Goal: Information Seeking & Learning: Learn about a topic

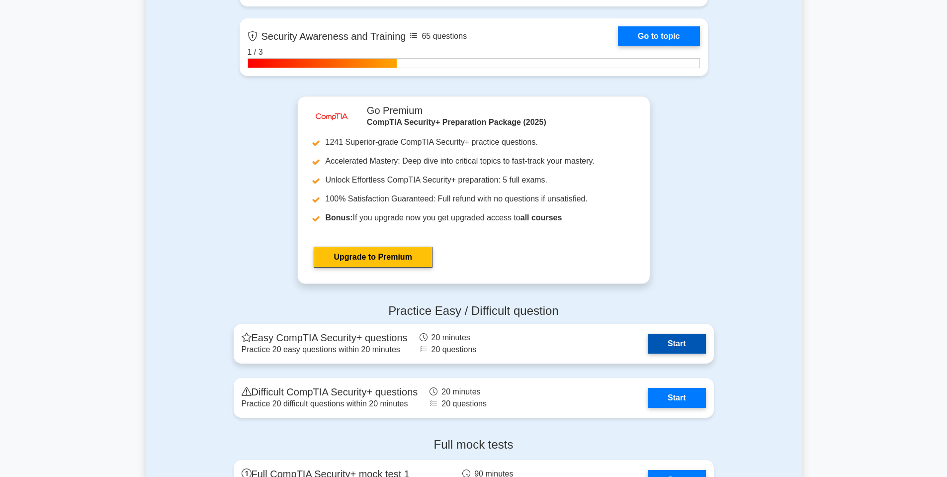
click at [676, 348] on link "Start" at bounding box center [677, 344] width 58 height 20
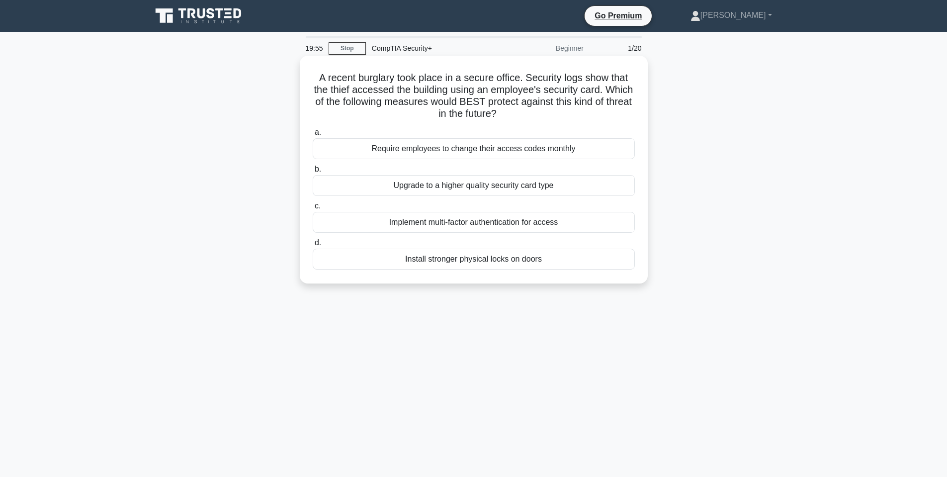
click at [430, 87] on h5 "A recent burglary took place in a secure office. Security logs show that the th…" at bounding box center [474, 96] width 324 height 49
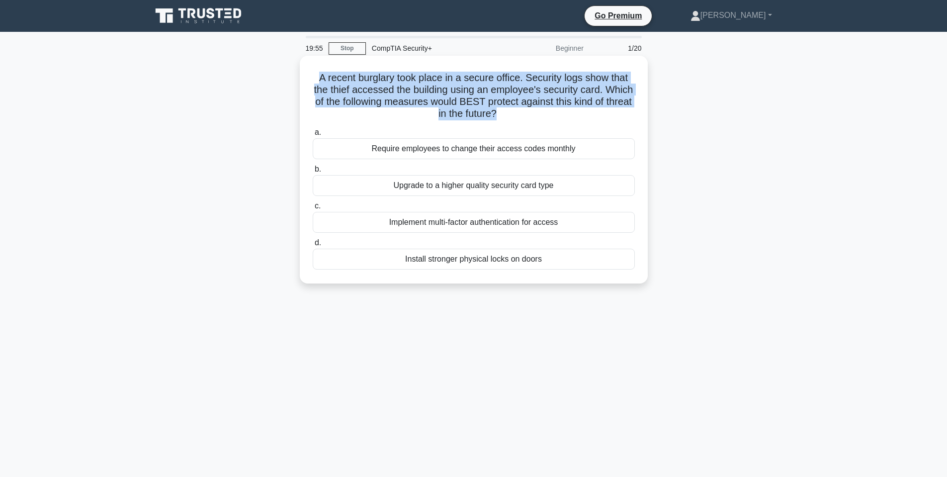
click at [430, 87] on h5 "A recent burglary took place in a secure office. Security logs show that the th…" at bounding box center [474, 96] width 324 height 49
click at [501, 102] on h5 "A recent burglary took place in a secure office. Security logs show that the th…" at bounding box center [474, 96] width 324 height 49
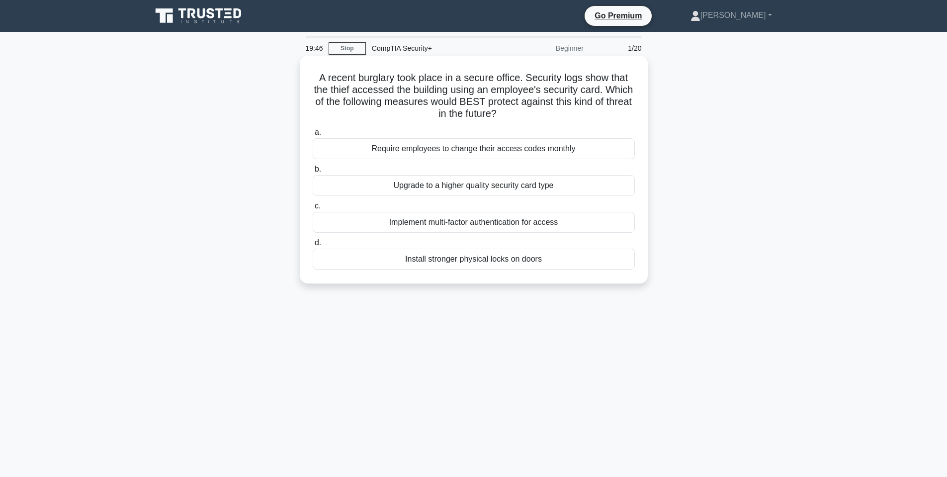
click at [467, 224] on div "Implement multi-factor authentication for access" at bounding box center [474, 222] width 322 height 21
click at [313, 209] on input "c. Implement multi-factor authentication for access" at bounding box center [313, 206] width 0 height 6
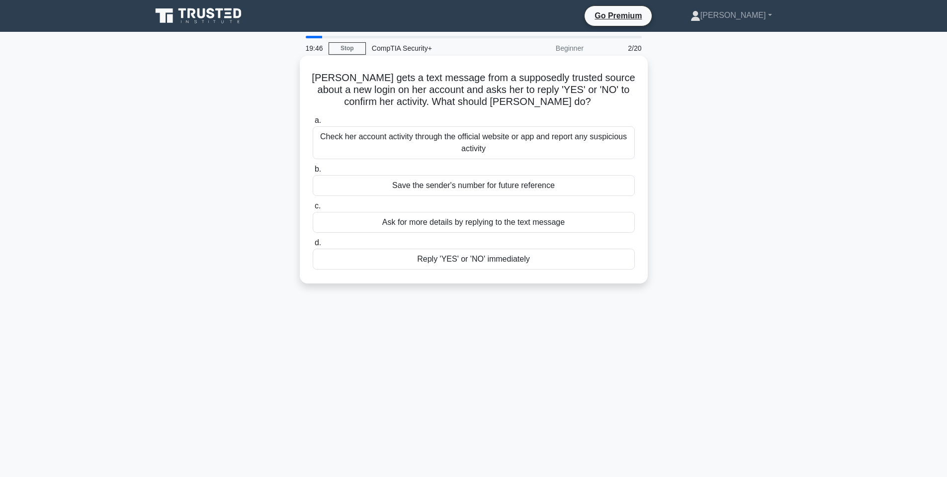
click at [373, 90] on h5 "Mary gets a text message from a supposedly trusted source about a new login on …" at bounding box center [474, 90] width 324 height 37
click at [379, 84] on h5 "Mary gets a text message from a supposedly trusted source about a new login on …" at bounding box center [474, 90] width 324 height 37
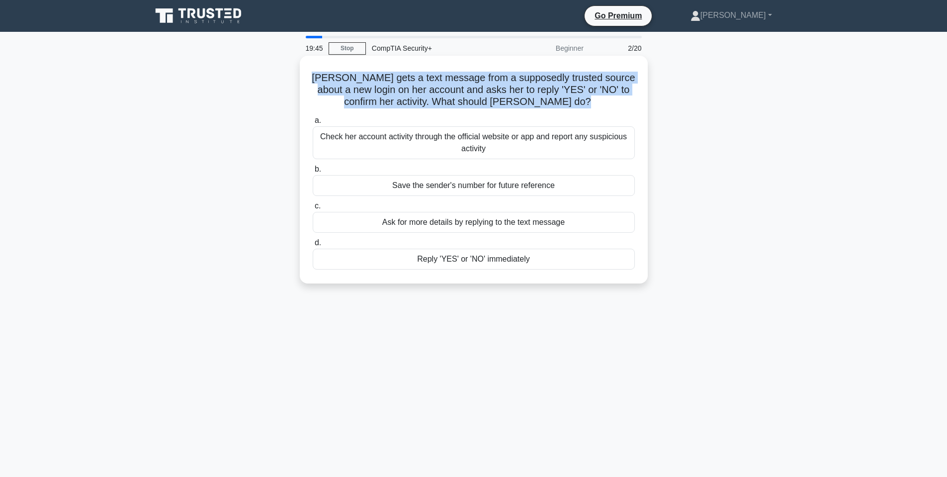
click at [379, 84] on h5 "Mary gets a text message from a supposedly trusted source about a new login on …" at bounding box center [474, 90] width 324 height 37
click at [364, 82] on h5 "Mary gets a text message from a supposedly trusted source about a new login on …" at bounding box center [474, 90] width 324 height 37
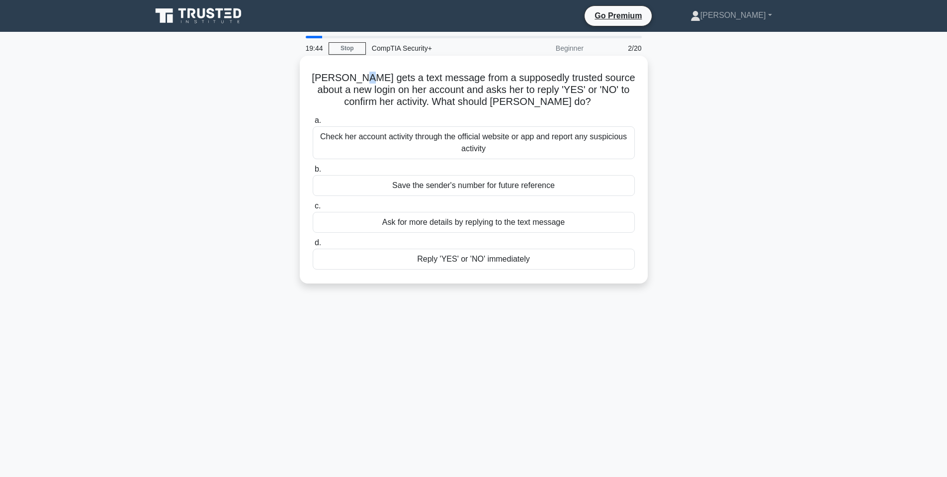
click at [364, 82] on h5 "Mary gets a text message from a supposedly trusted source about a new login on …" at bounding box center [474, 90] width 324 height 37
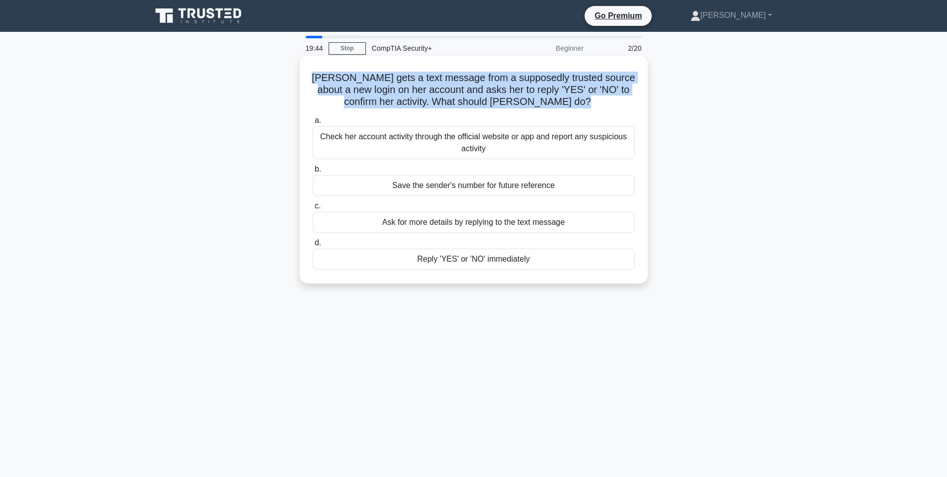
click at [365, 82] on h5 "Mary gets a text message from a supposedly trusted source about a new login on …" at bounding box center [474, 90] width 324 height 37
click at [457, 76] on h5 "Mary gets a text message from a supposedly trusted source about a new login on …" at bounding box center [474, 90] width 324 height 37
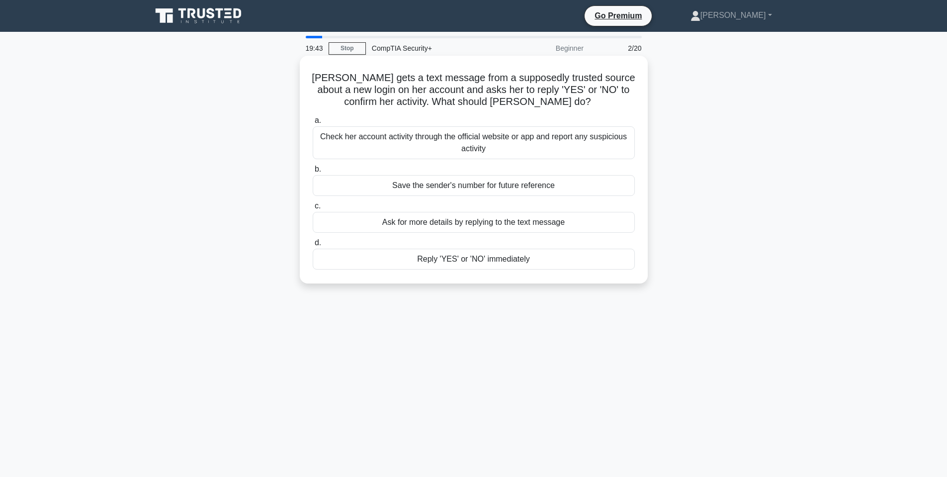
click at [439, 73] on h5 "Mary gets a text message from a supposedly trusted source about a new login on …" at bounding box center [474, 90] width 324 height 37
drag, startPoint x: 554, startPoint y: 78, endPoint x: 583, endPoint y: 80, distance: 28.4
click at [583, 80] on h5 "Mary gets a text message from a supposedly trusted source about a new login on …" at bounding box center [474, 90] width 324 height 37
click at [509, 142] on div "Check her account activity through the official website or app and report any s…" at bounding box center [474, 142] width 322 height 33
click at [313, 124] on input "a. Check her account activity through the official website or app and report an…" at bounding box center [313, 120] width 0 height 6
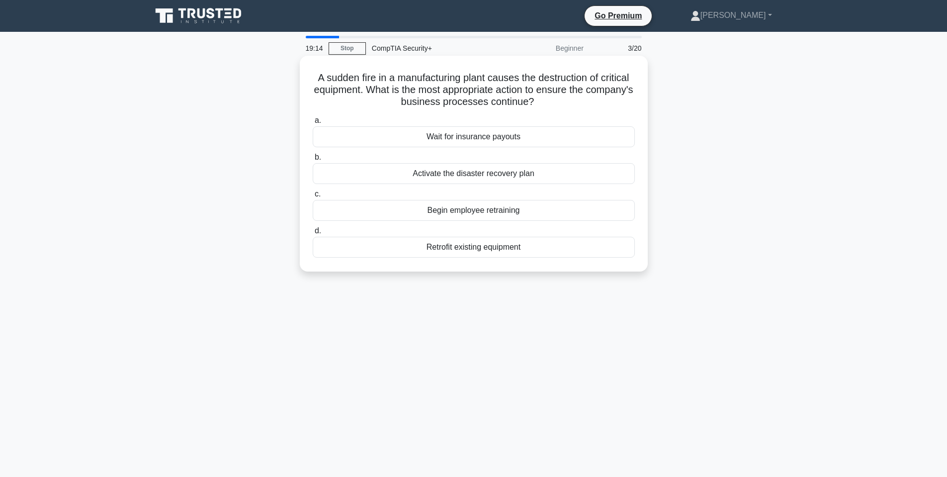
click at [346, 76] on h5 "A sudden fire in a manufacturing plant causes the destruction of critical equip…" at bounding box center [474, 90] width 324 height 37
drag, startPoint x: 351, startPoint y: 75, endPoint x: 392, endPoint y: 89, distance: 42.6
click at [352, 75] on h5 "A sudden fire in a manufacturing plant causes the destruction of critical equip…" at bounding box center [474, 90] width 324 height 37
click at [506, 178] on div "Activate the disaster recovery plan" at bounding box center [474, 173] width 322 height 21
click at [313, 161] on input "b. Activate the disaster recovery plan" at bounding box center [313, 157] width 0 height 6
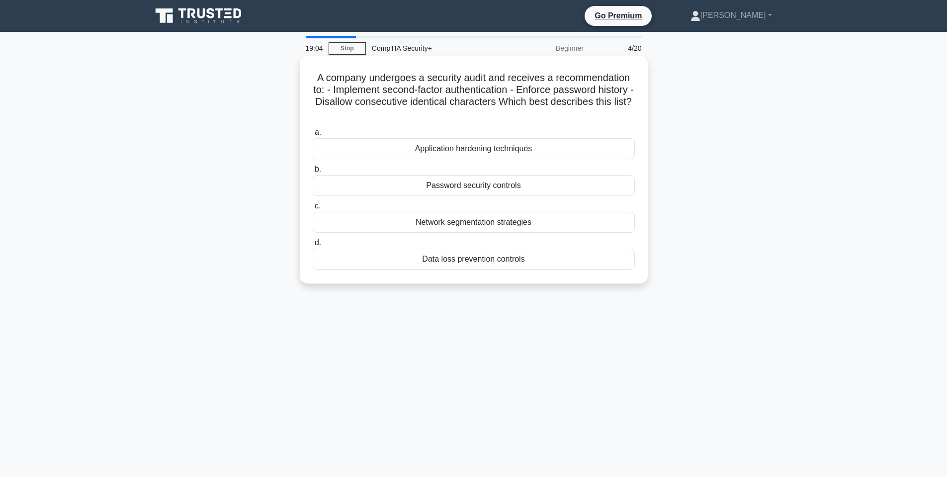
click at [325, 82] on h5 "A company undergoes a security audit and receives a recommendation to: - Implem…" at bounding box center [474, 96] width 324 height 49
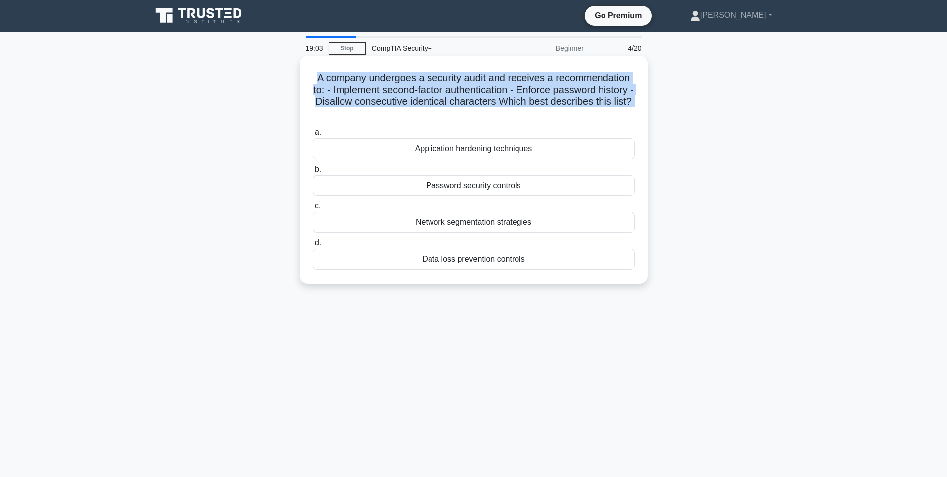
click at [325, 82] on h5 "A company undergoes a security audit and receives a recommendation to: - Implem…" at bounding box center [474, 96] width 324 height 49
click at [474, 67] on div "A company undergoes a security audit and receives a recommendation to: - Implem…" at bounding box center [474, 170] width 340 height 220
click at [356, 79] on h5 "A company undergoes a security audit and receives a recommendation to: - Implem…" at bounding box center [474, 96] width 324 height 49
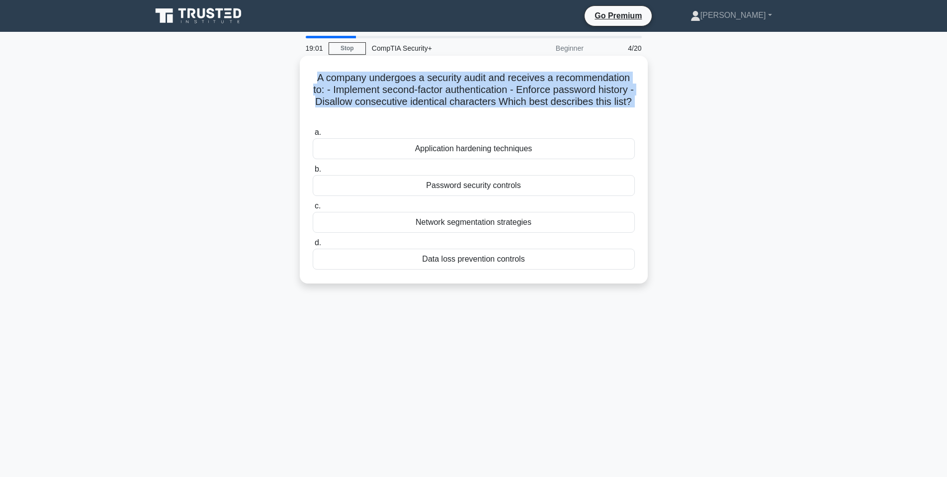
click at [401, 78] on h5 "A company undergoes a security audit and receives a recommendation to: - Implem…" at bounding box center [474, 96] width 324 height 49
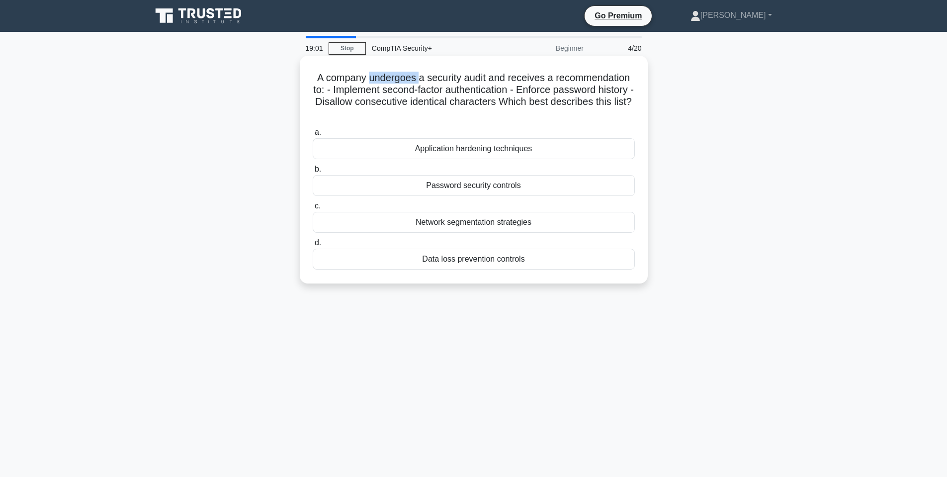
click at [401, 78] on h5 "A company undergoes a security audit and receives a recommendation to: - Implem…" at bounding box center [474, 96] width 324 height 49
click at [436, 77] on h5 "A company undergoes a security audit and receives a recommendation to: - Implem…" at bounding box center [474, 96] width 324 height 49
click at [460, 90] on h5 "A company undergoes a security audit and receives a recommendation to: - Implem…" at bounding box center [474, 96] width 324 height 49
click at [451, 183] on div "Password security controls" at bounding box center [474, 185] width 322 height 21
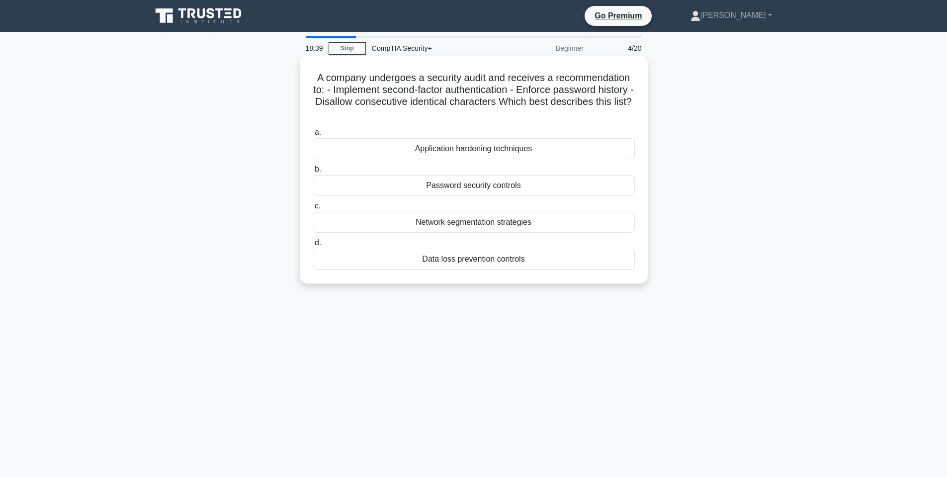
click at [313, 172] on input "b. Password security controls" at bounding box center [313, 169] width 0 height 6
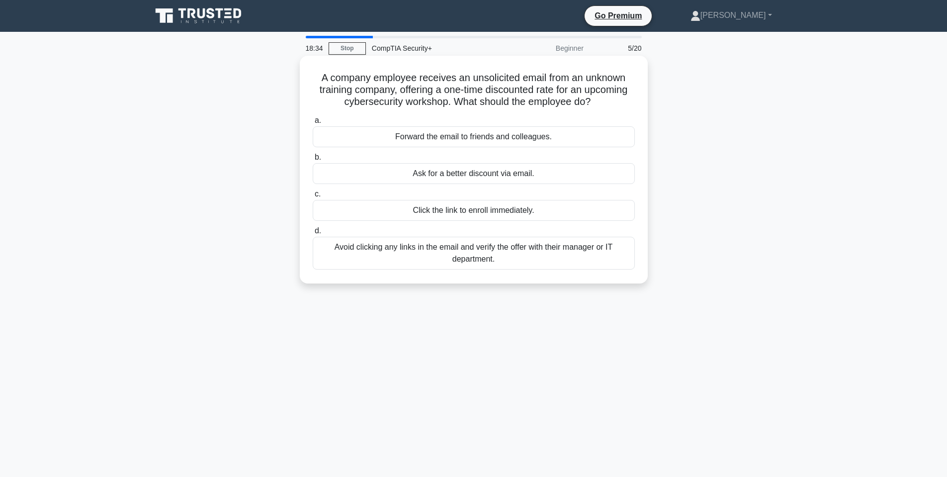
click at [352, 81] on h5 "A company employee receives an unsolicited email from an unknown training compa…" at bounding box center [474, 90] width 324 height 37
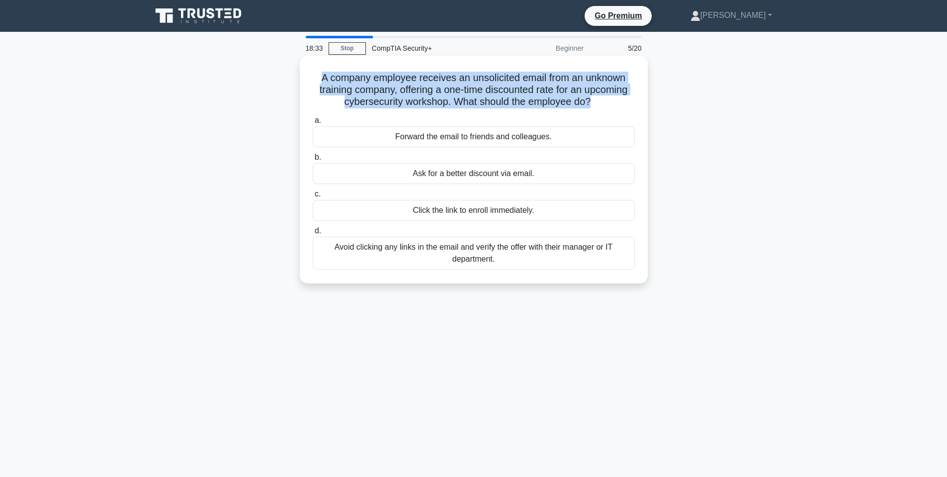
click at [353, 81] on h5 "A company employee receives an unsolicited email from an unknown training compa…" at bounding box center [474, 90] width 324 height 37
click at [364, 72] on h5 "A company employee receives an unsolicited email from an unknown training compa…" at bounding box center [474, 90] width 324 height 37
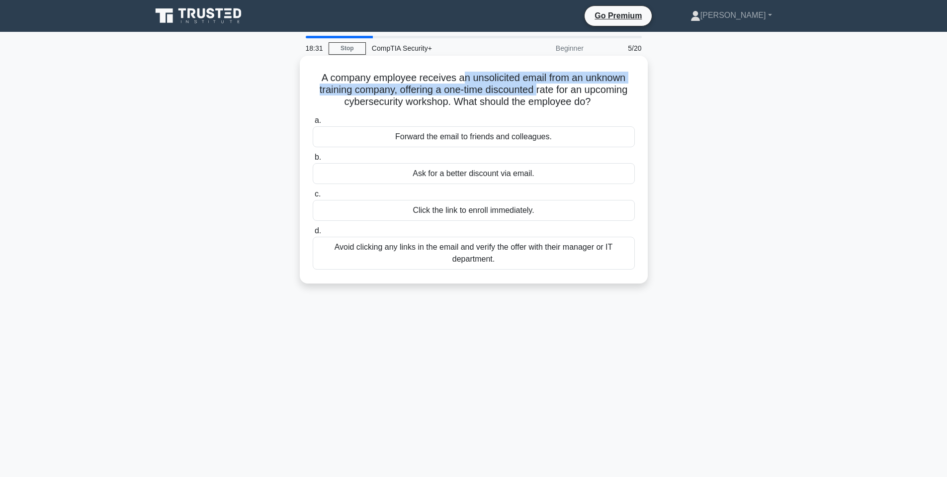
drag, startPoint x: 460, startPoint y: 74, endPoint x: 540, endPoint y: 89, distance: 81.9
click at [540, 89] on h5 "A company employee receives an unsolicited email from an unknown training compa…" at bounding box center [474, 90] width 324 height 37
click at [514, 75] on h5 "A company employee receives an unsolicited email from an unknown training compa…" at bounding box center [474, 90] width 324 height 37
drag, startPoint x: 329, startPoint y: 77, endPoint x: 425, endPoint y: 88, distance: 96.2
click at [428, 91] on h5 "A company employee receives an unsolicited email from an unknown training compa…" at bounding box center [474, 90] width 324 height 37
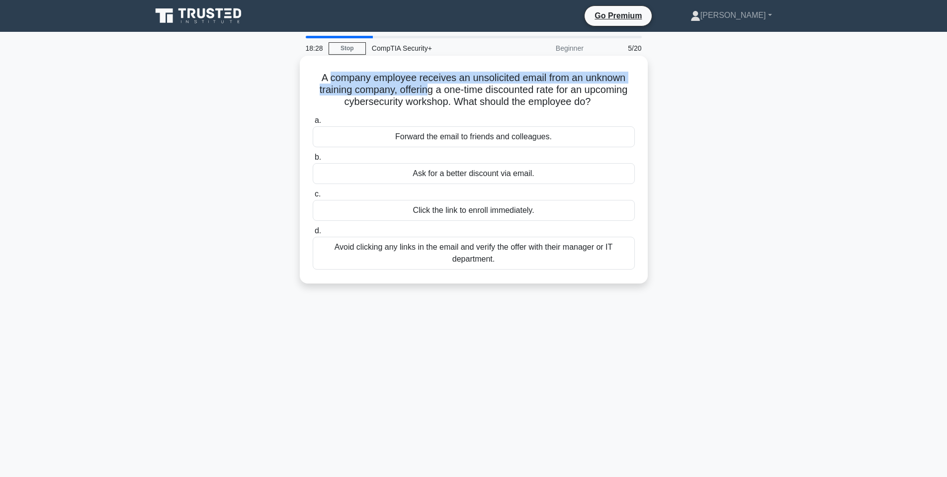
click at [424, 88] on h5 "A company employee receives an unsolicited email from an unknown training compa…" at bounding box center [474, 90] width 324 height 37
click at [441, 72] on h5 "A company employee receives an unsolicited email from an unknown training compa…" at bounding box center [474, 90] width 324 height 37
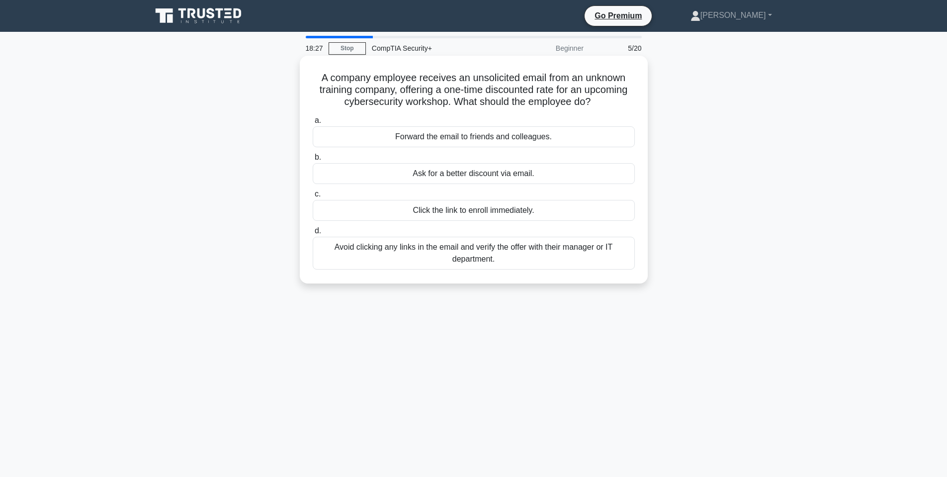
click at [450, 79] on h5 "A company employee receives an unsolicited email from an unknown training compa…" at bounding box center [474, 90] width 324 height 37
click at [357, 251] on div "Avoid clicking any links in the email and verify the offer with their manager o…" at bounding box center [474, 253] width 322 height 33
click at [313, 234] on input "d. Avoid clicking any links in the email and verify the offer with their manage…" at bounding box center [313, 231] width 0 height 6
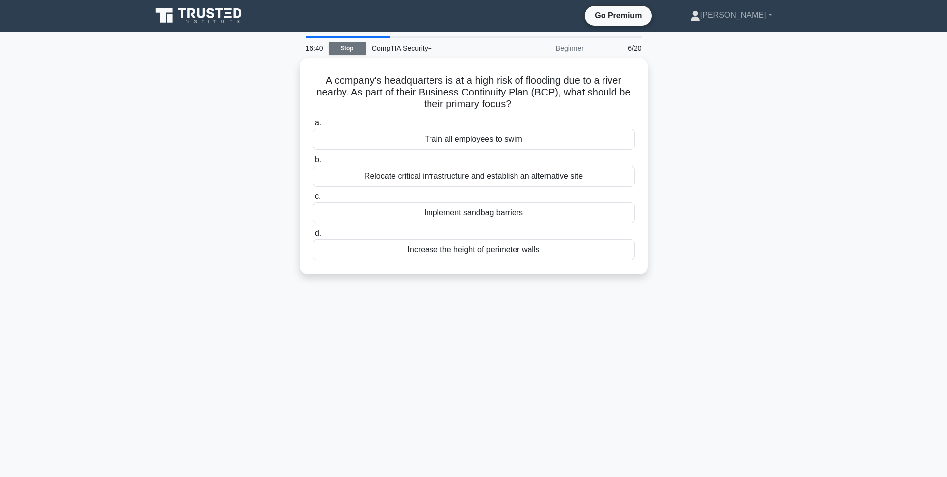
click at [362, 50] on link "Stop" at bounding box center [347, 48] width 37 height 12
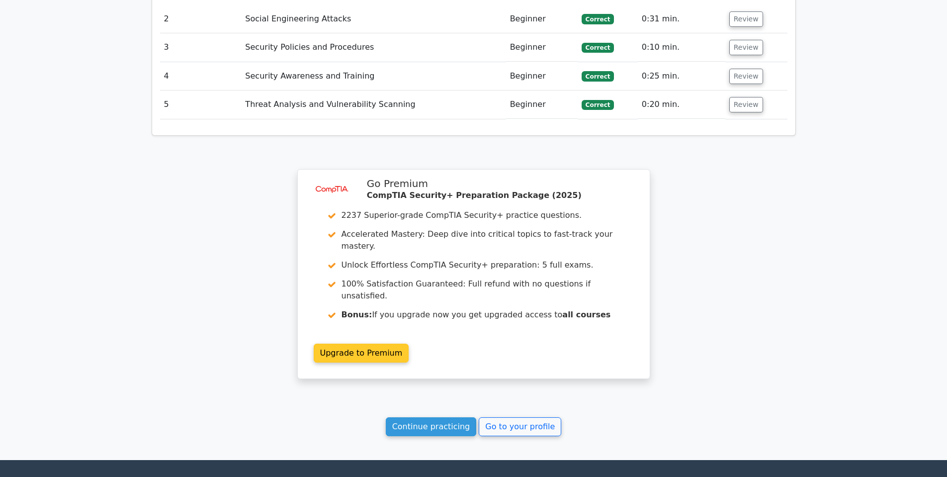
scroll to position [1143, 0]
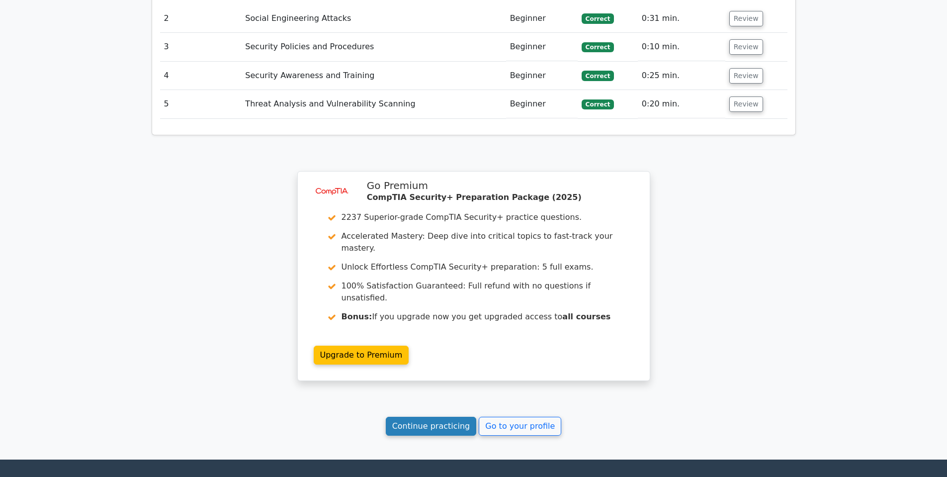
click at [458, 417] on link "Continue practicing" at bounding box center [431, 426] width 91 height 19
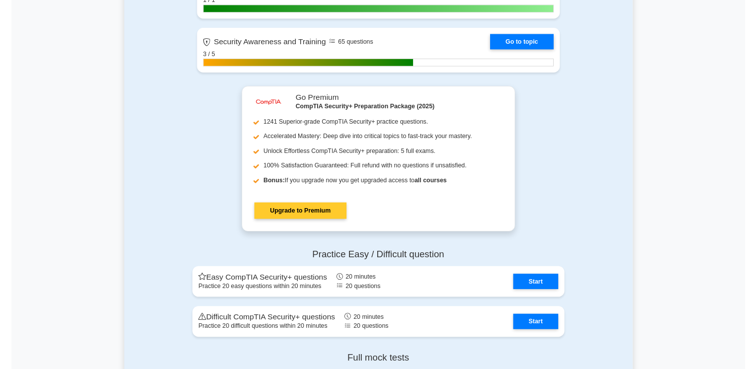
scroll to position [2535, 0]
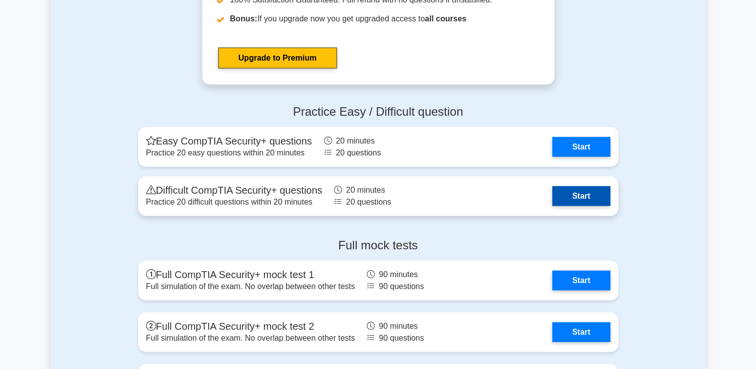
click at [578, 195] on link "Start" at bounding box center [581, 196] width 58 height 20
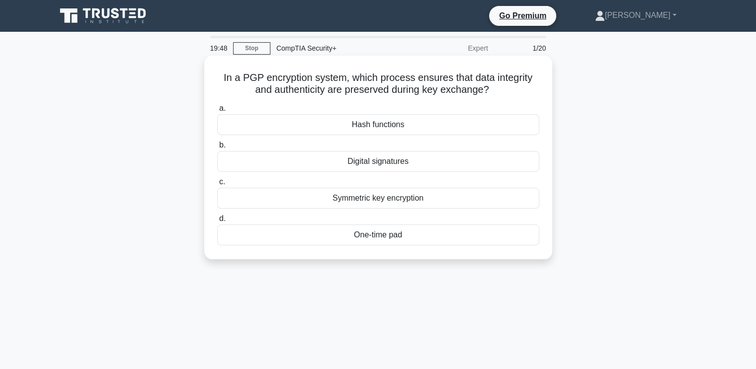
click at [386, 126] on div "Hash functions" at bounding box center [378, 124] width 322 height 21
click at [217, 112] on input "a. Hash functions" at bounding box center [217, 108] width 0 height 6
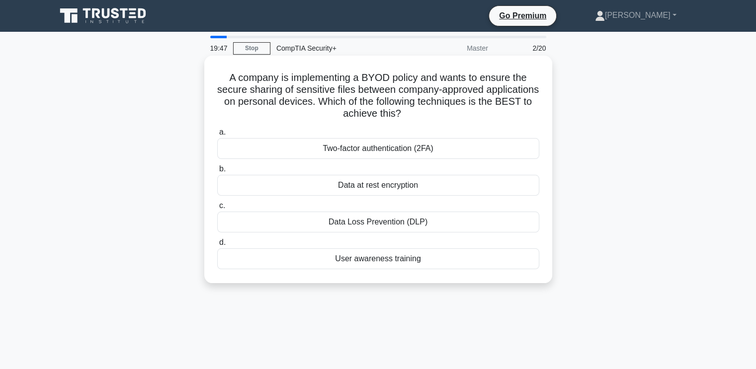
click at [334, 86] on h5 "A company is implementing a BYOD policy and wants to ensure the secure sharing …" at bounding box center [378, 96] width 324 height 49
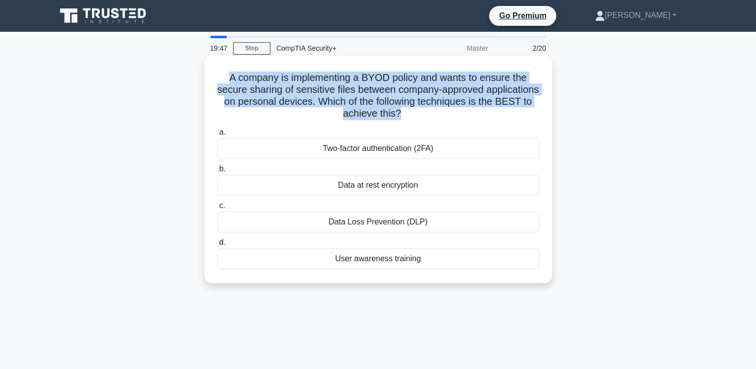
click at [334, 87] on h5 "A company is implementing a BYOD policy and wants to ensure the secure sharing …" at bounding box center [378, 96] width 324 height 49
click at [300, 74] on h5 "A company is implementing a BYOD policy and wants to ensure the secure sharing …" at bounding box center [378, 96] width 324 height 49
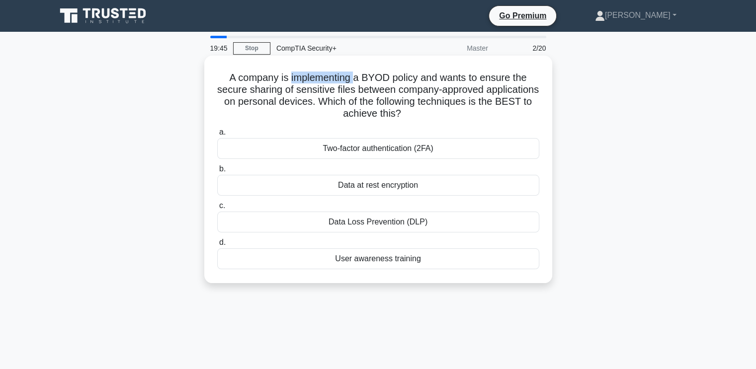
click at [300, 74] on h5 "A company is implementing a BYOD policy and wants to ensure the secure sharing …" at bounding box center [378, 96] width 324 height 49
click at [400, 78] on h5 "A company is implementing a BYOD policy and wants to ensure the secure sharing …" at bounding box center [378, 96] width 324 height 49
click at [453, 79] on h5 "A company is implementing a BYOD policy and wants to ensure the secure sharing …" at bounding box center [378, 96] width 324 height 49
drag, startPoint x: 442, startPoint y: 79, endPoint x: 481, endPoint y: 82, distance: 38.4
click at [481, 82] on h5 "A company is implementing a BYOD policy and wants to ensure the secure sharing …" at bounding box center [378, 96] width 324 height 49
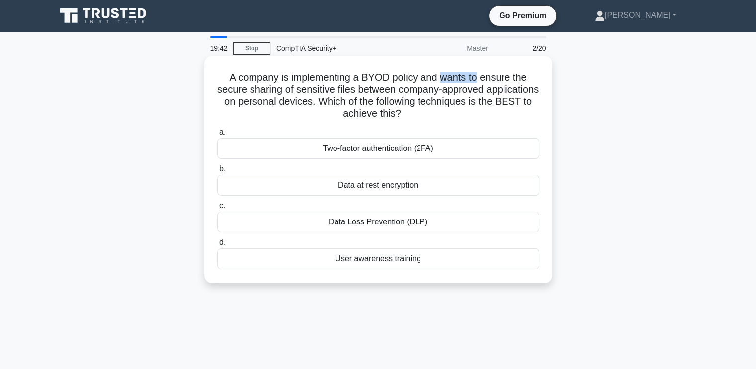
click at [479, 80] on h5 "A company is implementing a BYOD policy and wants to ensure the secure sharing …" at bounding box center [378, 96] width 324 height 49
drag, startPoint x: 285, startPoint y: 89, endPoint x: 392, endPoint y: 92, distance: 106.9
click at [392, 92] on h5 "A company is implementing a BYOD policy and wants to ensure the secure sharing …" at bounding box center [378, 96] width 324 height 49
click at [376, 91] on h5 "A company is implementing a BYOD policy and wants to ensure the secure sharing …" at bounding box center [378, 96] width 324 height 49
click at [462, 93] on h5 "A company is implementing a BYOD policy and wants to ensure the secure sharing …" at bounding box center [378, 96] width 324 height 49
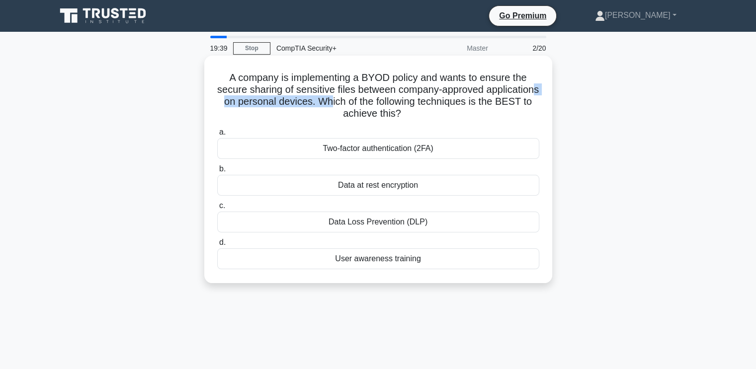
drag, startPoint x: 299, startPoint y: 104, endPoint x: 396, endPoint y: 100, distance: 96.5
click at [396, 100] on h5 "A company is implementing a BYOD policy and wants to ensure the secure sharing …" at bounding box center [378, 96] width 324 height 49
click at [397, 100] on h5 "A company is implementing a BYOD policy and wants to ensure the secure sharing …" at bounding box center [378, 96] width 324 height 49
click at [405, 192] on div "Data at rest encryption" at bounding box center [378, 185] width 322 height 21
click at [217, 172] on input "b. Data at rest encryption" at bounding box center [217, 169] width 0 height 6
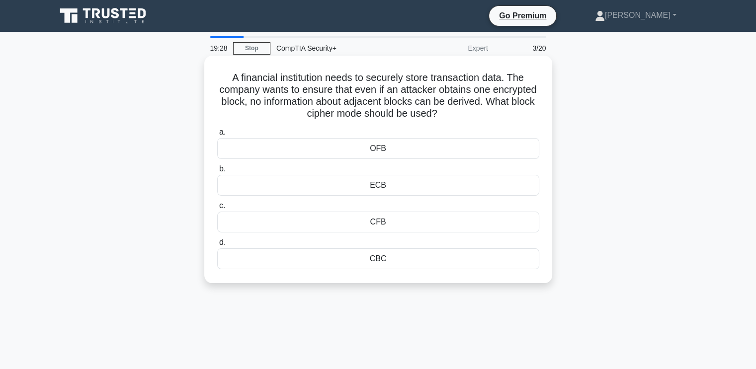
click at [292, 83] on h5 "A financial institution needs to securely store transaction data. The company w…" at bounding box center [378, 96] width 324 height 49
click at [289, 82] on h5 "A financial institution needs to securely store transaction data. The company w…" at bounding box center [378, 96] width 324 height 49
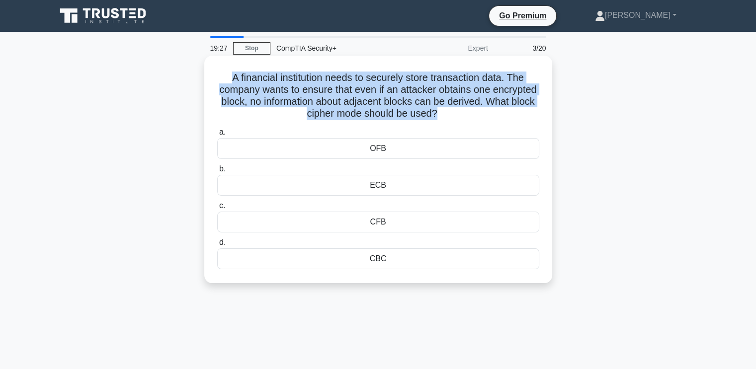
drag, startPoint x: 289, startPoint y: 82, endPoint x: 321, endPoint y: 77, distance: 32.1
click at [304, 82] on h5 "A financial institution needs to securely store transaction data. The company w…" at bounding box center [378, 96] width 324 height 49
click at [360, 100] on h5 "A financial institution needs to securely store transaction data. The company w…" at bounding box center [378, 96] width 324 height 49
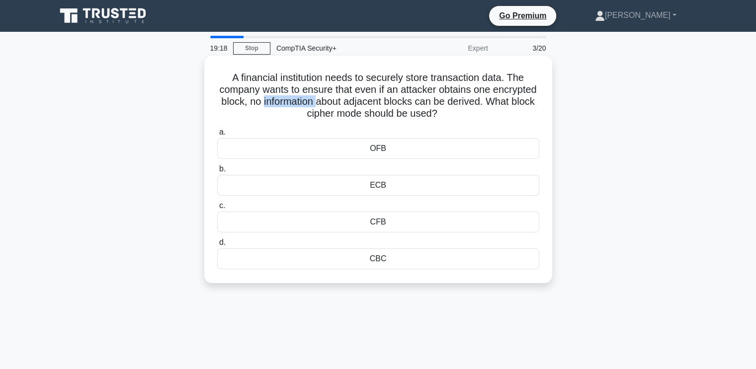
click at [360, 100] on h5 "A financial institution needs to securely store transaction data. The company w…" at bounding box center [378, 96] width 324 height 49
click at [372, 111] on h5 "A financial institution needs to securely store transaction data. The company w…" at bounding box center [378, 96] width 324 height 49
click at [391, 188] on div "ECB" at bounding box center [378, 185] width 322 height 21
click at [217, 172] on input "b. ECB" at bounding box center [217, 169] width 0 height 6
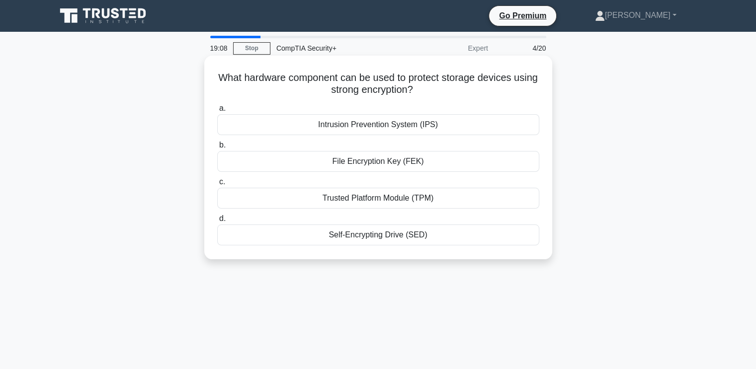
click at [298, 80] on h5 "What hardware component can be used to protect storage devices using strong enc…" at bounding box center [378, 84] width 324 height 25
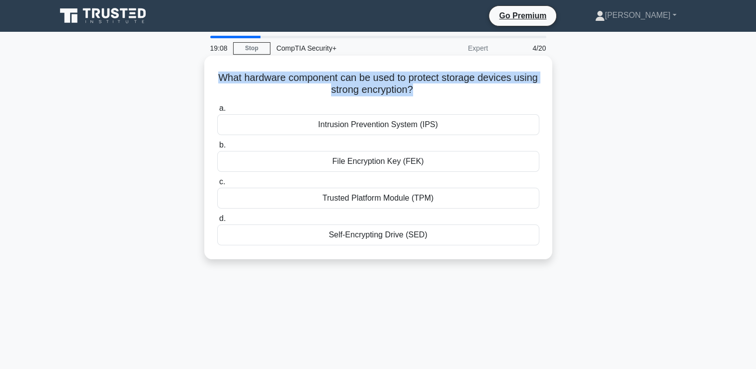
click at [298, 80] on h5 "What hardware component can be used to protect storage devices using strong enc…" at bounding box center [378, 84] width 324 height 25
click at [360, 84] on h5 "What hardware component can be used to protect storage devices using strong enc…" at bounding box center [378, 84] width 324 height 25
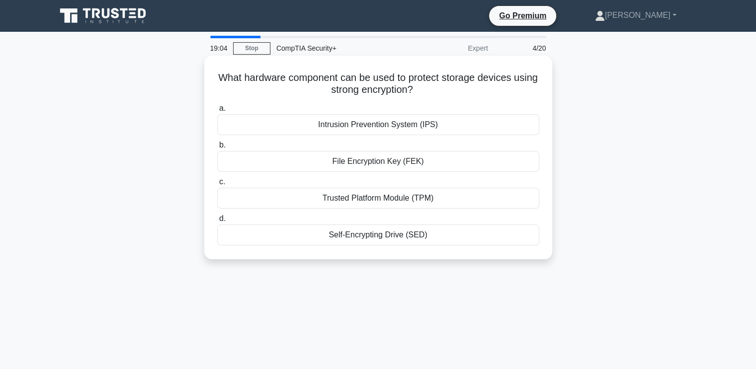
click at [357, 93] on h5 "What hardware component can be used to protect storage devices using strong enc…" at bounding box center [378, 84] width 324 height 25
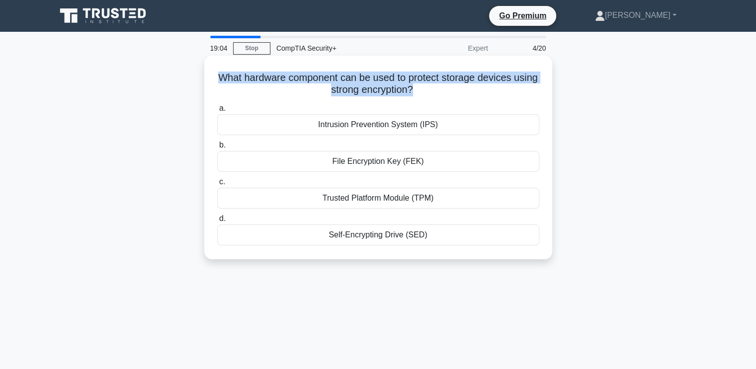
click at [357, 93] on h5 "What hardware component can be used to protect storage devices using strong enc…" at bounding box center [378, 84] width 324 height 25
click at [373, 76] on h5 "What hardware component can be used to protect storage devices using strong enc…" at bounding box center [378, 84] width 324 height 25
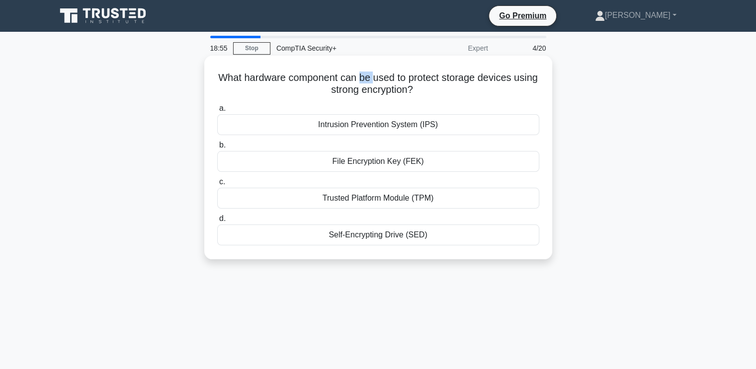
click at [372, 76] on h5 "What hardware component can be used to protect storage devices using strong enc…" at bounding box center [378, 84] width 324 height 25
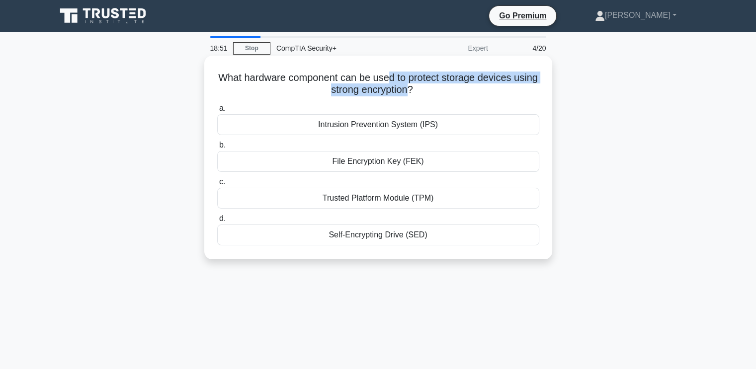
drag, startPoint x: 402, startPoint y: 80, endPoint x: 424, endPoint y: 93, distance: 25.7
click at [424, 93] on h5 "What hardware component can be used to protect storage devices using strong enc…" at bounding box center [378, 84] width 324 height 25
click at [363, 244] on div "Self-Encrypting Drive (SED)" at bounding box center [378, 235] width 322 height 21
click at [217, 222] on input "d. Self-Encrypting Drive (SED)" at bounding box center [217, 219] width 0 height 6
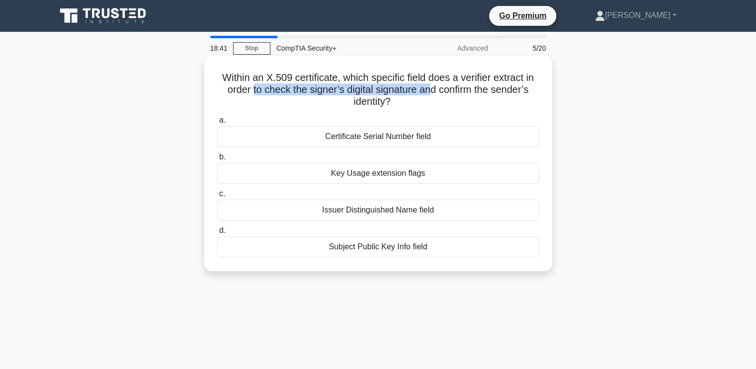
drag, startPoint x: 251, startPoint y: 85, endPoint x: 443, endPoint y: 86, distance: 192.9
click at [440, 87] on h5 "Within an X.509 certificate, which specific field does a verifier extract in or…" at bounding box center [378, 90] width 324 height 37
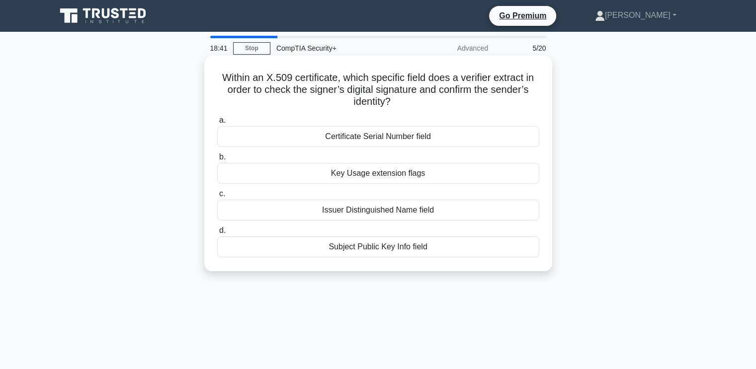
click at [428, 83] on h5 "Within an X.509 certificate, which specific field does a verifier extract in or…" at bounding box center [378, 90] width 324 height 37
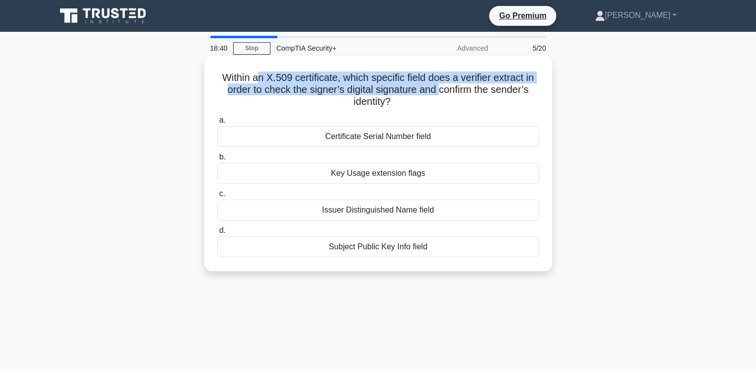
drag, startPoint x: 257, startPoint y: 80, endPoint x: 441, endPoint y: 88, distance: 183.6
click at [441, 88] on h5 "Within an X.509 certificate, which specific field does a verifier extract in or…" at bounding box center [378, 90] width 324 height 37
click at [330, 86] on h5 "Within an X.509 certificate, which specific field does a verifier extract in or…" at bounding box center [378, 90] width 324 height 37
click at [402, 77] on h5 "Within an X.509 certificate, which specific field does a verifier extract in or…" at bounding box center [378, 90] width 324 height 37
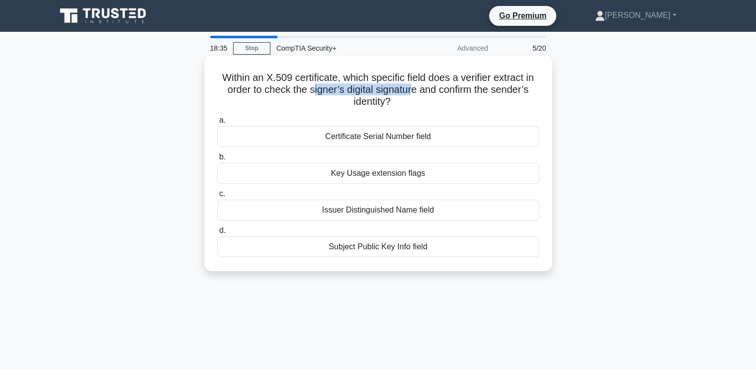
drag, startPoint x: 311, startPoint y: 86, endPoint x: 414, endPoint y: 92, distance: 103.1
click at [412, 93] on h5 "Within an X.509 certificate, which specific field does a verifier extract in or…" at bounding box center [378, 90] width 324 height 37
click at [392, 89] on h5 "Within an X.509 certificate, which specific field does a verifier extract in or…" at bounding box center [378, 90] width 324 height 37
click at [386, 249] on div "Subject Public Key Info field" at bounding box center [378, 247] width 322 height 21
click at [217, 234] on input "d. Subject Public Key Info field" at bounding box center [217, 231] width 0 height 6
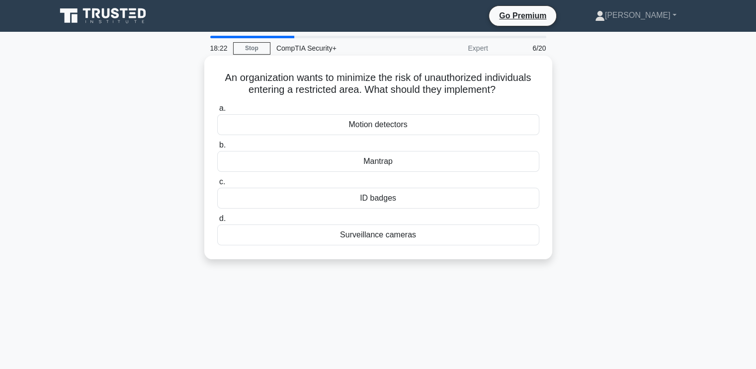
click at [329, 81] on h5 "An organization wants to minimize the risk of unauthorized individuals entering…" at bounding box center [378, 84] width 324 height 25
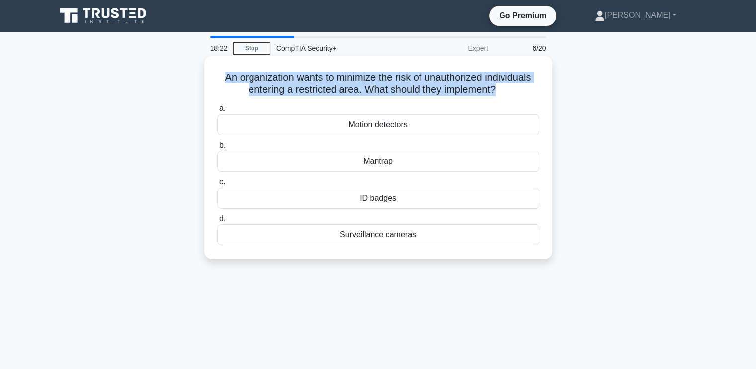
click at [329, 81] on h5 "An organization wants to minimize the risk of unauthorized individuals entering…" at bounding box center [378, 84] width 324 height 25
click at [303, 77] on h5 "An organization wants to minimize the risk of unauthorized individuals entering…" at bounding box center [378, 84] width 324 height 25
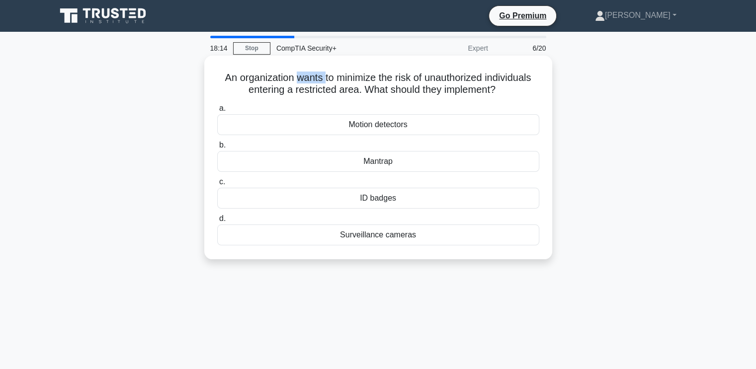
click at [303, 77] on h5 "An organization wants to minimize the risk of unauthorized individuals entering…" at bounding box center [378, 84] width 324 height 25
click at [306, 77] on h5 "An organization wants to minimize the risk of unauthorized individuals entering…" at bounding box center [378, 84] width 324 height 25
click at [313, 72] on h5 "An organization wants to minimize the risk of unauthorized individuals entering…" at bounding box center [378, 84] width 324 height 25
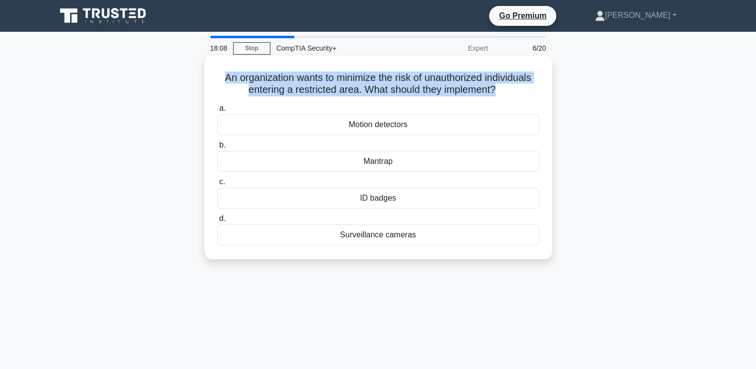
click at [313, 72] on h5 "An organization wants to minimize the risk of unauthorized individuals entering…" at bounding box center [378, 84] width 324 height 25
click at [375, 79] on h5 "An organization wants to minimize the risk of unauthorized individuals entering…" at bounding box center [378, 84] width 324 height 25
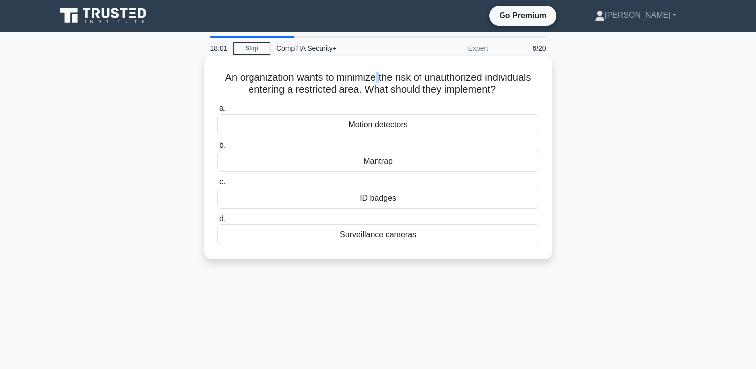
click at [375, 79] on h5 "An organization wants to minimize the risk of unauthorized individuals entering…" at bounding box center [378, 84] width 324 height 25
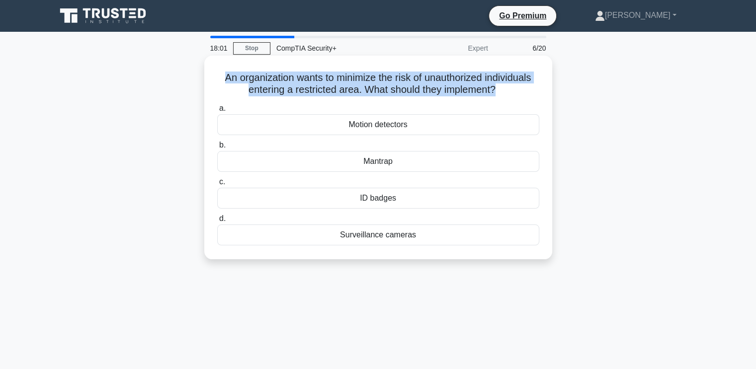
click at [375, 79] on h5 "An organization wants to minimize the risk of unauthorized individuals entering…" at bounding box center [378, 84] width 324 height 25
click at [441, 85] on h5 "An organization wants to minimize the risk of unauthorized individuals entering…" at bounding box center [378, 84] width 324 height 25
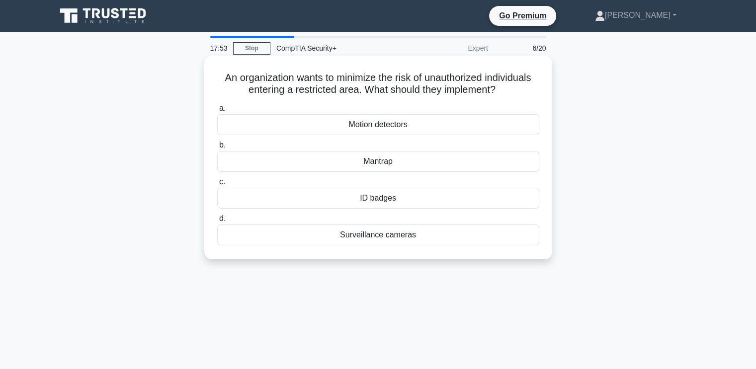
click at [378, 205] on div "ID badges" at bounding box center [378, 198] width 322 height 21
click at [217, 185] on input "c. ID badges" at bounding box center [217, 182] width 0 height 6
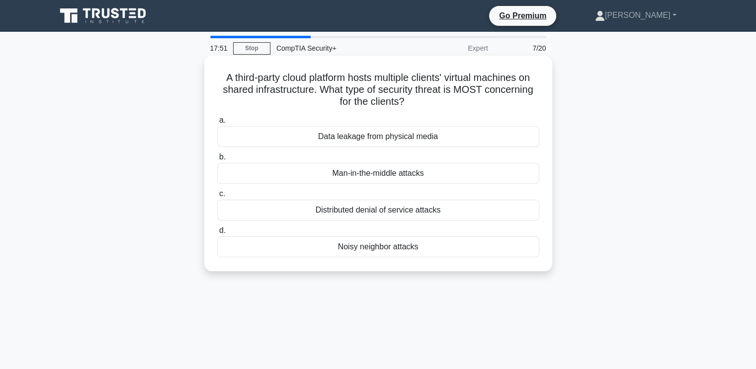
click at [341, 77] on h5 "A third-party cloud platform hosts multiple clients' virtual machines on shared…" at bounding box center [378, 90] width 324 height 37
click at [336, 76] on h5 "A third-party cloud platform hosts multiple clients' virtual machines on shared…" at bounding box center [378, 90] width 324 height 37
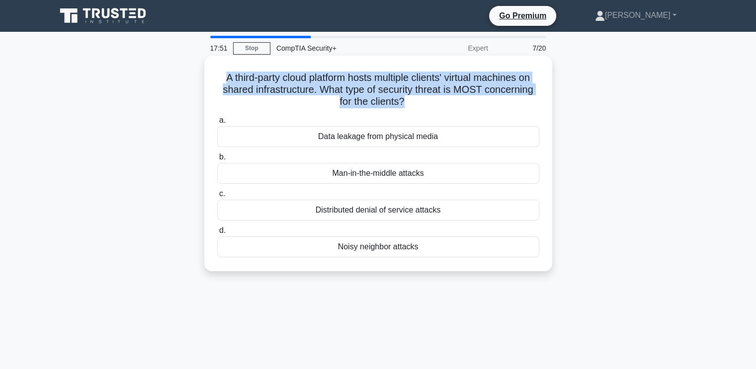
click at [336, 76] on h5 "A third-party cloud platform hosts multiple clients' virtual machines on shared…" at bounding box center [378, 90] width 324 height 37
click at [274, 80] on h5 "A third-party cloud platform hosts multiple clients' virtual machines on shared…" at bounding box center [378, 90] width 324 height 37
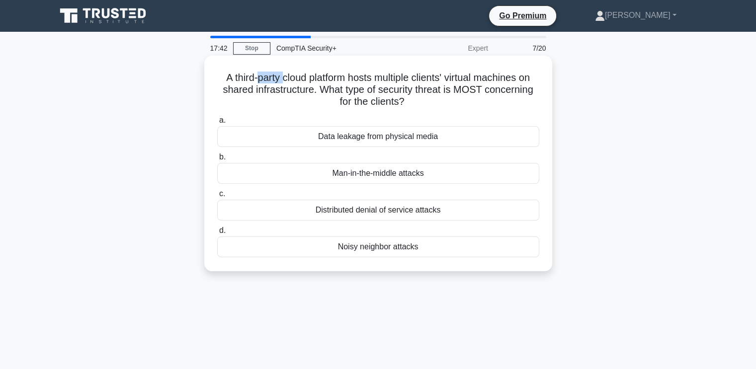
click at [273, 79] on h5 "A third-party cloud platform hosts multiple clients' virtual machines on shared…" at bounding box center [378, 90] width 324 height 37
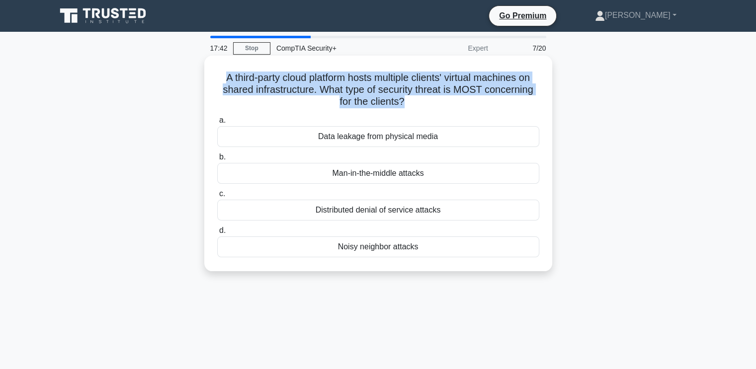
click at [273, 79] on h5 "A third-party cloud platform hosts multiple clients' virtual machines on shared…" at bounding box center [378, 90] width 324 height 37
click at [302, 77] on h5 "A third-party cloud platform hosts multiple clients' virtual machines on shared…" at bounding box center [378, 90] width 324 height 37
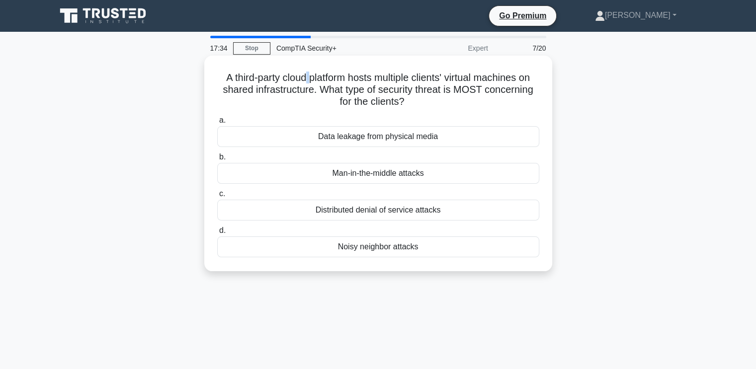
click at [302, 77] on h5 "A third-party cloud platform hosts multiple clients' virtual machines on shared…" at bounding box center [378, 90] width 324 height 37
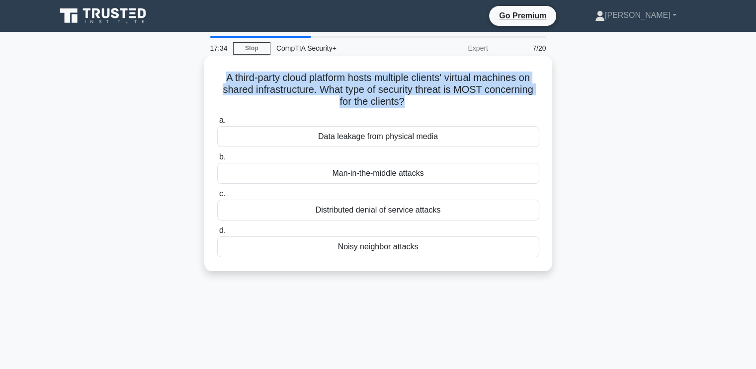
click at [302, 77] on h5 "A third-party cloud platform hosts multiple clients' virtual machines on shared…" at bounding box center [378, 90] width 324 height 37
click at [362, 79] on h5 "A third-party cloud platform hosts multiple clients' virtual machines on shared…" at bounding box center [378, 90] width 324 height 37
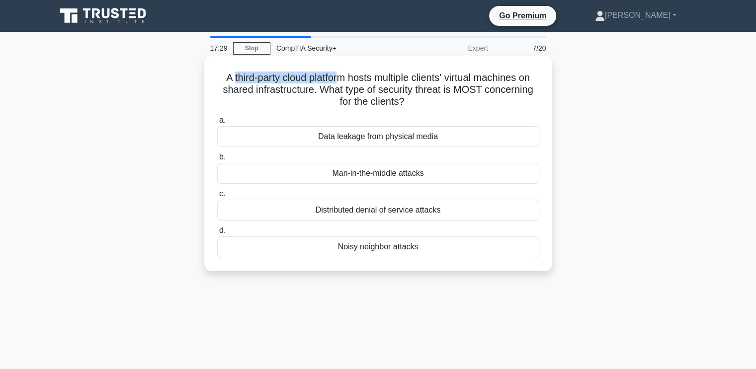
drag, startPoint x: 226, startPoint y: 77, endPoint x: 339, endPoint y: 77, distance: 112.3
click at [339, 77] on h5 "A third-party cloud platform hosts multiple clients' virtual machines on shared…" at bounding box center [378, 90] width 324 height 37
click at [344, 77] on h5 "A third-party cloud platform hosts multiple clients' virtual machines on shared…" at bounding box center [378, 90] width 324 height 37
click at [374, 74] on h5 "A third-party cloud platform hosts multiple clients' virtual machines on shared…" at bounding box center [378, 90] width 324 height 37
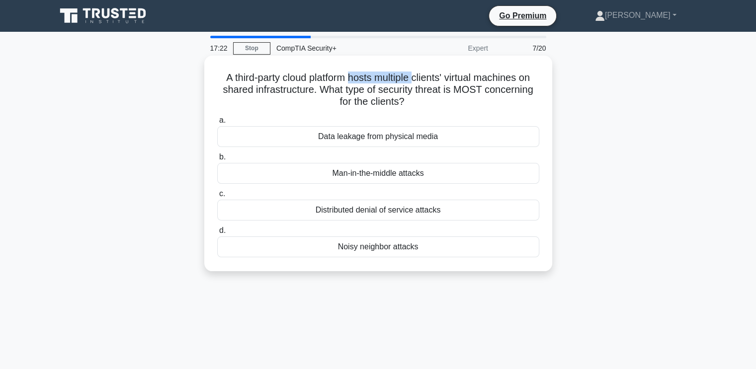
drag, startPoint x: 348, startPoint y: 74, endPoint x: 414, endPoint y: 77, distance: 65.7
click at [414, 77] on h5 "A third-party cloud platform hosts multiple clients' virtual machines on shared…" at bounding box center [378, 90] width 324 height 37
click at [381, 91] on h5 "A third-party cloud platform hosts multiple clients' virtual machines on shared…" at bounding box center [378, 90] width 324 height 37
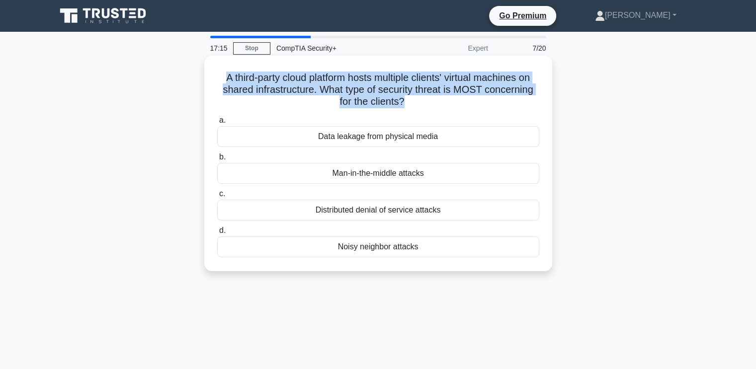
click at [381, 91] on h5 "A third-party cloud platform hosts multiple clients' virtual machines on shared…" at bounding box center [378, 90] width 324 height 37
click at [389, 92] on h5 "A third-party cloud platform hosts multiple clients' virtual machines on shared…" at bounding box center [378, 90] width 324 height 37
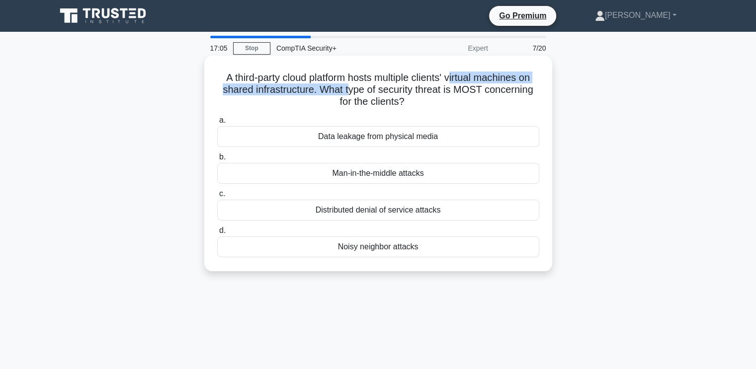
drag, startPoint x: 347, startPoint y: 87, endPoint x: 454, endPoint y: 77, distance: 107.3
click at [454, 77] on h5 "A third-party cloud platform hosts multiple clients' virtual machines on shared…" at bounding box center [378, 90] width 324 height 37
click at [452, 77] on h5 "A third-party cloud platform hosts multiple clients' virtual machines on shared…" at bounding box center [378, 90] width 324 height 37
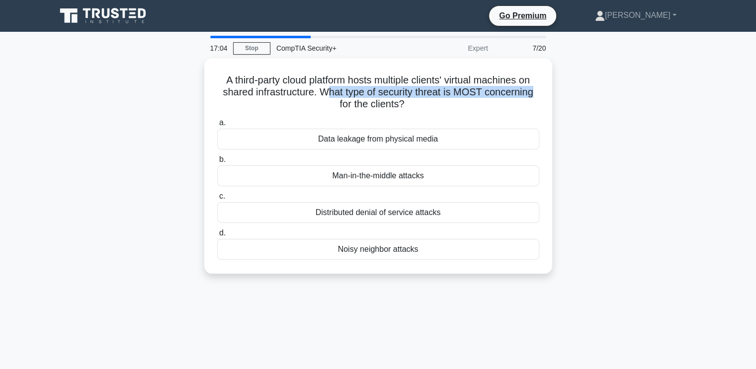
drag, startPoint x: 327, startPoint y: 87, endPoint x: 554, endPoint y: 94, distance: 227.3
click at [554, 94] on div "A third-party cloud platform hosts multiple clients' virtual machines on shared…" at bounding box center [378, 172] width 656 height 228
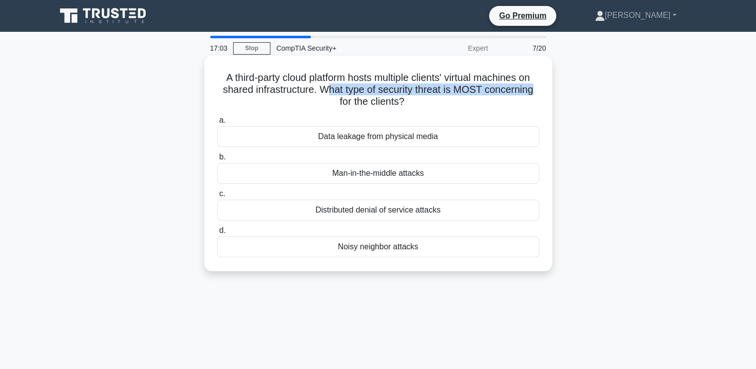
click at [442, 89] on h5 "A third-party cloud platform hosts multiple clients' virtual machines on shared…" at bounding box center [378, 90] width 324 height 37
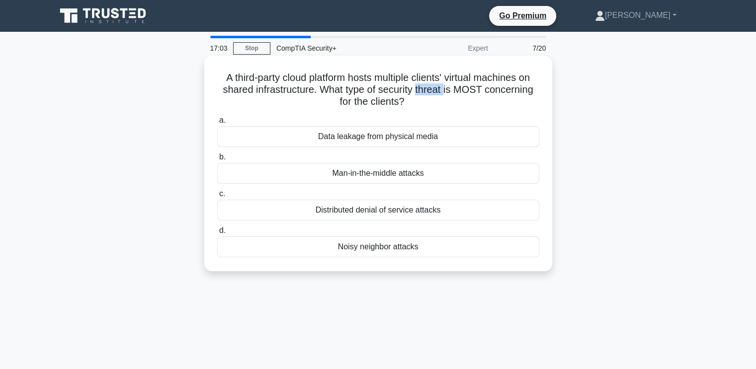
click at [442, 89] on h5 "A third-party cloud platform hosts multiple clients' virtual machines on shared…" at bounding box center [378, 90] width 324 height 37
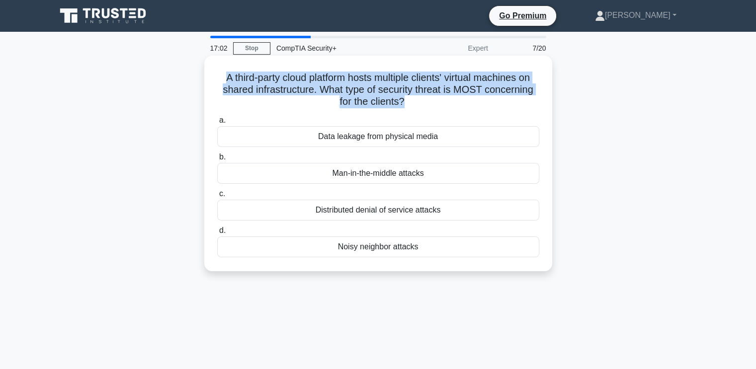
click at [441, 89] on h5 "A third-party cloud platform hosts multiple clients' virtual machines on shared…" at bounding box center [378, 90] width 324 height 37
click at [435, 88] on h5 "A third-party cloud platform hosts multiple clients' virtual machines on shared…" at bounding box center [378, 90] width 324 height 37
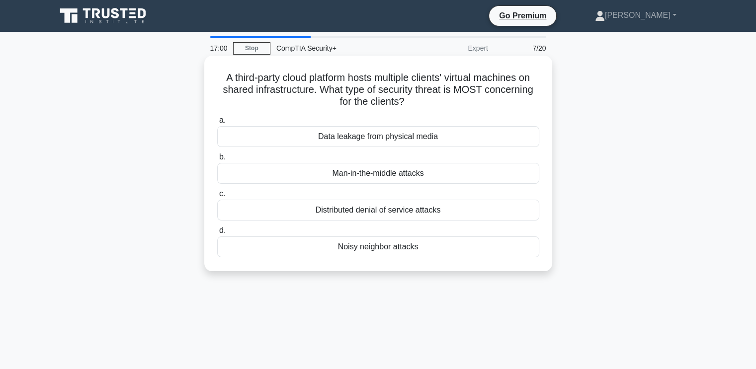
click at [390, 250] on div "Noisy neighbor attacks" at bounding box center [378, 247] width 322 height 21
click at [217, 234] on input "d. Noisy neighbor attacks" at bounding box center [217, 231] width 0 height 6
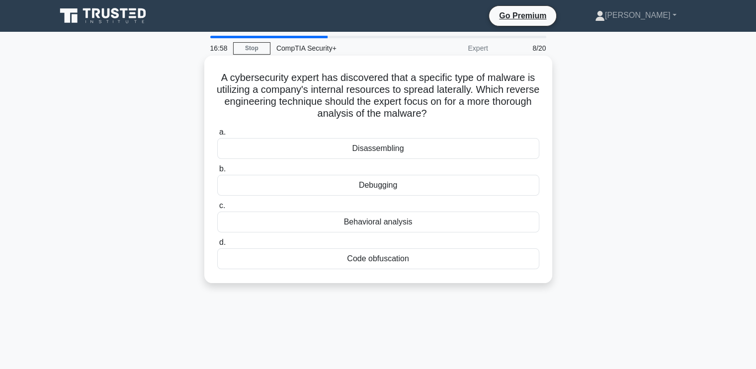
click at [333, 83] on h5 "A cybersecurity expert has discovered that a specific type of malware is utiliz…" at bounding box center [378, 96] width 324 height 49
click at [335, 86] on h5 "A cybersecurity expert has discovered that a specific type of malware is utiliz…" at bounding box center [378, 96] width 324 height 49
click at [270, 81] on h5 "A cybersecurity expert has discovered that a specific type of malware is utiliz…" at bounding box center [378, 96] width 324 height 49
click at [268, 81] on h5 "A cybersecurity expert has discovered that a specific type of malware is utiliz…" at bounding box center [378, 96] width 324 height 49
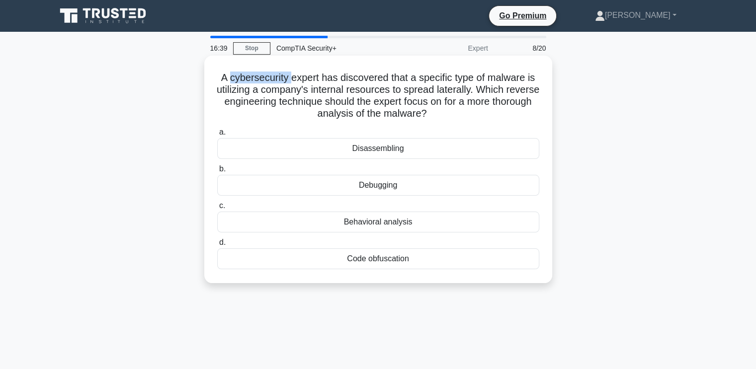
click at [268, 81] on h5 "A cybersecurity expert has discovered that a specific type of malware is utiliz…" at bounding box center [378, 96] width 324 height 49
click at [294, 83] on h5 "A cybersecurity expert has discovered that a specific type of malware is utiliz…" at bounding box center [378, 96] width 324 height 49
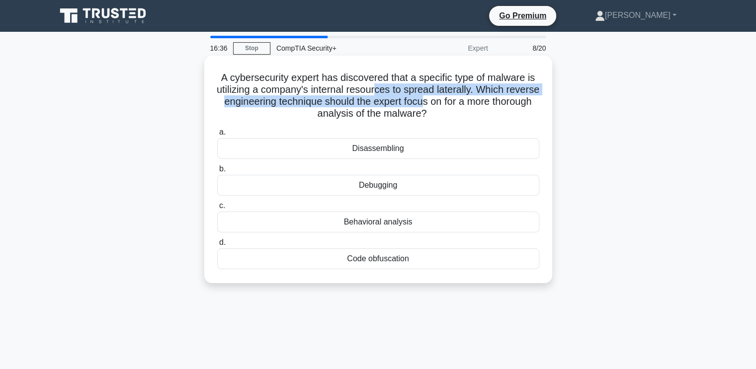
drag, startPoint x: 396, startPoint y: 95, endPoint x: 463, endPoint y: 96, distance: 67.6
click at [463, 96] on h5 "A cybersecurity expert has discovered that a specific type of malware is utiliz…" at bounding box center [378, 96] width 324 height 49
click at [465, 95] on h5 "A cybersecurity expert has discovered that a specific type of malware is utiliz…" at bounding box center [378, 96] width 324 height 49
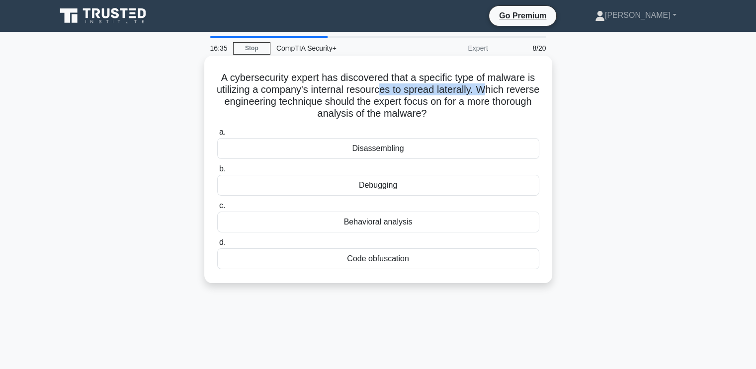
drag, startPoint x: 400, startPoint y: 88, endPoint x: 509, endPoint y: 94, distance: 109.1
click at [509, 94] on h5 "A cybersecurity expert has discovered that a specific type of malware is utiliz…" at bounding box center [378, 96] width 324 height 49
click at [507, 93] on h5 "A cybersecurity expert has discovered that a specific type of malware is utiliz…" at bounding box center [378, 96] width 324 height 49
drag, startPoint x: 301, startPoint y: 90, endPoint x: 524, endPoint y: 93, distance: 222.7
click at [523, 93] on h5 "A cybersecurity expert has discovered that a specific type of malware is utiliz…" at bounding box center [378, 96] width 324 height 49
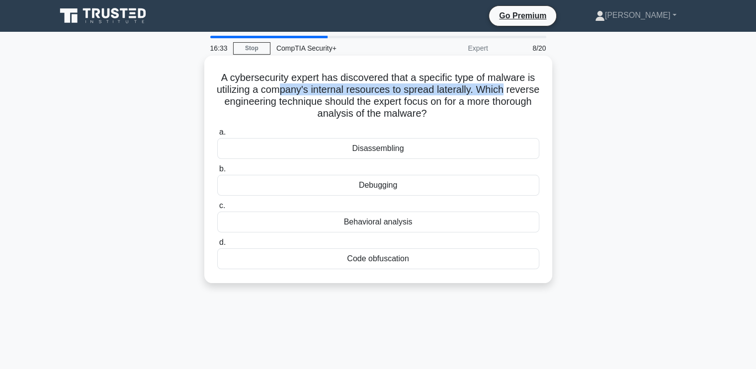
click at [523, 93] on h5 "A cybersecurity expert has discovered that a specific type of malware is utiliz…" at bounding box center [378, 96] width 324 height 49
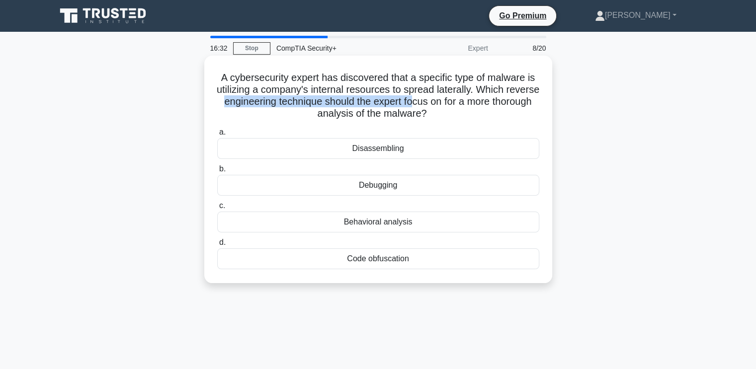
drag, startPoint x: 255, startPoint y: 103, endPoint x: 453, endPoint y: 106, distance: 198.9
click at [453, 106] on h5 "A cybersecurity expert has discovered that a specific type of malware is utiliz…" at bounding box center [378, 96] width 324 height 49
click at [360, 108] on h5 "A cybersecurity expert has discovered that a specific type of malware is utiliz…" at bounding box center [378, 96] width 324 height 49
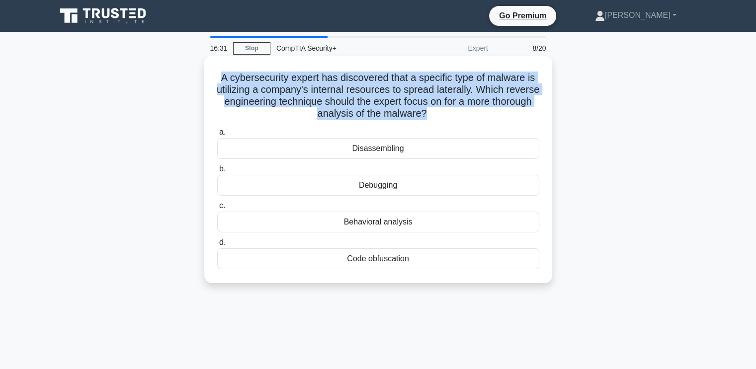
click at [359, 109] on h5 "A cybersecurity expert has discovered that a specific type of malware is utiliz…" at bounding box center [378, 96] width 324 height 49
click at [419, 102] on h5 "A cybersecurity expert has discovered that a specific type of malware is utiliz…" at bounding box center [378, 96] width 324 height 49
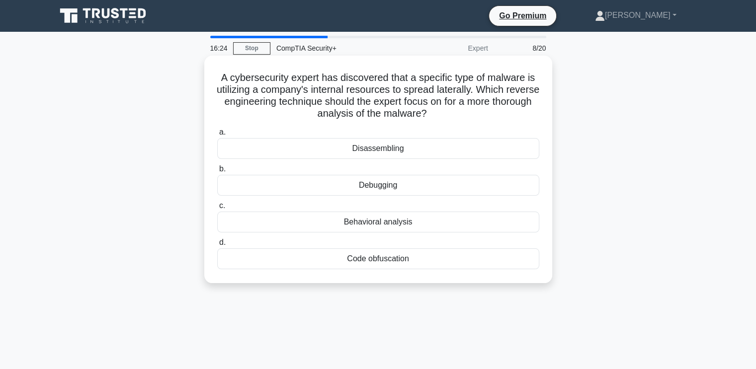
click at [378, 225] on div "Behavioral analysis" at bounding box center [378, 222] width 322 height 21
click at [217, 209] on input "c. Behavioral analysis" at bounding box center [217, 206] width 0 height 6
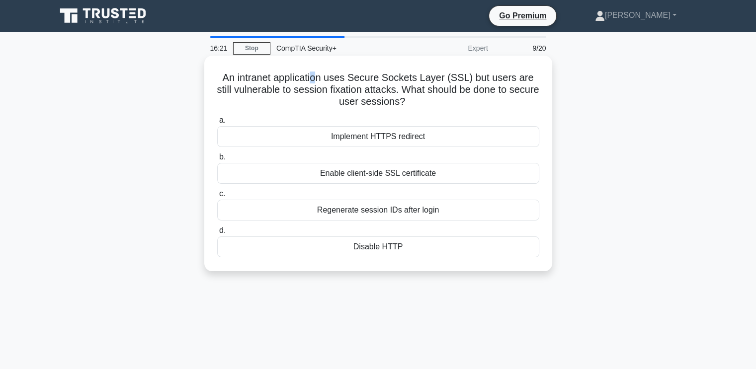
drag, startPoint x: 315, startPoint y: 74, endPoint x: 320, endPoint y: 77, distance: 5.6
click at [320, 77] on h5 "An intranet application uses Secure Sockets Layer (SSL) but users are still vul…" at bounding box center [378, 90] width 324 height 37
click at [320, 75] on h5 "An intranet application uses Secure Sockets Layer (SSL) but users are still vul…" at bounding box center [378, 90] width 324 height 37
click at [362, 78] on h5 "An intranet application uses Secure Sockets Layer (SSL) but users are still vul…" at bounding box center [378, 90] width 324 height 37
click at [392, 82] on h5 "An intranet application uses Secure Sockets Layer (SSL) but users are still vul…" at bounding box center [378, 90] width 324 height 37
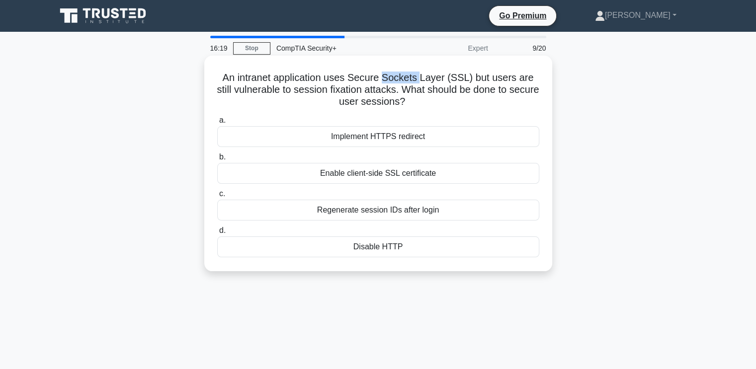
click at [392, 82] on h5 "An intranet application uses Secure Sockets Layer (SSL) but users are still vul…" at bounding box center [378, 90] width 324 height 37
click at [484, 79] on h5 "An intranet application uses Secure Sockets Layer (SSL) but users are still vul…" at bounding box center [378, 90] width 324 height 37
click at [374, 86] on h5 "An intranet application uses Secure Sockets Layer (SSL) but users are still vul…" at bounding box center [378, 90] width 324 height 37
click at [376, 85] on h5 "An intranet application uses Secure Sockets Layer (SSL) but users are still vul…" at bounding box center [378, 90] width 324 height 37
click at [396, 176] on div "Enable client-side SSL certificate" at bounding box center [378, 173] width 322 height 21
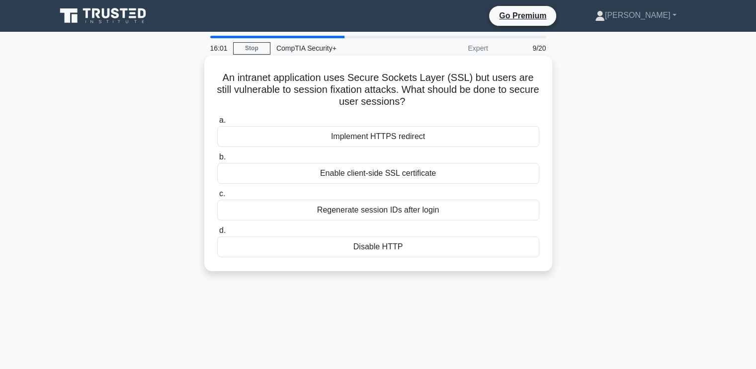
click at [217, 161] on input "b. Enable client-side SSL certificate" at bounding box center [217, 157] width 0 height 6
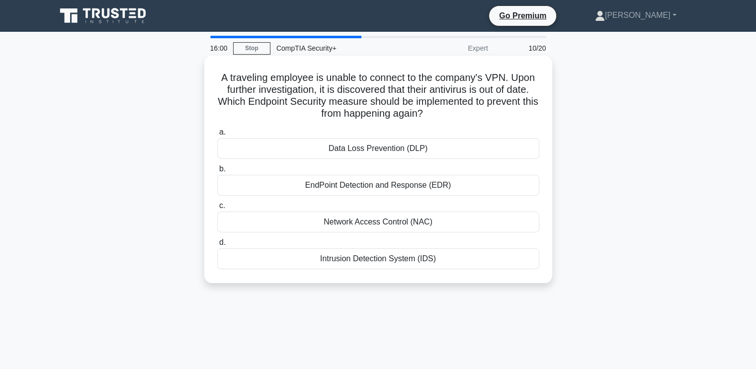
click at [364, 76] on h5 "A traveling employee is unable to connect to the company's VPN. Upon further in…" at bounding box center [378, 96] width 324 height 49
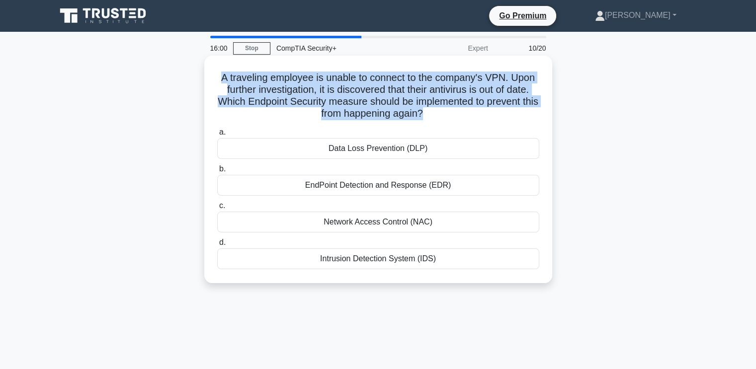
click at [364, 76] on h5 "A traveling employee is unable to connect to the company's VPN. Upon further in…" at bounding box center [378, 96] width 324 height 49
click at [311, 83] on h5 "A traveling employee is unable to connect to the company's VPN. Upon further in…" at bounding box center [378, 96] width 324 height 49
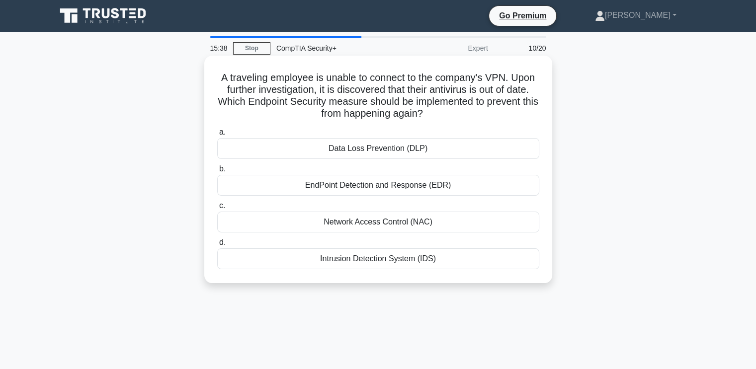
click at [316, 82] on h5 "A traveling employee is unable to connect to the company's VPN. Upon further in…" at bounding box center [378, 96] width 324 height 49
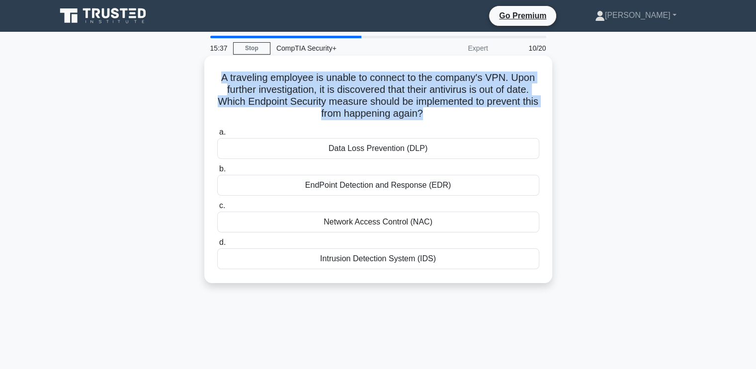
click at [316, 82] on h5 "A traveling employee is unable to connect to the company's VPN. Upon further in…" at bounding box center [378, 96] width 324 height 49
click at [424, 92] on h5 "A traveling employee is unable to connect to the company's VPN. Upon further in…" at bounding box center [378, 96] width 324 height 49
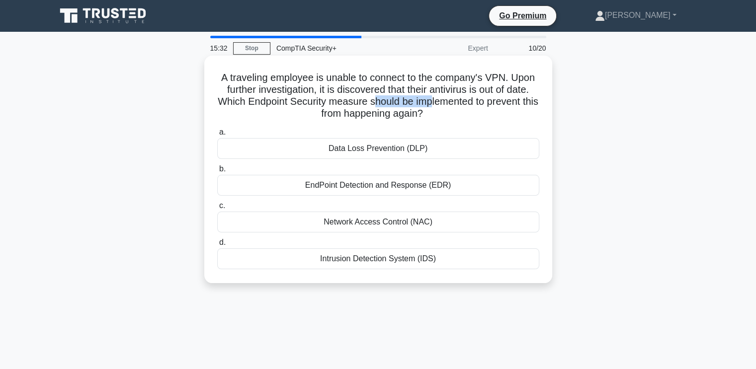
drag, startPoint x: 382, startPoint y: 100, endPoint x: 452, endPoint y: 103, distance: 70.7
click at [451, 103] on h5 "A traveling employee is unable to connect to the company's VPN. Upon further in…" at bounding box center [378, 96] width 324 height 49
click at [454, 102] on h5 "A traveling employee is unable to connect to the company's VPN. Upon further in…" at bounding box center [378, 96] width 324 height 49
drag, startPoint x: 421, startPoint y: 99, endPoint x: 455, endPoint y: 99, distance: 34.3
click at [455, 99] on h5 "A traveling employee is unable to connect to the company's VPN. Upon further in…" at bounding box center [378, 96] width 324 height 49
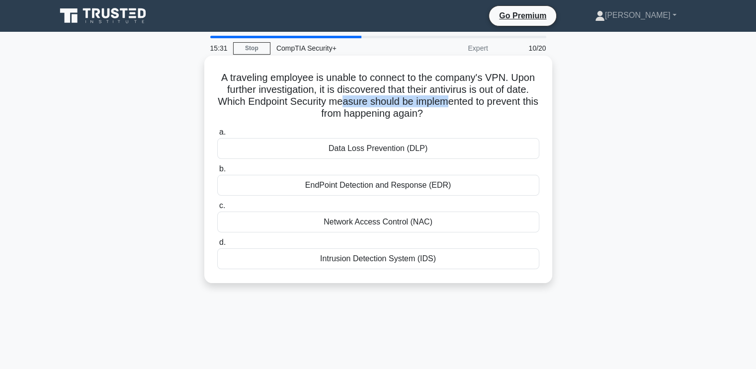
click at [455, 99] on h5 "A traveling employee is unable to connect to the company's VPN. Upon further in…" at bounding box center [378, 96] width 324 height 49
drag, startPoint x: 461, startPoint y: 110, endPoint x: 398, endPoint y: 94, distance: 65.5
click at [400, 95] on h5 "A traveling employee is unable to connect to the company's VPN. Upon further in…" at bounding box center [378, 96] width 324 height 49
click at [397, 94] on h5 "A traveling employee is unable to connect to the company's VPN. Upon further in…" at bounding box center [378, 96] width 324 height 49
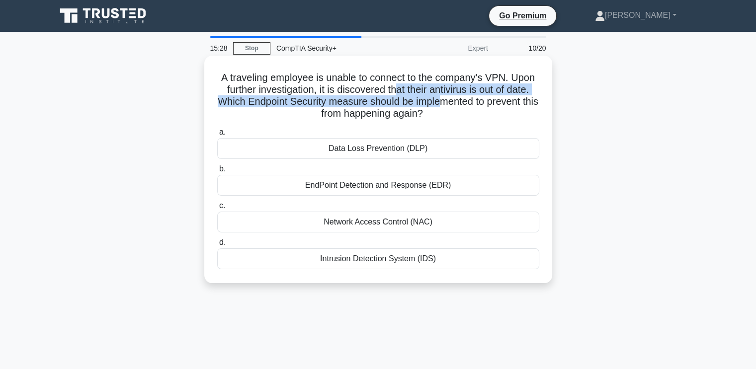
drag, startPoint x: 451, startPoint y: 107, endPoint x: 394, endPoint y: 91, distance: 59.8
click at [394, 91] on h5 "A traveling employee is unable to connect to the company's VPN. Upon further in…" at bounding box center [378, 96] width 324 height 49
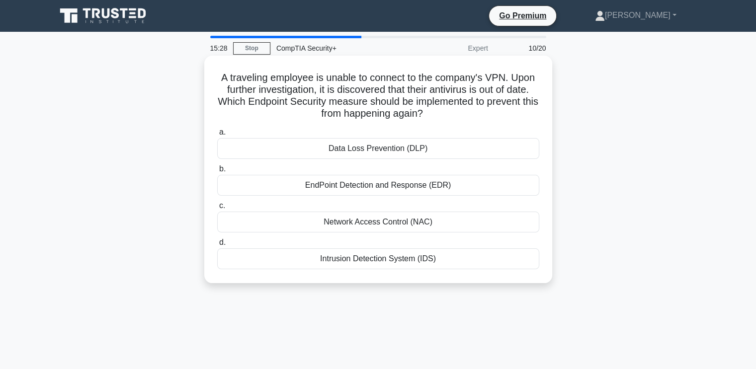
click at [392, 90] on h5 "A traveling employee is unable to connect to the company's VPN. Upon further in…" at bounding box center [378, 96] width 324 height 49
drag, startPoint x: 451, startPoint y: 116, endPoint x: 351, endPoint y: 90, distance: 102.6
click at [354, 92] on h5 "A traveling employee is unable to connect to the company's VPN. Upon further in…" at bounding box center [378, 96] width 324 height 49
click at [351, 90] on h5 "A traveling employee is unable to connect to the company's VPN. Upon further in…" at bounding box center [378, 96] width 324 height 49
click at [401, 190] on div "EndPoint Detection and Response (EDR)" at bounding box center [378, 185] width 322 height 21
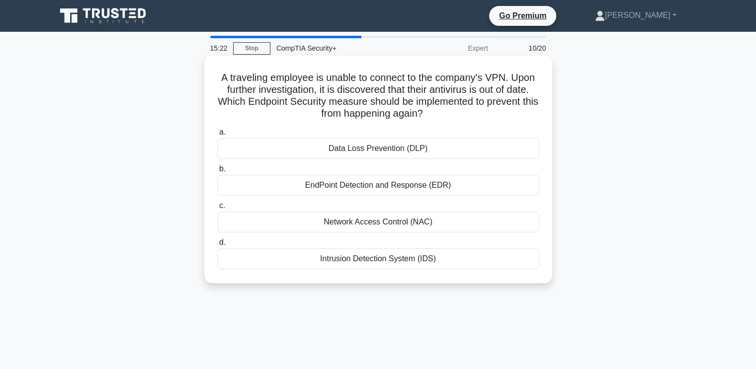
click at [217, 172] on input "b. EndPoint Detection and Response (EDR)" at bounding box center [217, 169] width 0 height 6
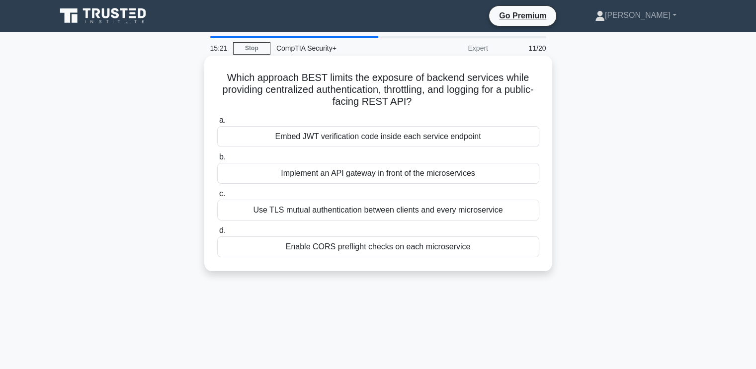
click at [275, 79] on h5 "Which approach BEST limits the exposure of backend services while providing cen…" at bounding box center [378, 90] width 324 height 37
drag, startPoint x: 277, startPoint y: 79, endPoint x: 311, endPoint y: 73, distance: 34.2
click at [278, 79] on h5 "Which approach BEST limits the exposure of backend services while providing cen…" at bounding box center [378, 90] width 324 height 37
click at [446, 84] on h5 "Which approach BEST limits the exposure of backend services while providing cen…" at bounding box center [378, 90] width 324 height 37
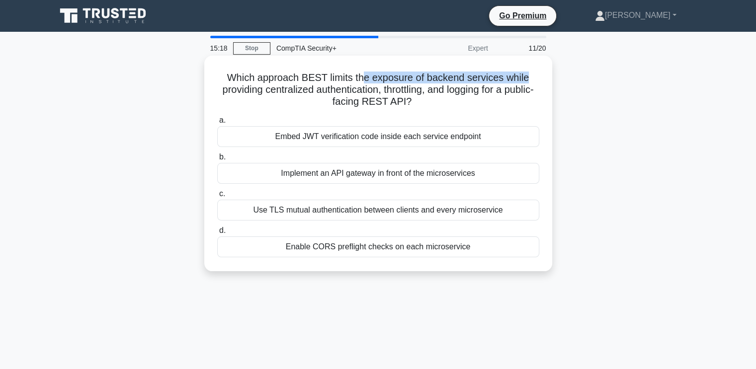
drag, startPoint x: 363, startPoint y: 79, endPoint x: 537, endPoint y: 80, distance: 173.5
click at [537, 80] on h5 "Which approach BEST limits the exposure of backend services while providing cen…" at bounding box center [378, 90] width 324 height 37
click at [530, 80] on h5 "Which approach BEST limits the exposure of backend services while providing cen…" at bounding box center [378, 90] width 324 height 37
drag, startPoint x: 392, startPoint y: 84, endPoint x: 495, endPoint y: 81, distance: 102.9
click at [495, 81] on h5 "Which approach BEST limits the exposure of backend services while providing cen…" at bounding box center [378, 90] width 324 height 37
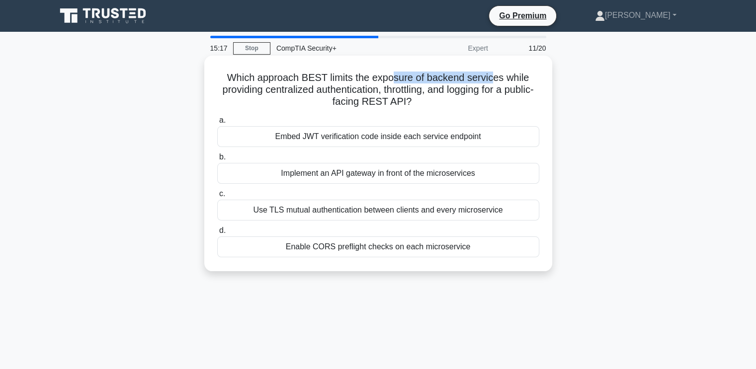
click at [495, 81] on h5 "Which approach BEST limits the exposure of backend services while providing cen…" at bounding box center [378, 90] width 324 height 37
drag, startPoint x: 429, startPoint y: 80, endPoint x: 471, endPoint y: 81, distance: 42.3
click at [471, 81] on h5 "Which approach BEST limits the exposure of backend services while providing cen…" at bounding box center [378, 90] width 324 height 37
click at [476, 84] on h5 "Which approach BEST limits the exposure of backend services while providing cen…" at bounding box center [378, 90] width 324 height 37
click at [353, 89] on h5 "Which approach BEST limits the exposure of backend services while providing cen…" at bounding box center [378, 90] width 324 height 37
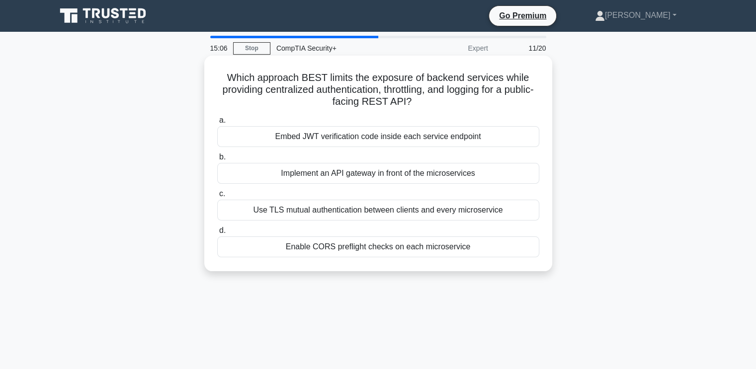
click at [357, 87] on h5 "Which approach BEST limits the exposure of backend services while providing cen…" at bounding box center [378, 90] width 324 height 37
click at [353, 103] on h5 "Which approach BEST limits the exposure of backend services while providing cen…" at bounding box center [378, 90] width 324 height 37
click at [378, 212] on div "Use TLS mutual authentication between clients and every microservice" at bounding box center [378, 210] width 322 height 21
click at [217, 197] on input "c. Use TLS mutual authentication between clients and every microservice" at bounding box center [217, 194] width 0 height 6
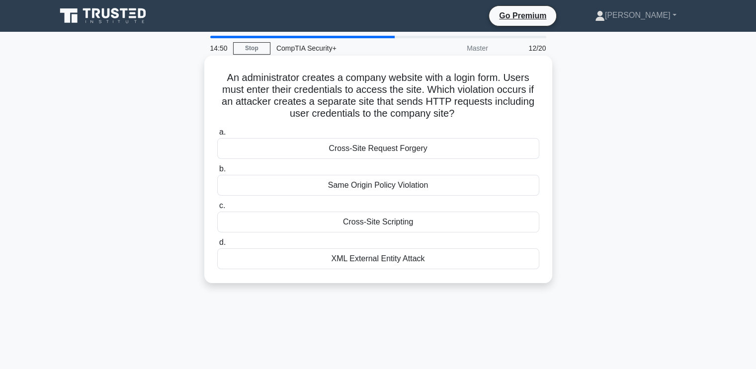
click at [294, 58] on div "An administrator creates a company website with a login form. Users must enter …" at bounding box center [378, 170] width 348 height 228
click at [336, 78] on h5 "An administrator creates a company website with a login form. Users must enter …" at bounding box center [378, 96] width 324 height 49
click at [336, 75] on h5 "An administrator creates a company website with a login form. Users must enter …" at bounding box center [378, 96] width 324 height 49
drag, startPoint x: 320, startPoint y: 85, endPoint x: 426, endPoint y: 91, distance: 106.0
click at [426, 91] on h5 "An administrator creates a company website with a login form. Users must enter …" at bounding box center [378, 96] width 324 height 49
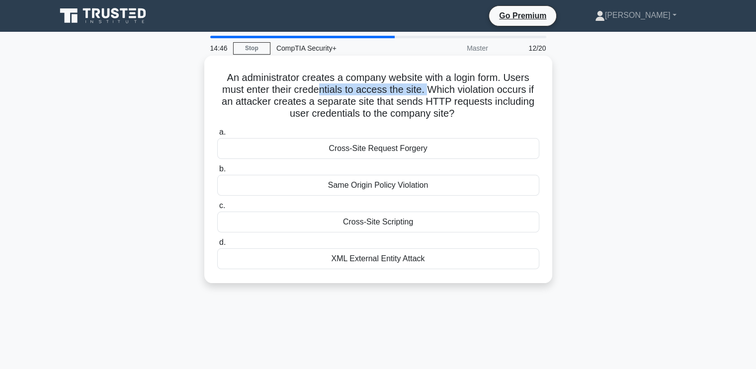
click at [426, 90] on h5 "An administrator creates a company website with a login form. Users must enter …" at bounding box center [378, 96] width 324 height 49
drag, startPoint x: 410, startPoint y: 94, endPoint x: 492, endPoint y: 93, distance: 82.0
click at [494, 93] on h5 "An administrator creates a company website with a login form. Users must enter …" at bounding box center [378, 96] width 324 height 49
click at [489, 93] on h5 "An administrator creates a company website with a login form. Users must enter …" at bounding box center [378, 96] width 324 height 49
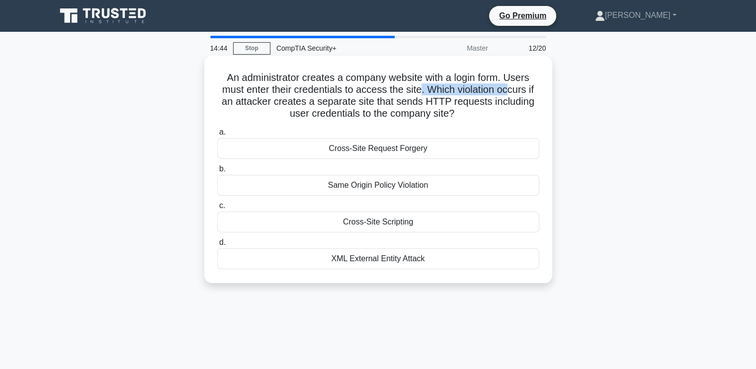
drag, startPoint x: 420, startPoint y: 93, endPoint x: 508, endPoint y: 95, distance: 88.5
click at [508, 95] on h5 "An administrator creates a company website with a login form. Users must enter …" at bounding box center [378, 96] width 324 height 49
click at [324, 98] on h5 "An administrator creates a company website with a login form. Users must enter …" at bounding box center [378, 96] width 324 height 49
drag, startPoint x: 326, startPoint y: 103, endPoint x: 433, endPoint y: 104, distance: 107.4
click at [433, 103] on h5 "An administrator creates a company website with a login form. Users must enter …" at bounding box center [378, 96] width 324 height 49
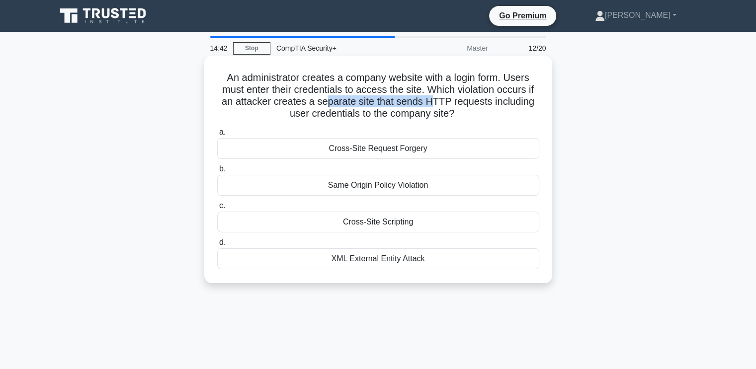
click at [433, 104] on h5 "An administrator creates a company website with a login form. Users must enter …" at bounding box center [378, 96] width 324 height 49
click at [426, 98] on h5 "An administrator creates a company website with a login form. Users must enter …" at bounding box center [378, 96] width 324 height 49
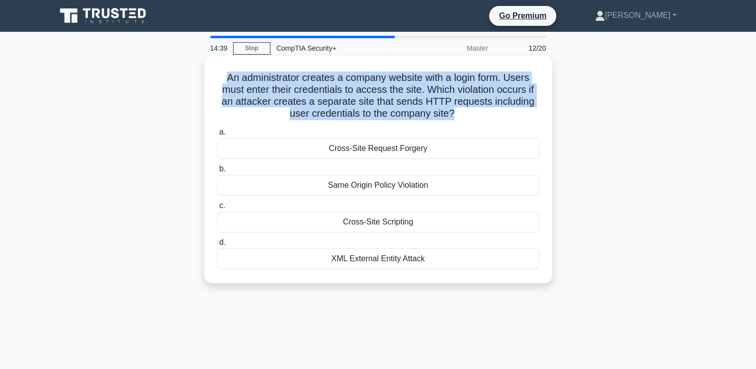
click at [426, 98] on h5 "An administrator creates a company website with a login form. Users must enter …" at bounding box center [378, 96] width 324 height 49
click at [376, 103] on h5 "An administrator creates a company website with a login form. Users must enter …" at bounding box center [378, 96] width 324 height 49
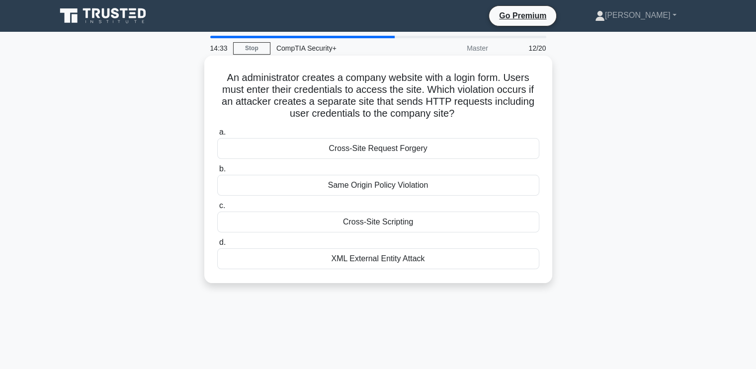
click at [386, 223] on div "Cross-Site Scripting" at bounding box center [378, 222] width 322 height 21
click at [217, 209] on input "c. Cross-Site Scripting" at bounding box center [217, 206] width 0 height 6
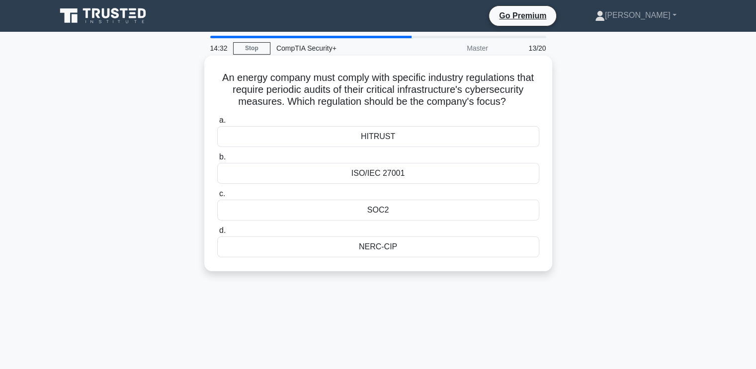
click at [288, 75] on h5 "An energy company must comply with specific industry regulations that require p…" at bounding box center [378, 90] width 324 height 37
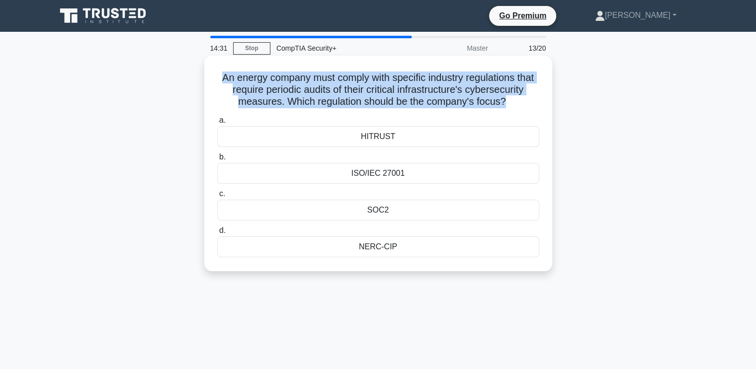
click at [288, 75] on h5 "An energy company must comply with specific industry regulations that require p…" at bounding box center [378, 90] width 324 height 37
click at [272, 80] on h5 "An energy company must comply with specific industry regulations that require p…" at bounding box center [378, 90] width 324 height 37
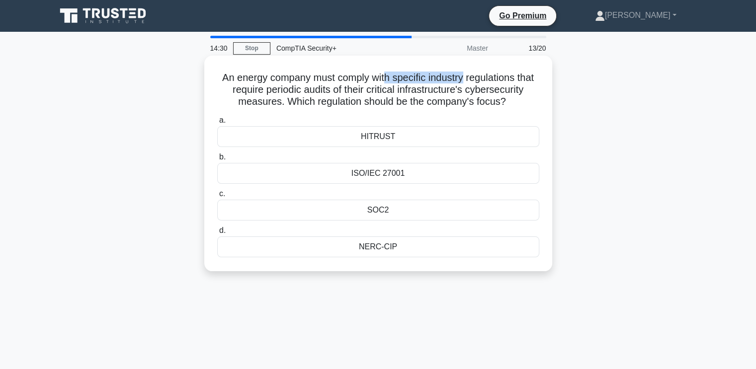
drag, startPoint x: 383, startPoint y: 76, endPoint x: 415, endPoint y: 80, distance: 32.6
click at [463, 70] on div "An energy company must comply with specific industry regulations that require p…" at bounding box center [378, 164] width 340 height 208
click at [341, 81] on h5 "An energy company must comply with specific industry regulations that require p…" at bounding box center [378, 90] width 324 height 37
drag, startPoint x: 375, startPoint y: 81, endPoint x: 419, endPoint y: 81, distance: 43.7
click at [419, 81] on h5 "An energy company must comply with specific industry regulations that require p…" at bounding box center [378, 90] width 324 height 37
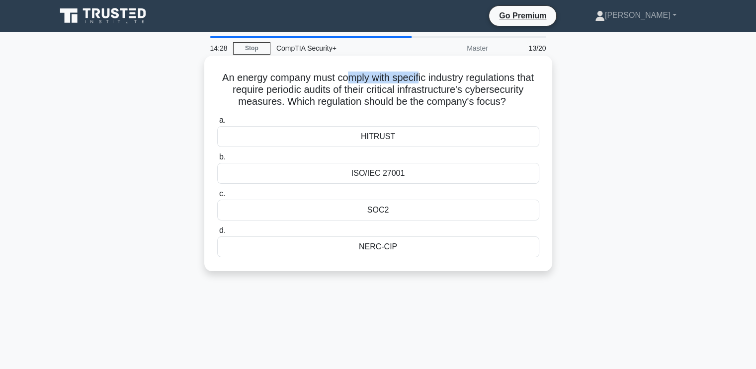
click at [410, 81] on h5 "An energy company must comply with specific industry regulations that require p…" at bounding box center [378, 90] width 324 height 37
click at [278, 92] on h5 "An energy company must comply with specific industry regulations that require p…" at bounding box center [378, 90] width 324 height 37
click at [380, 178] on div "ISO/IEC 27001" at bounding box center [378, 173] width 322 height 21
click at [217, 161] on input "b. ISO/IEC 27001" at bounding box center [217, 157] width 0 height 6
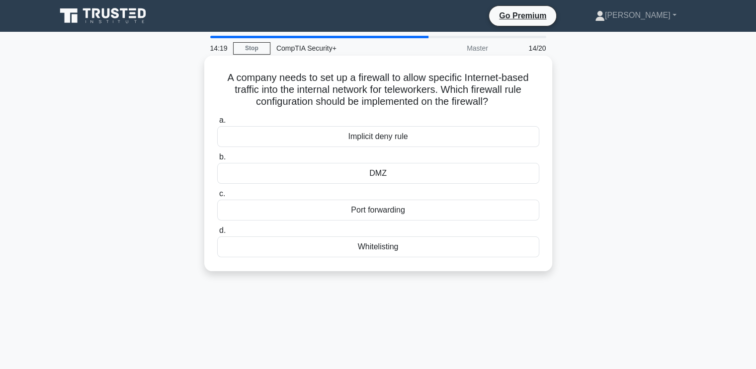
click at [301, 90] on h5 "A company needs to set up a firewall to allow specific Internet-based traffic i…" at bounding box center [378, 90] width 324 height 37
click at [295, 90] on h5 "A company needs to set up a firewall to allow specific Internet-based traffic i…" at bounding box center [378, 90] width 324 height 37
click at [295, 88] on h5 "A company needs to set up a firewall to allow specific Internet-based traffic i…" at bounding box center [378, 90] width 324 height 37
click at [273, 84] on h5 "A company needs to set up a firewall to allow specific Internet-based traffic i…" at bounding box center [378, 90] width 324 height 37
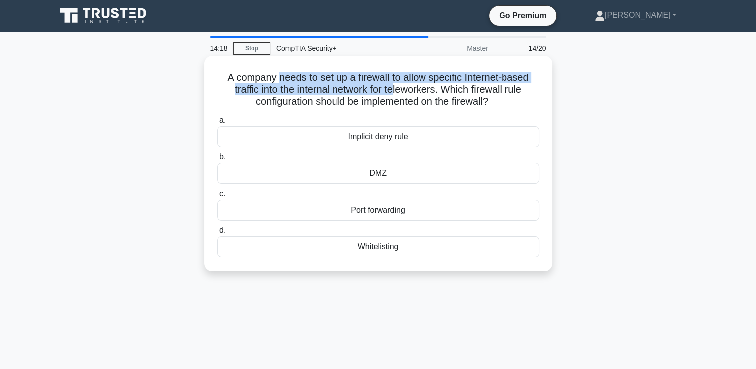
drag, startPoint x: 279, startPoint y: 82, endPoint x: 358, endPoint y: 87, distance: 79.2
click at [396, 90] on h5 "A company needs to set up a firewall to allow specific Internet-based traffic i…" at bounding box center [378, 90] width 324 height 37
click at [349, 82] on h5 "A company needs to set up a firewall to allow specific Internet-based traffic i…" at bounding box center [378, 90] width 324 height 37
drag, startPoint x: 403, startPoint y: 81, endPoint x: 482, endPoint y: 89, distance: 78.9
click at [500, 92] on h5 "A company needs to set up a firewall to allow specific Internet-based traffic i…" at bounding box center [378, 90] width 324 height 37
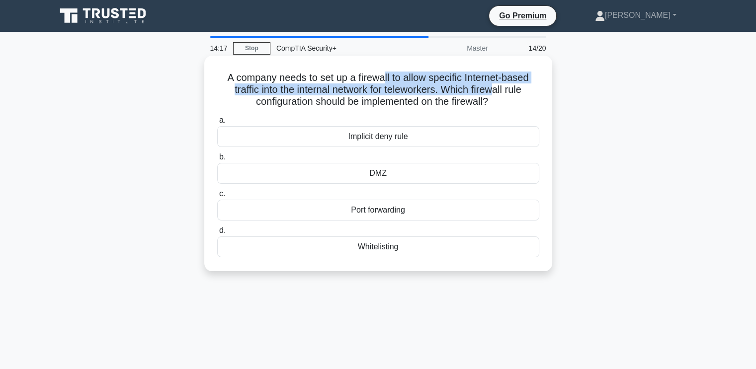
click at [471, 85] on h5 "A company needs to set up a firewall to allow specific Internet-based traffic i…" at bounding box center [378, 90] width 324 height 37
drag, startPoint x: 376, startPoint y: 79, endPoint x: 520, endPoint y: 93, distance: 144.9
click at [529, 96] on h5 "A company needs to set up a firewall to allow specific Internet-based traffic i…" at bounding box center [378, 90] width 324 height 37
click at [514, 92] on h5 "A company needs to set up a firewall to allow specific Internet-based traffic i…" at bounding box center [378, 90] width 324 height 37
drag, startPoint x: 507, startPoint y: 103, endPoint x: 348, endPoint y: 83, distance: 159.8
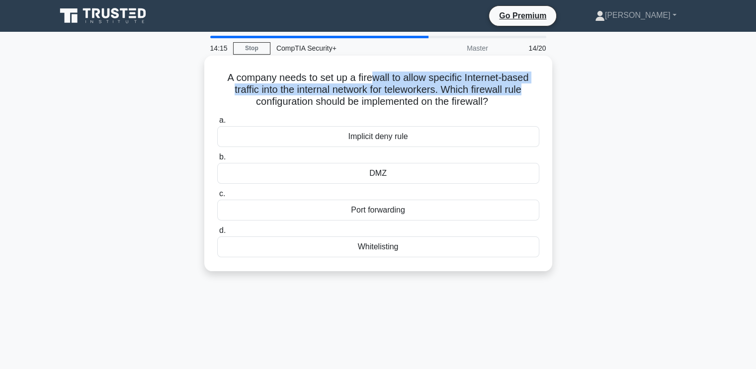
click at [384, 86] on h5 "A company needs to set up a firewall to allow specific Internet-based traffic i…" at bounding box center [378, 90] width 324 height 37
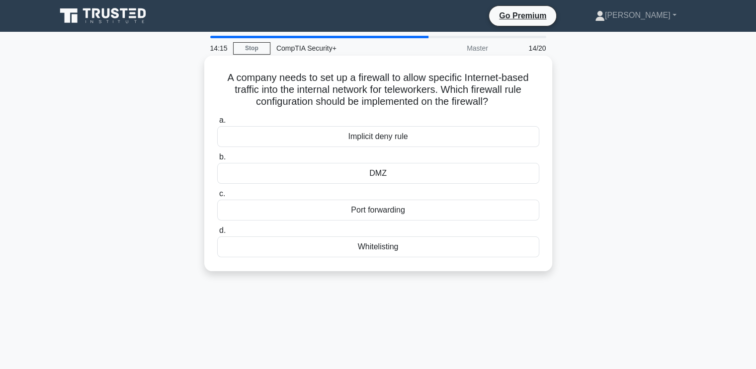
click at [348, 83] on h5 "A company needs to set up a firewall to allow specific Internet-based traffic i…" at bounding box center [378, 90] width 324 height 37
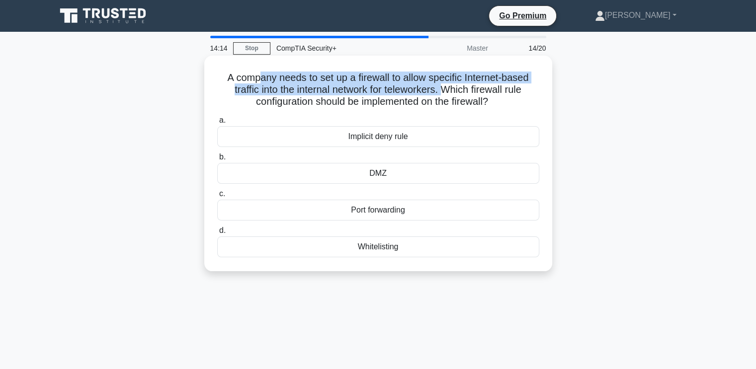
drag, startPoint x: 259, startPoint y: 82, endPoint x: 447, endPoint y: 85, distance: 187.9
click at [447, 85] on h5 "A company needs to set up a firewall to allow specific Internet-based traffic i…" at bounding box center [378, 90] width 324 height 37
drag, startPoint x: 428, startPoint y: 87, endPoint x: 506, endPoint y: 83, distance: 78.1
click at [506, 83] on h5 "A company needs to set up a firewall to allow specific Internet-based traffic i…" at bounding box center [378, 90] width 324 height 37
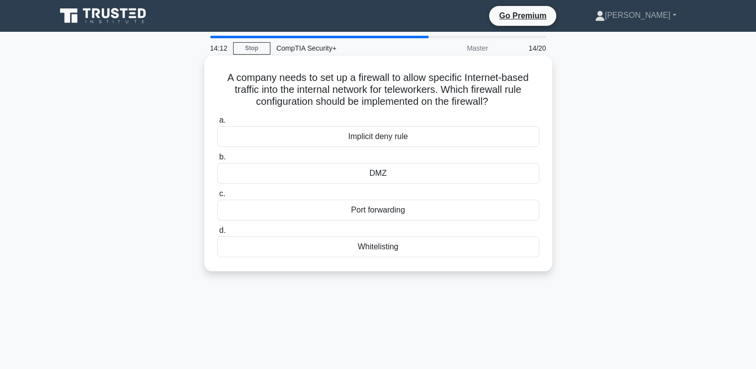
click at [498, 94] on h5 "A company needs to set up a firewall to allow specific Internet-based traffic i…" at bounding box center [378, 90] width 324 height 37
drag, startPoint x: 499, startPoint y: 104, endPoint x: 453, endPoint y: 94, distance: 46.9
click at [453, 94] on h5 "A company needs to set up a firewall to allow specific Internet-based traffic i…" at bounding box center [378, 90] width 324 height 37
click at [451, 92] on h5 "A company needs to set up a firewall to allow specific Internet-based traffic i…" at bounding box center [378, 90] width 324 height 37
click at [384, 249] on div "Whitelisting" at bounding box center [378, 247] width 322 height 21
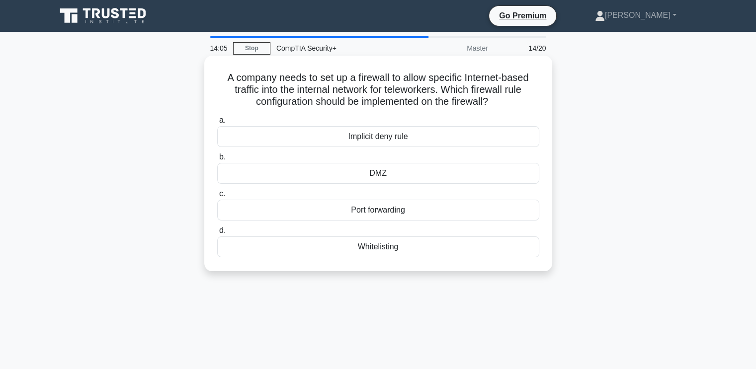
click at [217, 234] on input "d. Whitelisting" at bounding box center [217, 231] width 0 height 6
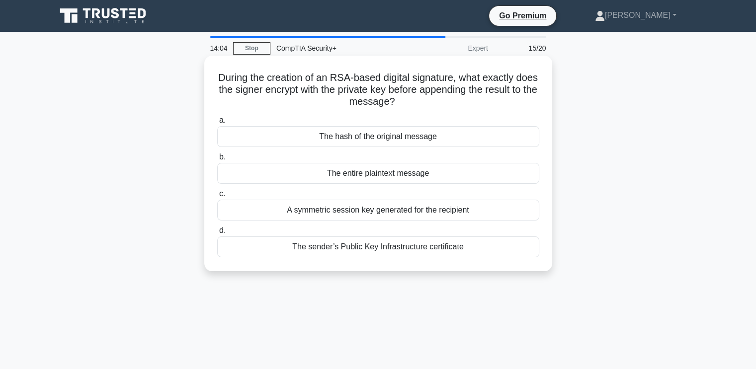
click at [307, 85] on h5 "During the creation of an RSA-based digital signature, what exactly does the si…" at bounding box center [378, 90] width 324 height 37
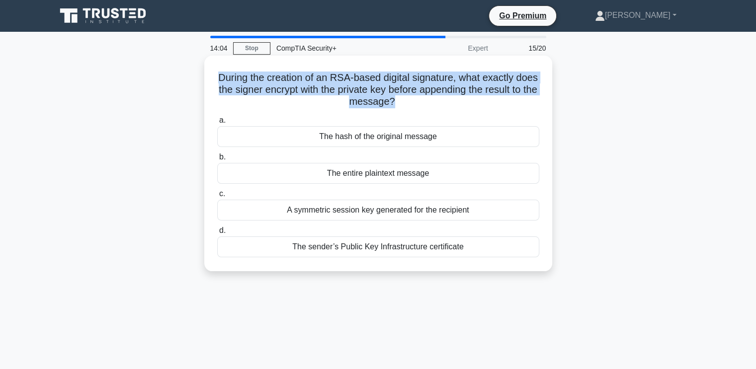
click at [307, 85] on h5 "During the creation of an RSA-based digital signature, what exactly does the si…" at bounding box center [378, 90] width 324 height 37
click at [296, 86] on h5 "During the creation of an RSA-based digital signature, what exactly does the si…" at bounding box center [378, 90] width 324 height 37
click at [393, 83] on h5 "During the creation of an RSA-based digital signature, what exactly does the si…" at bounding box center [378, 90] width 324 height 37
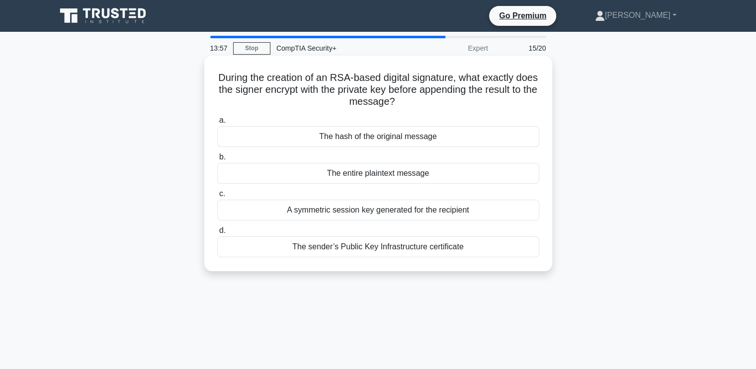
click at [368, 87] on h5 "During the creation of an RSA-based digital signature, what exactly does the si…" at bounding box center [378, 90] width 324 height 37
click at [346, 91] on h5 "During the creation of an RSA-based digital signature, what exactly does the si…" at bounding box center [378, 90] width 324 height 37
drag, startPoint x: 406, startPoint y: 90, endPoint x: 492, endPoint y: 92, distance: 86.5
click at [492, 92] on h5 "During the creation of an RSA-based digital signature, what exactly does the si…" at bounding box center [378, 90] width 324 height 37
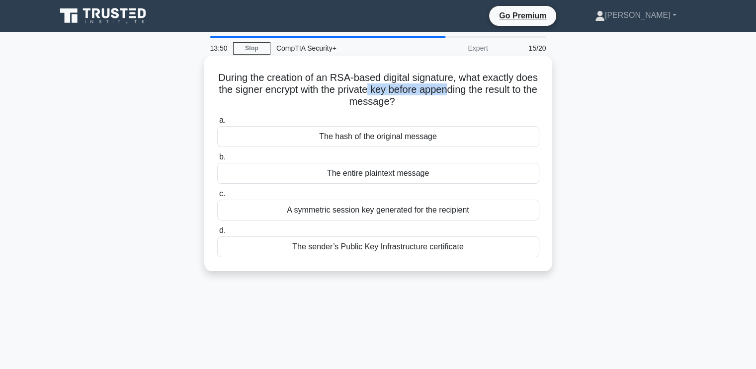
click at [493, 92] on h5 "During the creation of an RSA-based digital signature, what exactly does the si…" at bounding box center [378, 90] width 324 height 37
drag, startPoint x: 395, startPoint y: 102, endPoint x: 429, endPoint y: 101, distance: 34.8
click at [429, 102] on h5 "During the creation of an RSA-based digital signature, what exactly does the si…" at bounding box center [378, 90] width 324 height 37
click at [407, 101] on icon ".spinner_0XTQ{transform-origin:center;animation:spinner_y6GP .75s linear infini…" at bounding box center [401, 102] width 12 height 12
drag, startPoint x: 444, startPoint y: 101, endPoint x: 303, endPoint y: 101, distance: 141.2
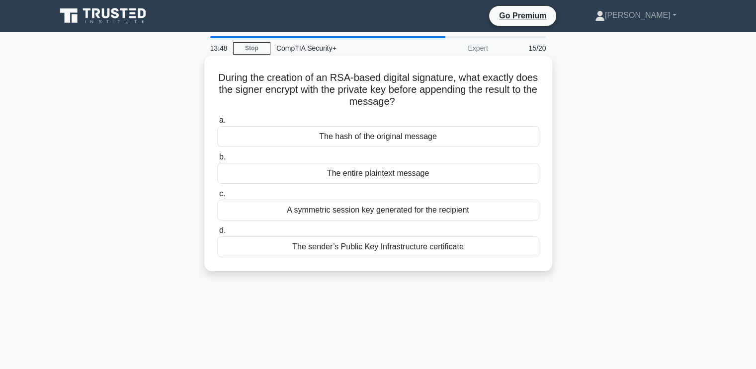
click at [303, 101] on h5 "During the creation of an RSA-based digital signature, what exactly does the si…" at bounding box center [378, 90] width 324 height 37
click at [302, 101] on h5 "During the creation of an RSA-based digital signature, what exactly does the si…" at bounding box center [378, 90] width 324 height 37
drag, startPoint x: 338, startPoint y: 91, endPoint x: 365, endPoint y: 96, distance: 28.2
click at [350, 93] on h5 "During the creation of an RSA-based digital signature, what exactly does the si…" at bounding box center [378, 90] width 324 height 37
click at [394, 176] on div "The entire plaintext message" at bounding box center [378, 173] width 322 height 21
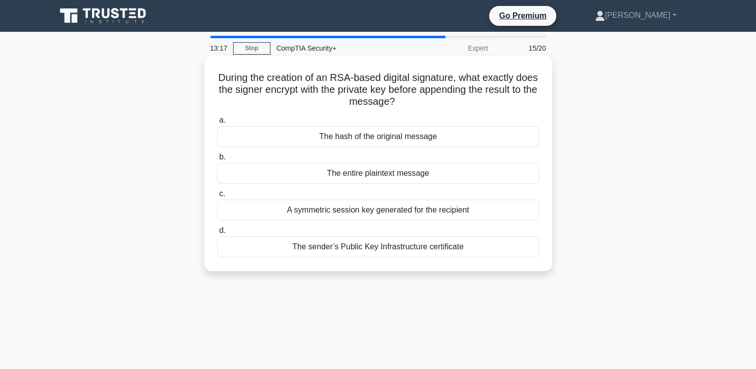
click at [217, 161] on input "b. The entire plaintext message" at bounding box center [217, 157] width 0 height 6
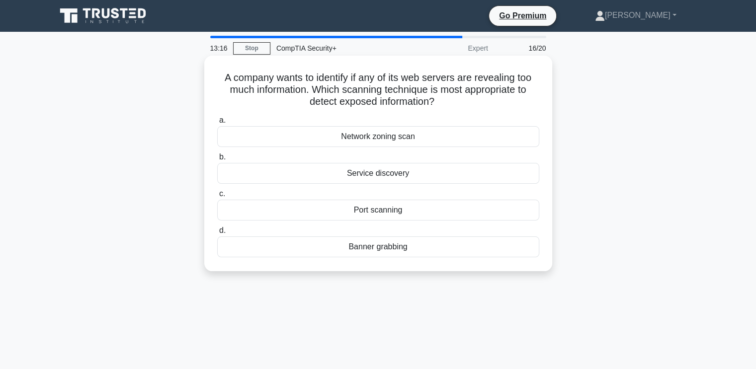
click at [351, 76] on h5 "A company wants to identify if any of its web servers are revealing too much in…" at bounding box center [378, 90] width 324 height 37
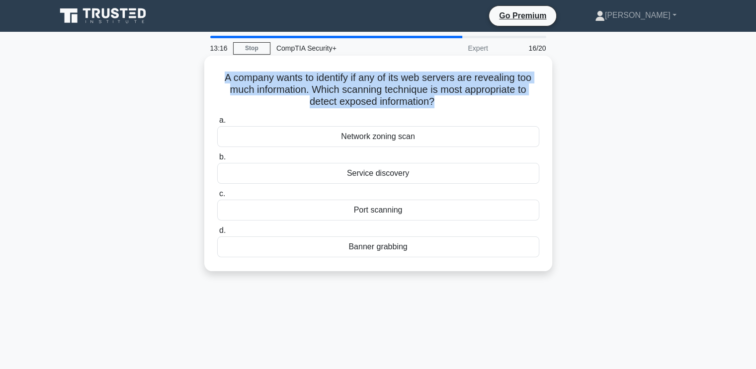
click at [351, 76] on h5 "A company wants to identify if any of its web servers are revealing too much in…" at bounding box center [378, 90] width 324 height 37
click at [292, 64] on div "A company wants to identify if any of its web servers are revealing too much in…" at bounding box center [378, 164] width 340 height 208
click at [283, 77] on h5 "A company wants to identify if any of its web servers are revealing too much in…" at bounding box center [378, 90] width 324 height 37
click at [284, 77] on h5 "A company wants to identify if any of its web servers are revealing too much in…" at bounding box center [378, 90] width 324 height 37
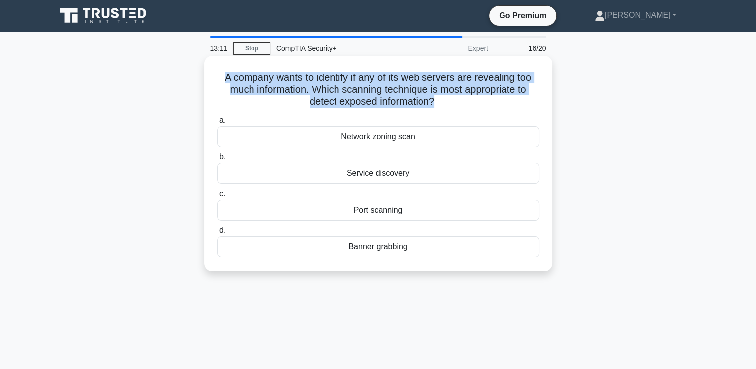
click at [294, 79] on h5 "A company wants to identify if any of its web servers are revealing too much in…" at bounding box center [378, 90] width 324 height 37
click at [276, 82] on h5 "A company wants to identify if any of its web servers are revealing too much in…" at bounding box center [378, 90] width 324 height 37
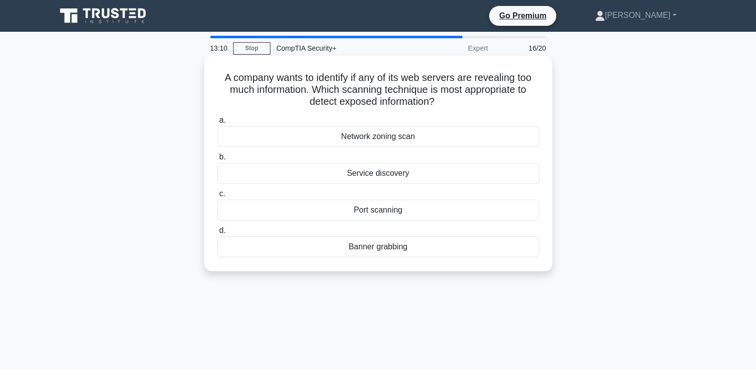
click at [278, 77] on h5 "A company wants to identify if any of its web servers are revealing too much in…" at bounding box center [378, 90] width 324 height 37
click at [371, 78] on h5 "A company wants to identify if any of its web servers are revealing too much in…" at bounding box center [378, 90] width 324 height 37
click at [453, 77] on h5 "A company wants to identify if any of its web servers are revealing too much in…" at bounding box center [378, 90] width 324 height 37
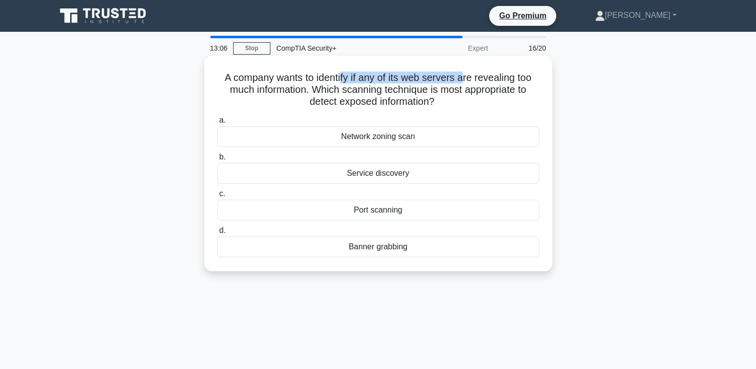
drag, startPoint x: 369, startPoint y: 80, endPoint x: 475, endPoint y: 83, distance: 105.9
click at [473, 83] on h5 "A company wants to identify if any of its web servers are revealing too much in…" at bounding box center [378, 90] width 324 height 37
drag, startPoint x: 332, startPoint y: 88, endPoint x: 431, endPoint y: 94, distance: 99.6
click at [425, 96] on h5 "A company wants to identify if any of its web servers are revealing too much in…" at bounding box center [378, 90] width 324 height 37
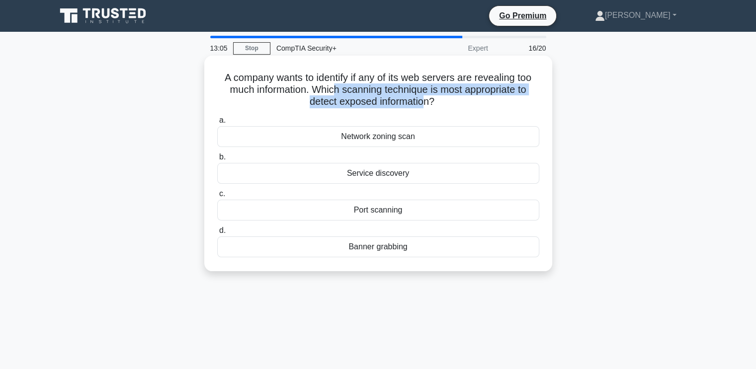
click at [432, 94] on h5 "A company wants to identify if any of its web servers are revealing too much in…" at bounding box center [378, 90] width 324 height 37
drag, startPoint x: 466, startPoint y: 102, endPoint x: 367, endPoint y: 90, distance: 99.6
click at [369, 91] on h5 "A company wants to identify if any of its web servers are revealing too much in…" at bounding box center [378, 90] width 324 height 37
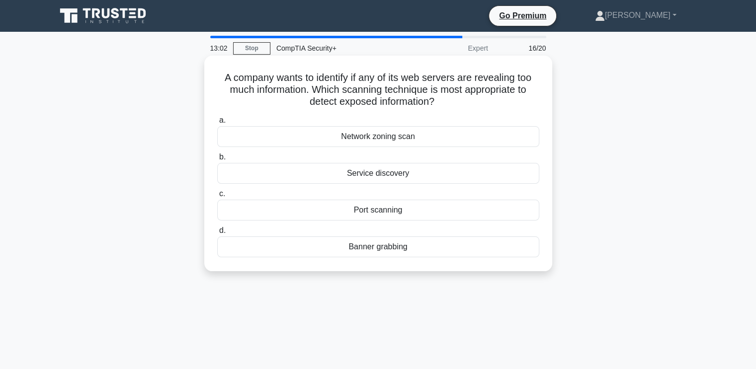
click at [366, 89] on h5 "A company wants to identify if any of its web servers are revealing too much in…" at bounding box center [378, 90] width 324 height 37
drag, startPoint x: 444, startPoint y: 101, endPoint x: 332, endPoint y: 76, distance: 115.8
click at [332, 76] on h5 "A company wants to identify if any of its web servers are revealing too much in…" at bounding box center [378, 90] width 324 height 37
click at [332, 75] on h5 "A company wants to identify if any of its web servers are revealing too much in…" at bounding box center [378, 90] width 324 height 37
click at [379, 208] on div "Port scanning" at bounding box center [378, 210] width 322 height 21
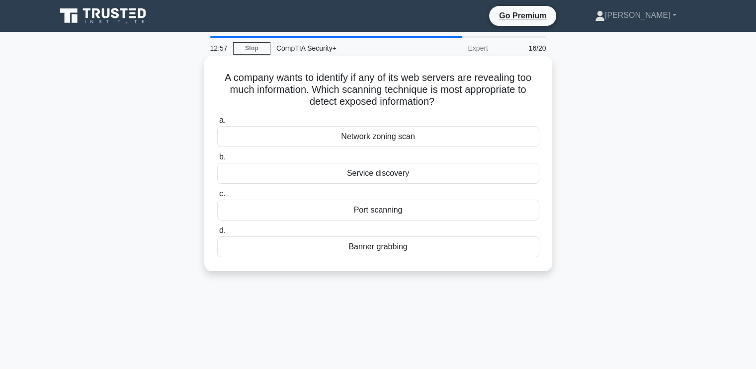
click at [217, 197] on input "c. Port scanning" at bounding box center [217, 194] width 0 height 6
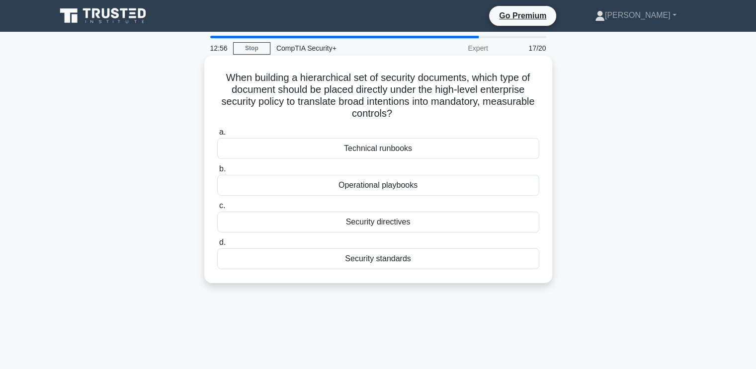
drag, startPoint x: 223, startPoint y: 84, endPoint x: 372, endPoint y: 87, distance: 148.7
click at [382, 89] on h5 "When building a hierarchical set of security documents, which type of document …" at bounding box center [378, 96] width 324 height 49
drag, startPoint x: 228, startPoint y: 77, endPoint x: 406, endPoint y: 84, distance: 177.6
click at [406, 84] on h5 "When building a hierarchical set of security documents, which type of document …" at bounding box center [378, 96] width 324 height 49
drag, startPoint x: 370, startPoint y: 82, endPoint x: 348, endPoint y: 79, distance: 22.1
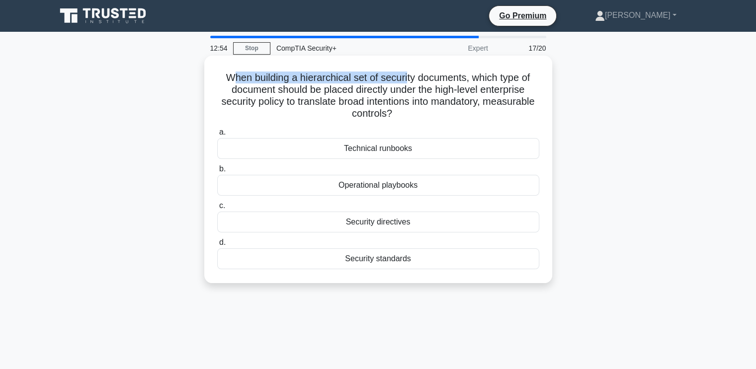
click at [369, 82] on h5 "When building a hierarchical set of security documents, which type of document …" at bounding box center [378, 96] width 324 height 49
click at [268, 73] on h5 "When building a hierarchical set of security documents, which type of document …" at bounding box center [378, 96] width 324 height 49
click at [260, 77] on h5 "When building a hierarchical set of security documents, which type of document …" at bounding box center [378, 96] width 324 height 49
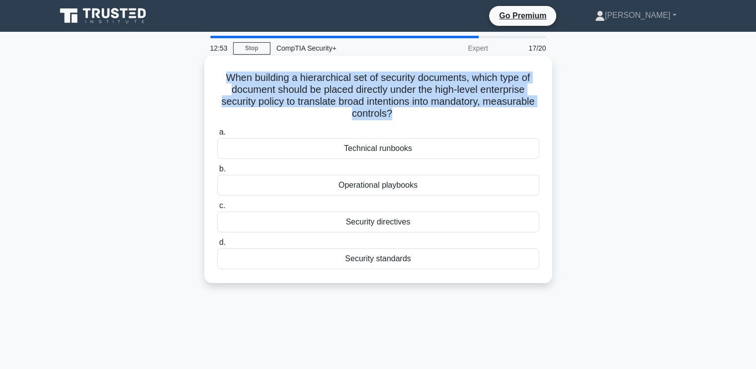
click at [260, 77] on h5 "When building a hierarchical set of security documents, which type of document …" at bounding box center [378, 96] width 324 height 49
click at [313, 79] on h5 "When building a hierarchical set of security documents, which type of document …" at bounding box center [378, 96] width 324 height 49
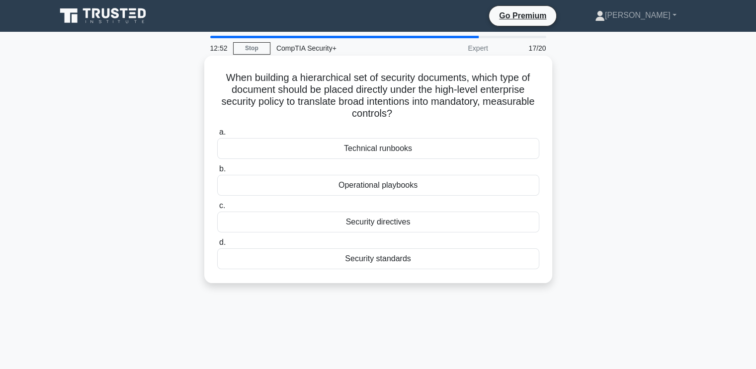
click at [368, 81] on h5 "When building a hierarchical set of security documents, which type of document …" at bounding box center [378, 96] width 324 height 49
click at [476, 77] on h5 "When building a hierarchical set of security documents, which type of document …" at bounding box center [378, 96] width 324 height 49
drag, startPoint x: 239, startPoint y: 78, endPoint x: 276, endPoint y: 77, distance: 37.3
click at [276, 77] on h5 "When building a hierarchical set of security documents, which type of document …" at bounding box center [378, 96] width 324 height 49
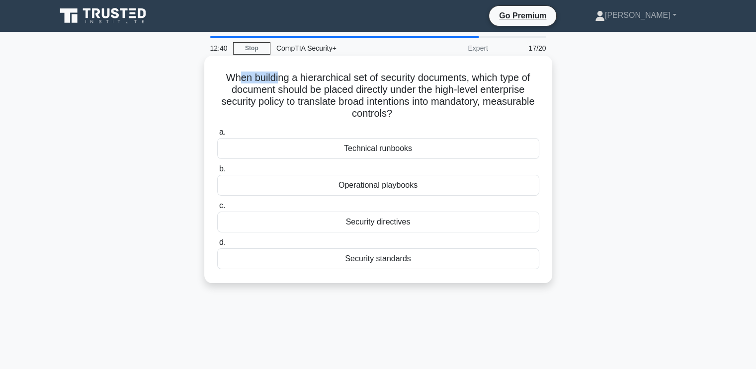
click at [261, 75] on h5 "When building a hierarchical set of security documents, which type of document …" at bounding box center [378, 96] width 324 height 49
click at [262, 79] on h5 "When building a hierarchical set of security documents, which type of document …" at bounding box center [378, 96] width 324 height 49
click at [342, 79] on h5 "When building a hierarchical set of security documents, which type of document …" at bounding box center [378, 96] width 324 height 49
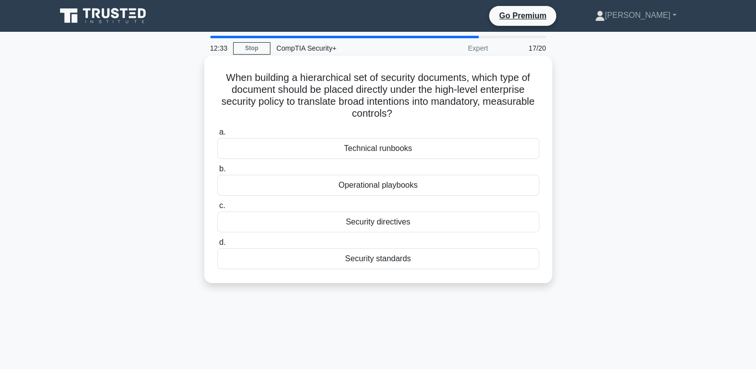
click at [388, 78] on h5 "When building a hierarchical set of security documents, which type of document …" at bounding box center [378, 96] width 324 height 49
click at [487, 75] on h5 "When building a hierarchical set of security documents, which type of document …" at bounding box center [378, 96] width 324 height 49
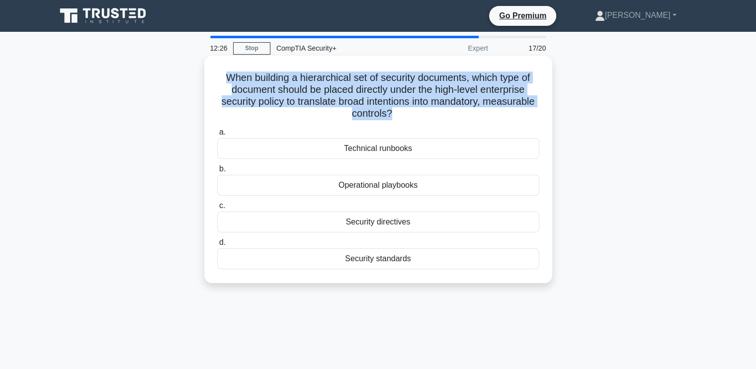
click at [487, 75] on h5 "When building a hierarchical set of security documents, which type of document …" at bounding box center [378, 96] width 324 height 49
click at [439, 88] on h5 "When building a hierarchical set of security documents, which type of document …" at bounding box center [378, 96] width 324 height 49
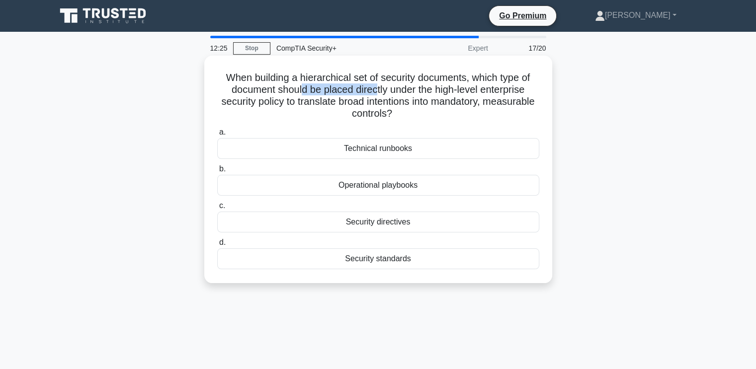
drag, startPoint x: 299, startPoint y: 85, endPoint x: 376, endPoint y: 94, distance: 78.1
click at [376, 94] on h5 "When building a hierarchical set of security documents, which type of document …" at bounding box center [378, 96] width 324 height 49
click at [374, 94] on h5 "When building a hierarchical set of security documents, which type of document …" at bounding box center [378, 96] width 324 height 49
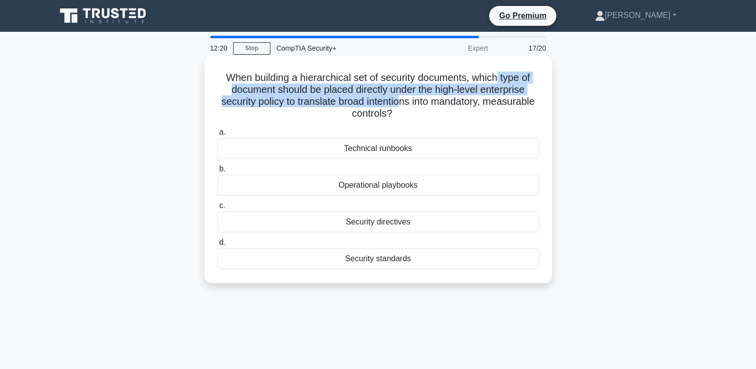
drag, startPoint x: 503, startPoint y: 79, endPoint x: 427, endPoint y: 103, distance: 80.3
click at [427, 103] on h5 "When building a hierarchical set of security documents, which type of document …" at bounding box center [378, 96] width 324 height 49
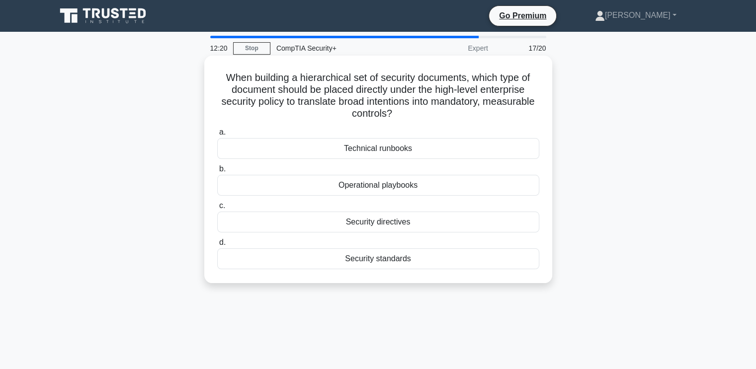
click at [438, 103] on h5 "When building a hierarchical set of security documents, which type of document …" at bounding box center [378, 96] width 324 height 49
drag, startPoint x: 437, startPoint y: 105, endPoint x: 413, endPoint y: 113, distance: 25.8
click at [413, 113] on h5 "When building a hierarchical set of security documents, which type of document …" at bounding box center [378, 96] width 324 height 49
click at [412, 113] on h5 "When building a hierarchical set of security documents, which type of document …" at bounding box center [378, 96] width 324 height 49
click at [398, 188] on div "Operational playbooks" at bounding box center [378, 185] width 322 height 21
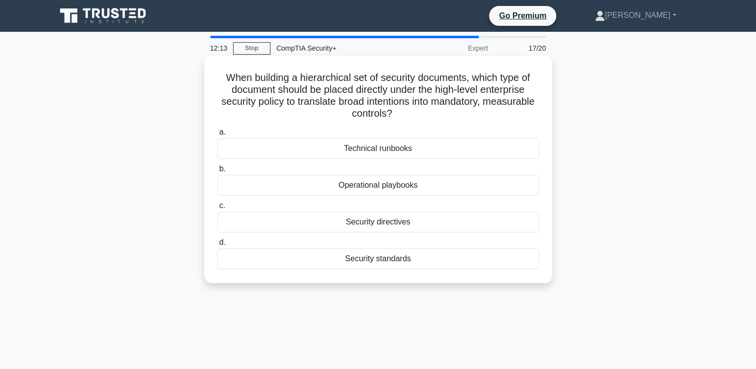
click at [217, 172] on input "b. Operational playbooks" at bounding box center [217, 169] width 0 height 6
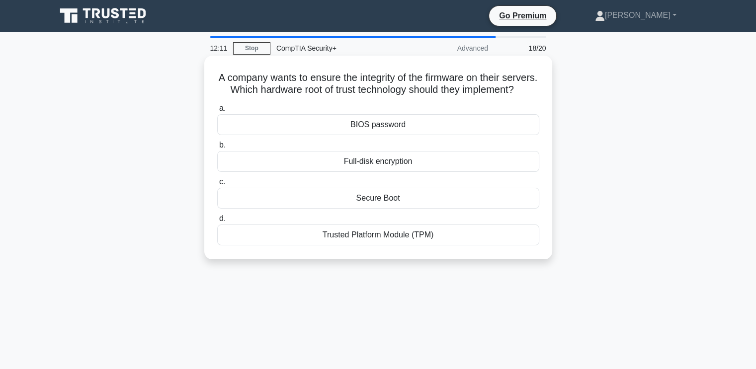
click at [319, 81] on h5 "A company wants to ensure the integrity of the firmware on their servers. Which…" at bounding box center [378, 84] width 324 height 25
drag, startPoint x: 351, startPoint y: 78, endPoint x: 379, endPoint y: 79, distance: 27.8
click at [358, 78] on h5 "A company wants to ensure the integrity of the firmware on their servers. Which…" at bounding box center [378, 84] width 324 height 25
drag, startPoint x: 379, startPoint y: 79, endPoint x: 446, endPoint y: 80, distance: 67.1
click at [446, 80] on h5 "A company wants to ensure the integrity of the firmware on their servers. Which…" at bounding box center [378, 84] width 324 height 25
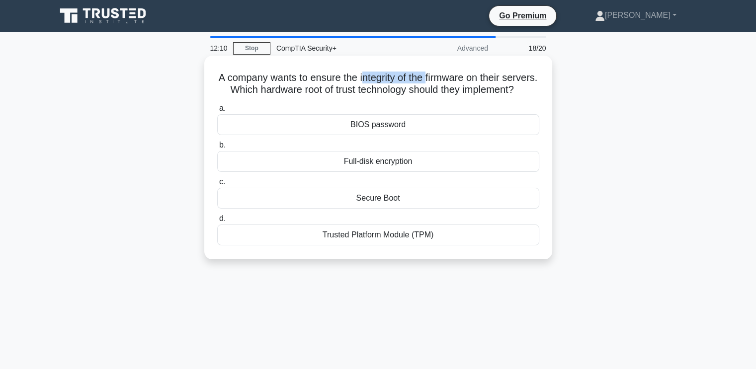
click at [447, 77] on h5 "A company wants to ensure the integrity of the firmware on their servers. Which…" at bounding box center [378, 84] width 324 height 25
click at [389, 209] on div "Secure Boot" at bounding box center [378, 198] width 322 height 21
click at [217, 185] on input "c. Secure Boot" at bounding box center [217, 182] width 0 height 6
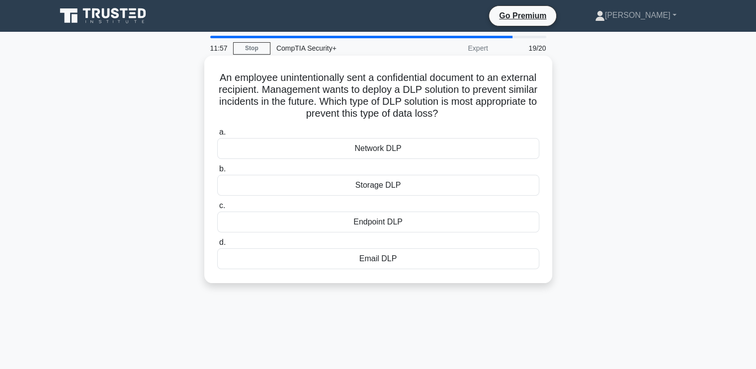
click at [326, 68] on div "An employee unintentionally sent a confidential document to an external recipie…" at bounding box center [378, 170] width 340 height 220
drag, startPoint x: 317, startPoint y: 76, endPoint x: 329, endPoint y: 79, distance: 12.3
click at [322, 78] on h5 "An employee unintentionally sent a confidential document to an external recipie…" at bounding box center [378, 96] width 324 height 49
drag, startPoint x: 399, startPoint y: 79, endPoint x: 418, endPoint y: 77, distance: 19.5
click at [416, 77] on h5 "An employee unintentionally sent a confidential document to an external recipie…" at bounding box center [378, 96] width 324 height 49
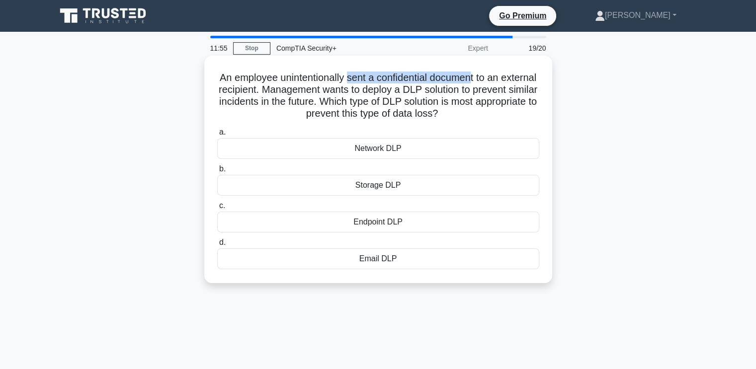
drag, startPoint x: 367, startPoint y: 79, endPoint x: 493, endPoint y: 84, distance: 125.8
click at [493, 84] on h5 "An employee unintentionally sent a confidential document to an external recipie…" at bounding box center [378, 96] width 324 height 49
click at [313, 87] on h5 "An employee unintentionally sent a confidential document to an external recipie…" at bounding box center [378, 96] width 324 height 49
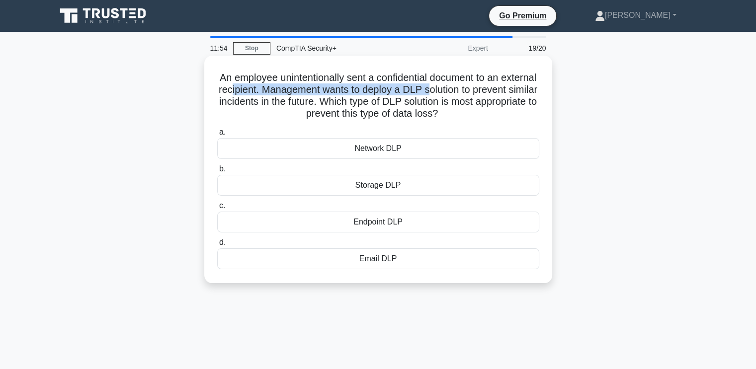
drag, startPoint x: 303, startPoint y: 90, endPoint x: 491, endPoint y: 91, distance: 188.4
click at [491, 91] on h5 "An employee unintentionally sent a confidential document to an external recipie…" at bounding box center [378, 96] width 324 height 49
click at [490, 90] on h5 "An employee unintentionally sent a confidential document to an external recipie…" at bounding box center [378, 96] width 324 height 49
drag, startPoint x: 424, startPoint y: 89, endPoint x: 491, endPoint y: 90, distance: 66.6
click at [491, 90] on h5 "An employee unintentionally sent a confidential document to an external recipie…" at bounding box center [378, 96] width 324 height 49
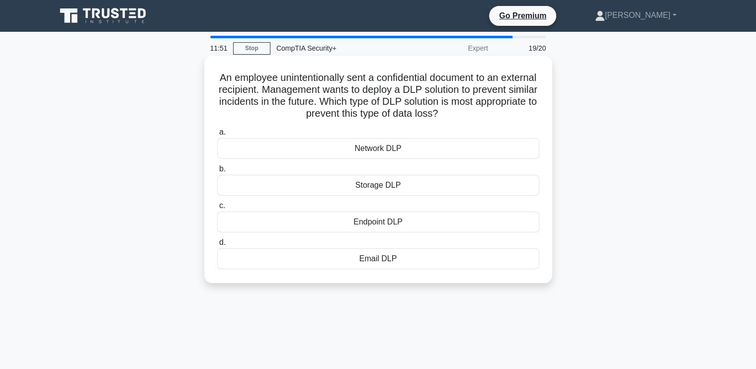
click at [397, 107] on h5 "An employee unintentionally sent a confidential document to an external recipie…" at bounding box center [378, 96] width 324 height 49
click at [398, 105] on h5 "An employee unintentionally sent a confidential document to an external recipie…" at bounding box center [378, 96] width 324 height 49
click at [398, 104] on h5 "An employee unintentionally sent a confidential document to an external recipie…" at bounding box center [378, 96] width 324 height 49
click at [399, 104] on h5 "An employee unintentionally sent a confidential document to an external recipie…" at bounding box center [378, 96] width 324 height 49
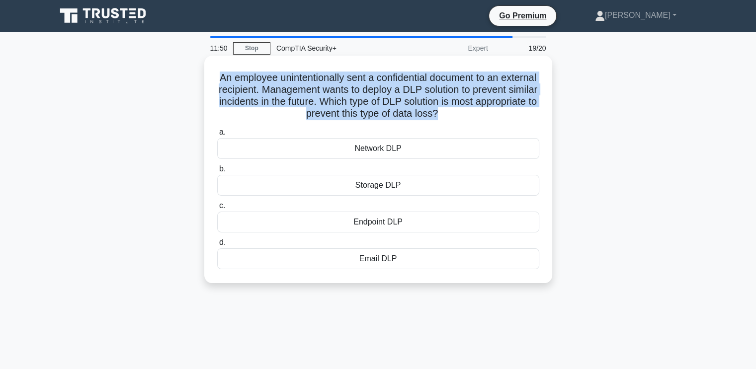
click at [399, 104] on h5 "An employee unintentionally sent a confidential document to an external recipie…" at bounding box center [378, 96] width 324 height 49
click at [400, 107] on h5 "An employee unintentionally sent a confidential document to an external recipie…" at bounding box center [378, 96] width 324 height 49
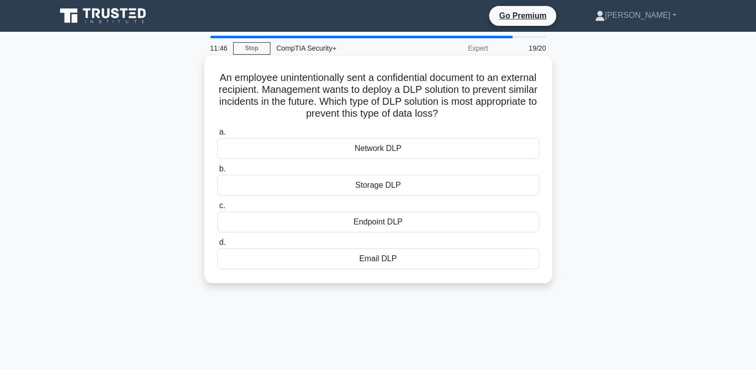
click at [424, 81] on h5 "An employee unintentionally sent a confidential document to an external recipie…" at bounding box center [378, 96] width 324 height 49
click at [424, 82] on h5 "An employee unintentionally sent a confidential document to an external recipie…" at bounding box center [378, 96] width 324 height 49
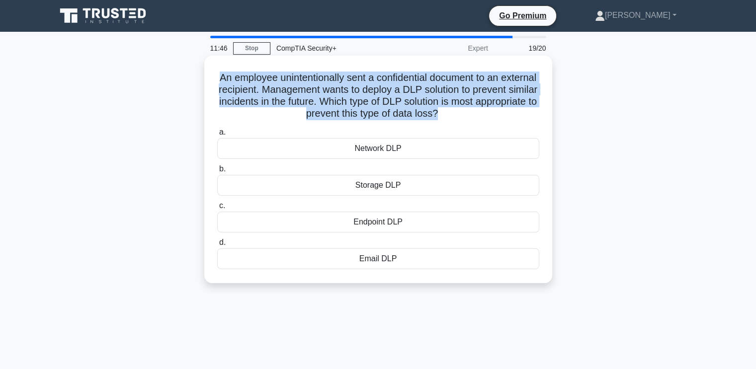
click at [425, 82] on h5 "An employee unintentionally sent a confidential document to an external recipie…" at bounding box center [378, 96] width 324 height 49
click at [365, 88] on h5 "An employee unintentionally sent a confidential document to an external recipie…" at bounding box center [378, 96] width 324 height 49
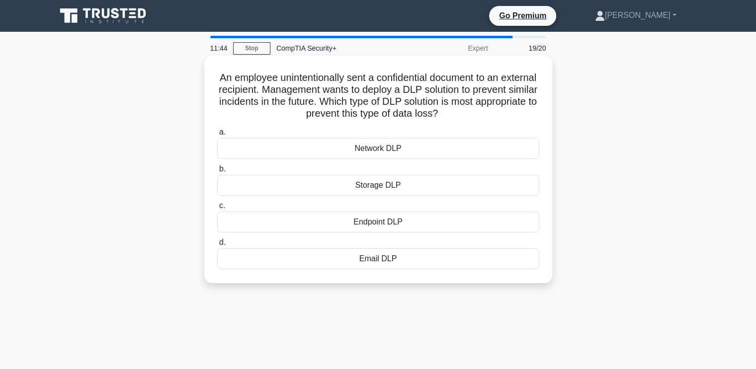
click at [374, 262] on div "Email DLP" at bounding box center [378, 259] width 322 height 21
click at [217, 246] on input "d. Email DLP" at bounding box center [217, 243] width 0 height 6
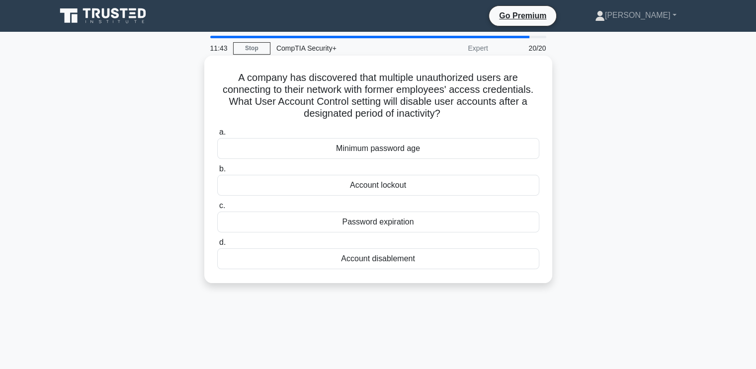
click at [294, 89] on h5 "A company has discovered that multiple unauthorized users are connecting to the…" at bounding box center [378, 96] width 324 height 49
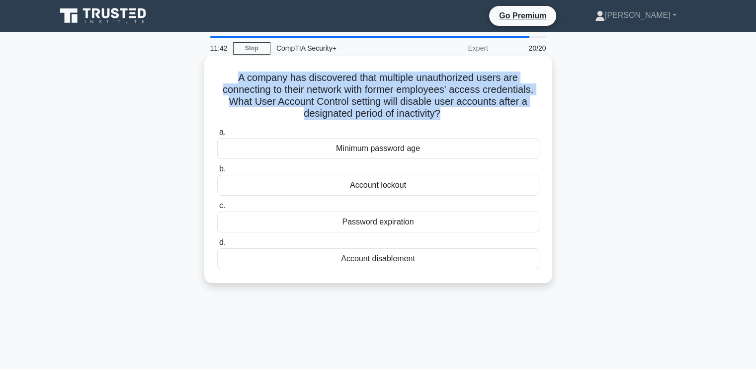
click at [294, 89] on h5 "A company has discovered that multiple unauthorized users are connecting to the…" at bounding box center [378, 96] width 324 height 49
click at [315, 80] on h5 "A company has discovered that multiple unauthorized users are connecting to the…" at bounding box center [378, 96] width 324 height 49
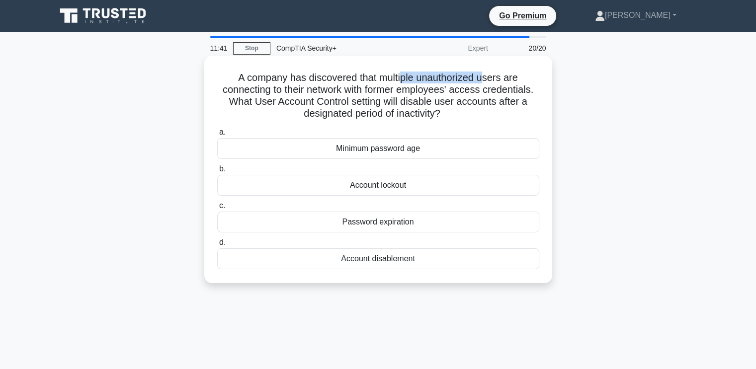
drag, startPoint x: 405, startPoint y: 75, endPoint x: 485, endPoint y: 81, distance: 80.3
click at [485, 81] on h5 "A company has discovered that multiple unauthorized users are connecting to the…" at bounding box center [378, 96] width 324 height 49
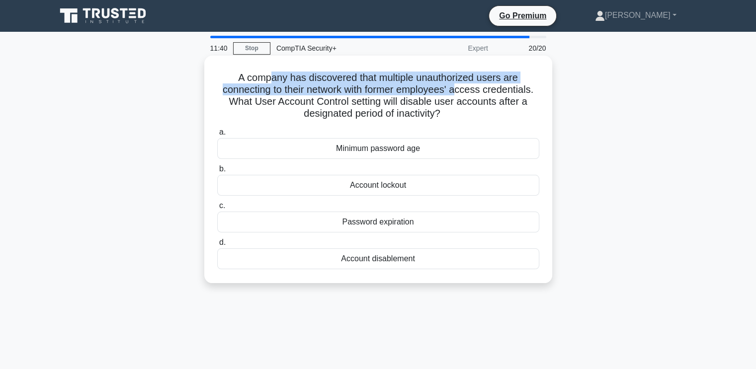
drag, startPoint x: 266, startPoint y: 77, endPoint x: 459, endPoint y: 85, distance: 192.5
click at [460, 85] on h5 "A company has discovered that multiple unauthorized users are connecting to the…" at bounding box center [378, 96] width 324 height 49
click at [439, 89] on h5 "A company has discovered that multiple unauthorized users are connecting to the…" at bounding box center [378, 96] width 324 height 49
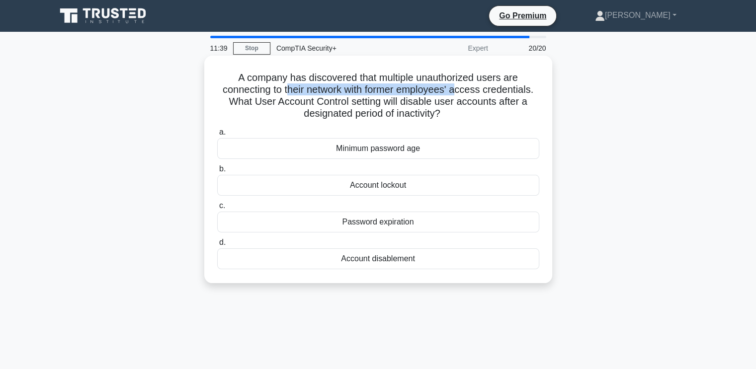
drag, startPoint x: 284, startPoint y: 90, endPoint x: 469, endPoint y: 93, distance: 184.4
click at [468, 93] on h5 "A company has discovered that multiple unauthorized users are connecting to the…" at bounding box center [378, 96] width 324 height 49
click at [469, 93] on h5 "A company has discovered that multiple unauthorized users are connecting to the…" at bounding box center [378, 96] width 324 height 49
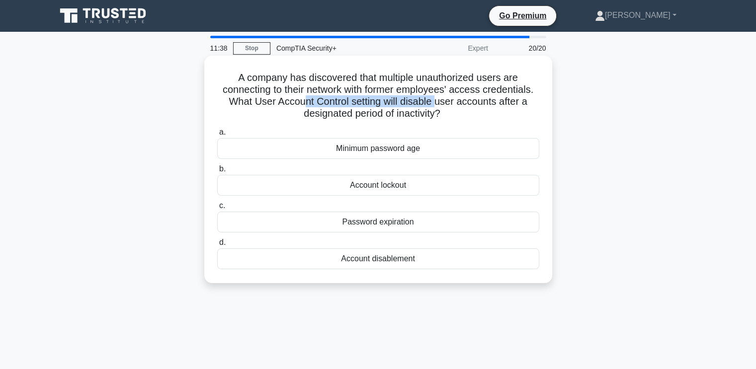
drag, startPoint x: 304, startPoint y: 96, endPoint x: 442, endPoint y: 97, distance: 138.2
click at [442, 97] on h5 "A company has discovered that multiple unauthorized users are connecting to the…" at bounding box center [378, 96] width 324 height 49
click at [363, 97] on h5 "A company has discovered that multiple unauthorized users are connecting to the…" at bounding box center [378, 96] width 324 height 49
drag, startPoint x: 352, startPoint y: 97, endPoint x: 451, endPoint y: 97, distance: 99.4
click at [451, 97] on h5 "A company has discovered that multiple unauthorized users are connecting to the…" at bounding box center [378, 96] width 324 height 49
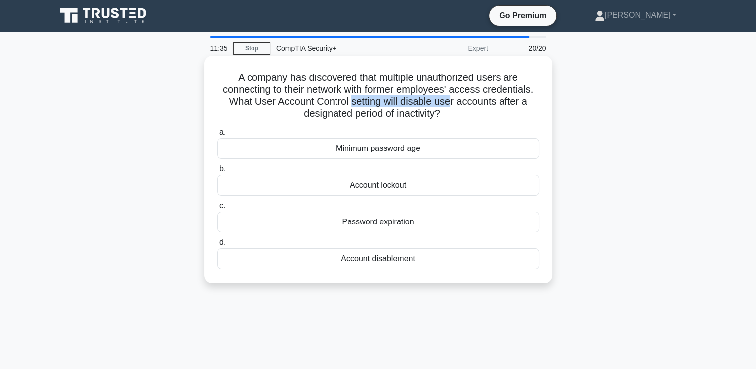
click at [359, 98] on h5 "A company has discovered that multiple unauthorized users are connecting to the…" at bounding box center [378, 96] width 324 height 49
click at [383, 226] on div "Password expiration" at bounding box center [378, 222] width 322 height 21
click at [217, 209] on input "c. Password expiration" at bounding box center [217, 206] width 0 height 6
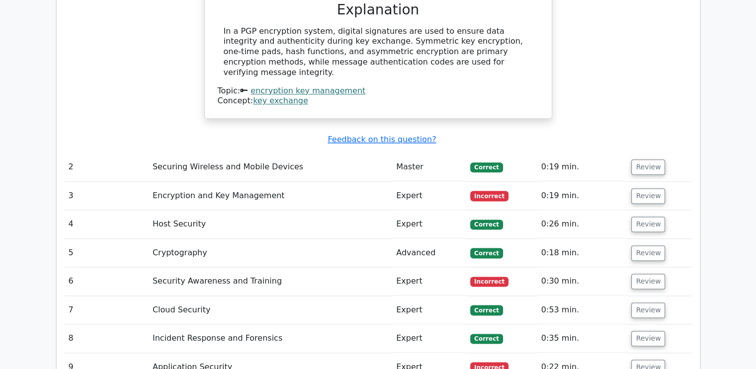
scroll to position [1243, 0]
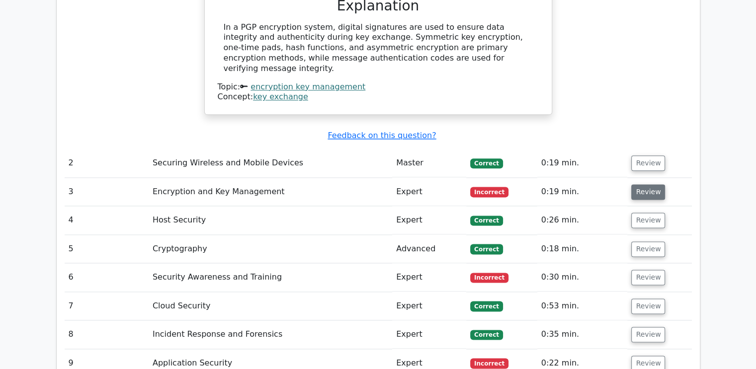
click at [654, 184] on button "Review" at bounding box center [648, 191] width 34 height 15
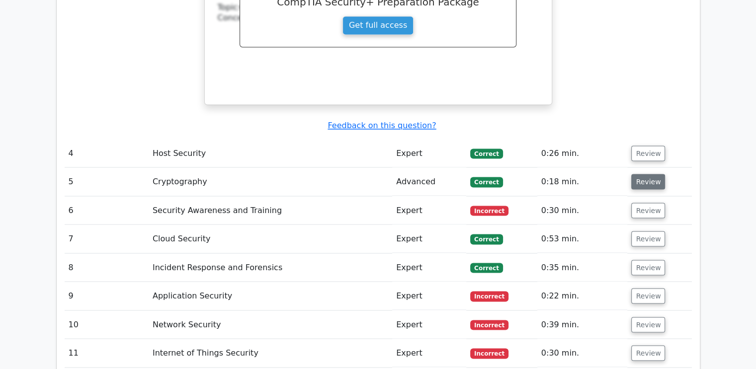
scroll to position [1740, 0]
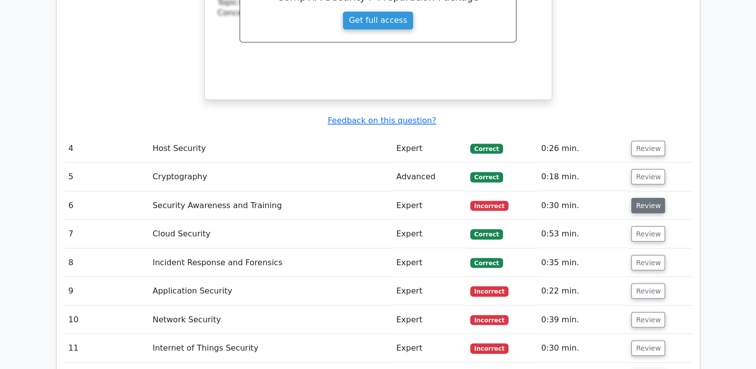
click at [647, 198] on button "Review" at bounding box center [648, 205] width 34 height 15
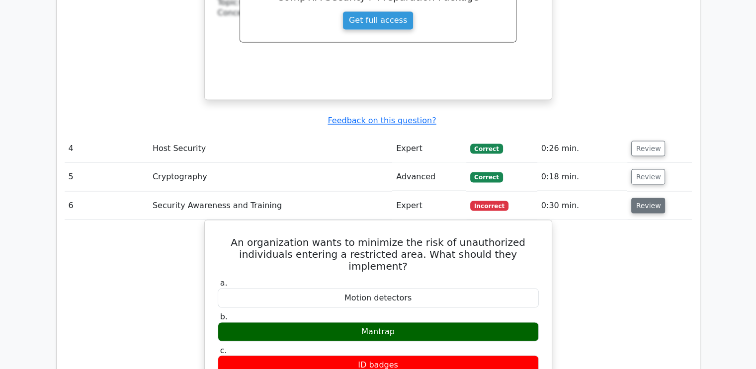
scroll to position [1889, 0]
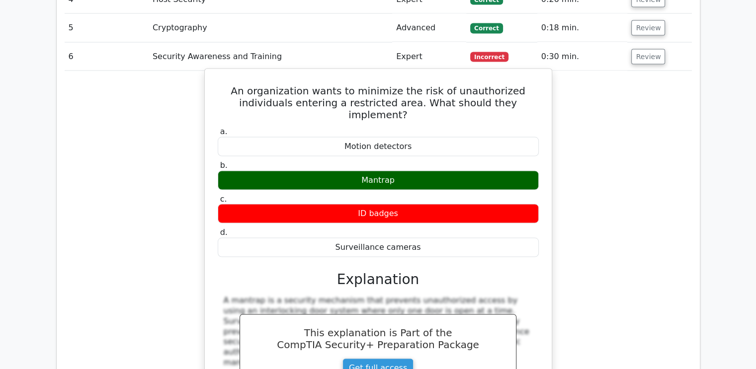
drag, startPoint x: 392, startPoint y: 133, endPoint x: 334, endPoint y: 130, distance: 57.7
click at [338, 171] on div "Mantrap" at bounding box center [378, 180] width 321 height 19
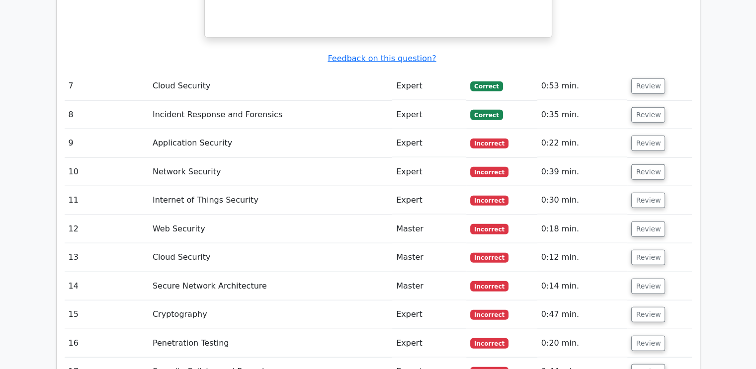
scroll to position [2237, 0]
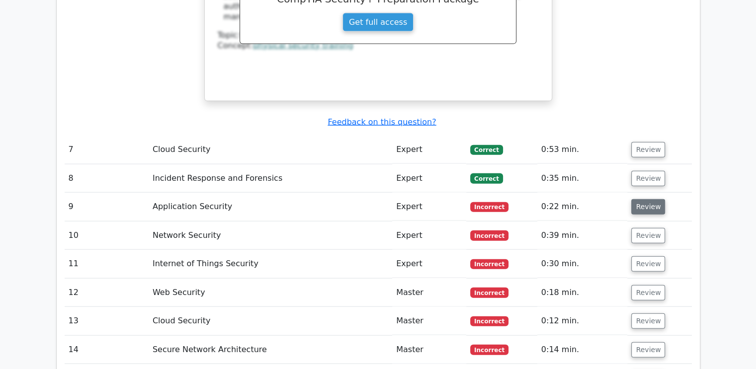
click at [645, 199] on button "Review" at bounding box center [648, 206] width 34 height 15
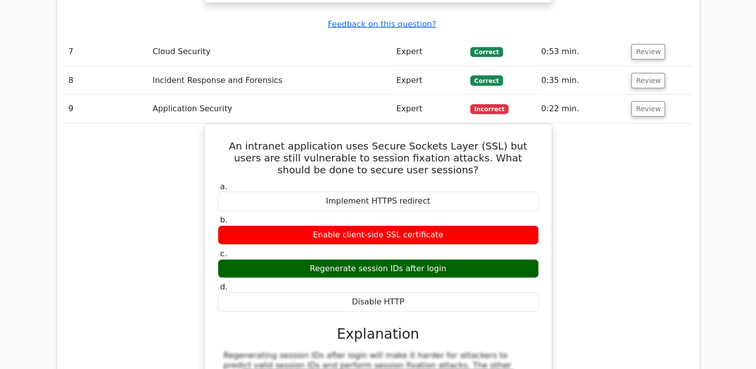
scroll to position [2336, 0]
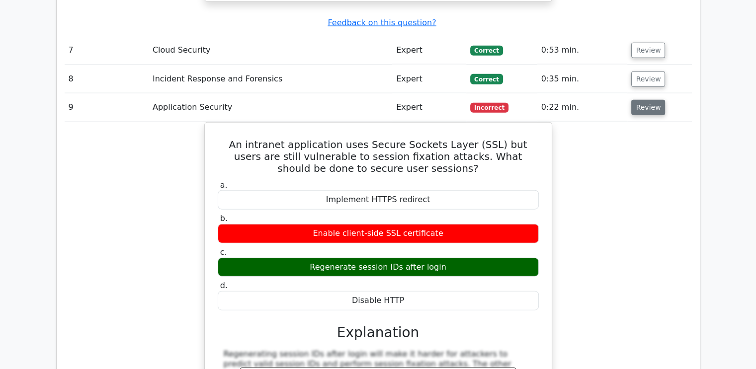
click at [655, 100] on button "Review" at bounding box center [648, 107] width 34 height 15
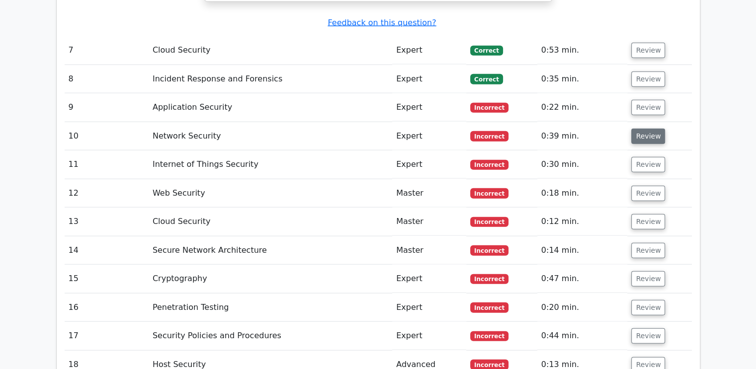
click at [639, 129] on button "Review" at bounding box center [648, 136] width 34 height 15
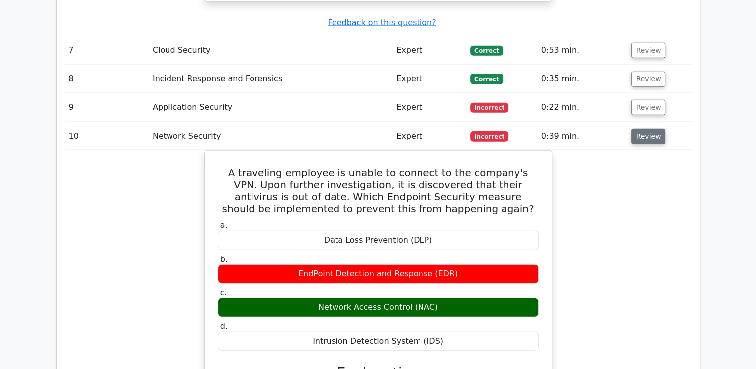
click at [646, 129] on button "Review" at bounding box center [648, 136] width 34 height 15
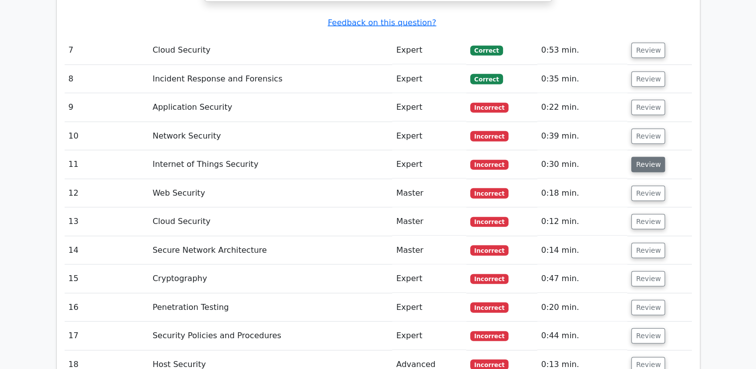
click at [646, 157] on button "Review" at bounding box center [648, 164] width 34 height 15
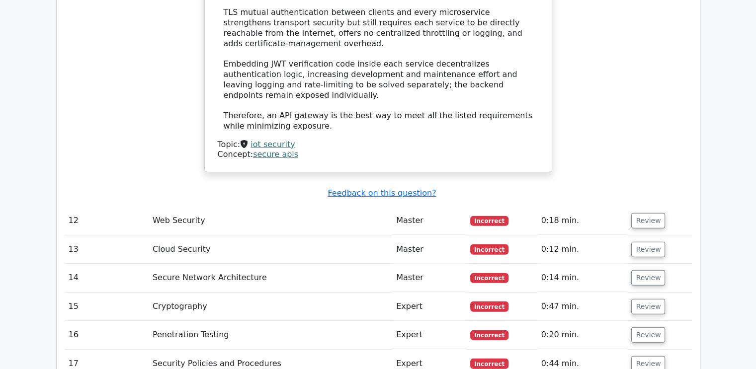
scroll to position [2865, 0]
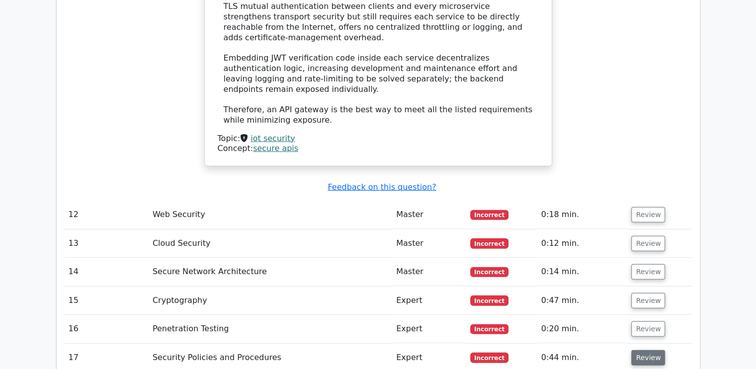
click at [651, 350] on button "Review" at bounding box center [648, 357] width 34 height 15
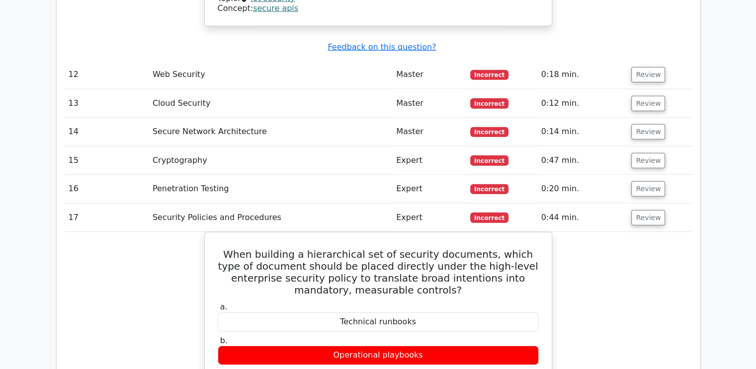
scroll to position [3114, 0]
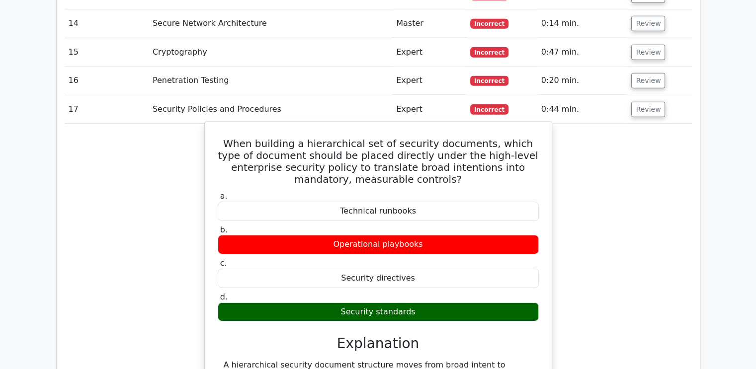
drag, startPoint x: 431, startPoint y: 230, endPoint x: 214, endPoint y: 230, distance: 217.7
click at [228, 303] on div "Security standards" at bounding box center [378, 312] width 321 height 19
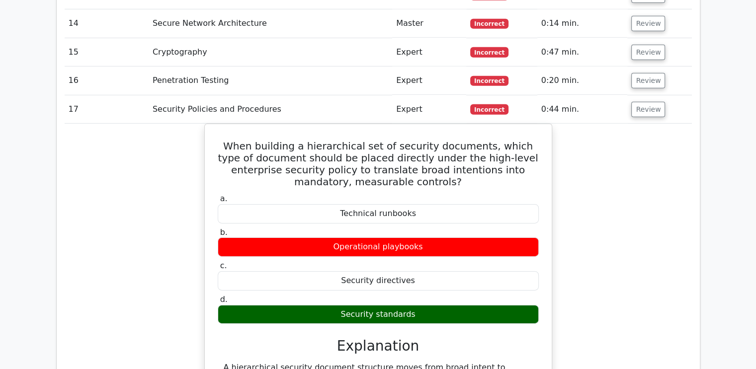
click at [660, 95] on td "Review" at bounding box center [659, 109] width 64 height 28
click at [652, 102] on button "Review" at bounding box center [648, 109] width 34 height 15
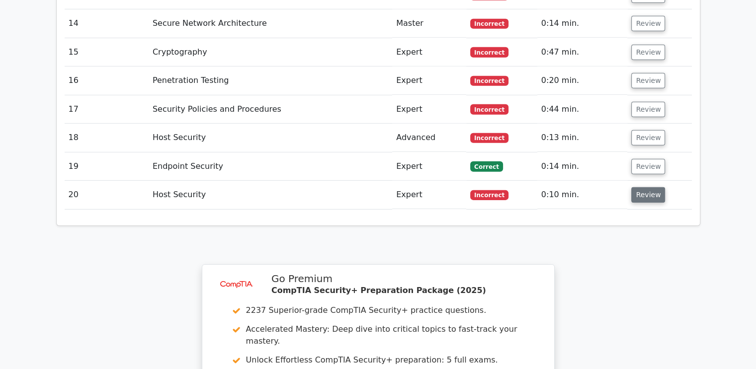
click at [636, 187] on button "Review" at bounding box center [648, 194] width 34 height 15
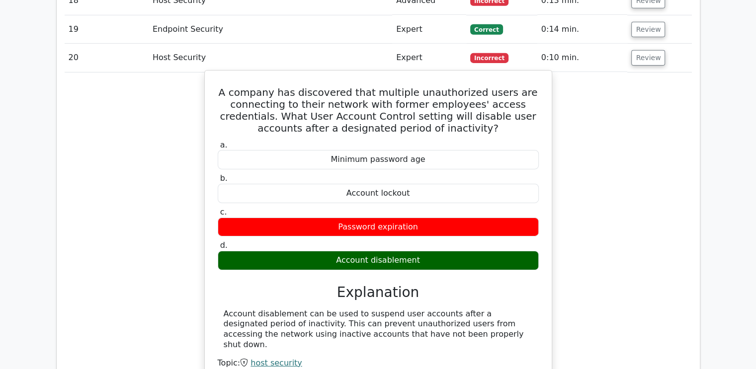
scroll to position [3213, 0]
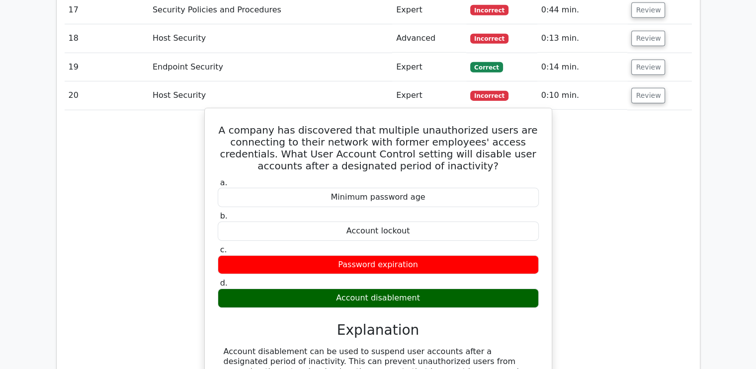
click at [361, 124] on h5 "A company has discovered that multiple unauthorized users are connecting to the…" at bounding box center [378, 148] width 323 height 48
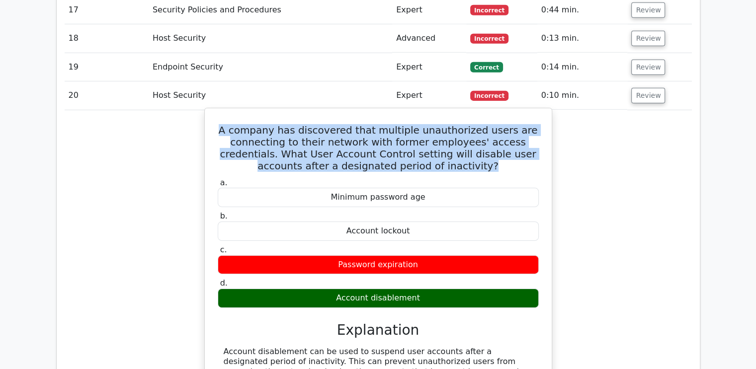
click at [361, 124] on h5 "A company has discovered that multiple unauthorized users are connecting to the…" at bounding box center [378, 148] width 323 height 48
click at [372, 124] on h5 "A company has discovered that multiple unauthorized users are connecting to the…" at bounding box center [378, 148] width 323 height 48
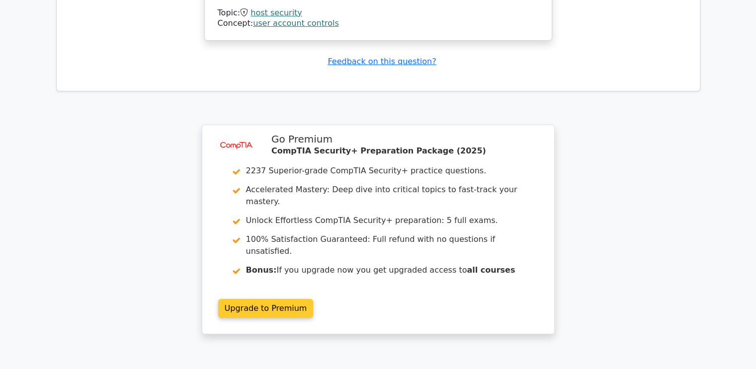
scroll to position [3657, 0]
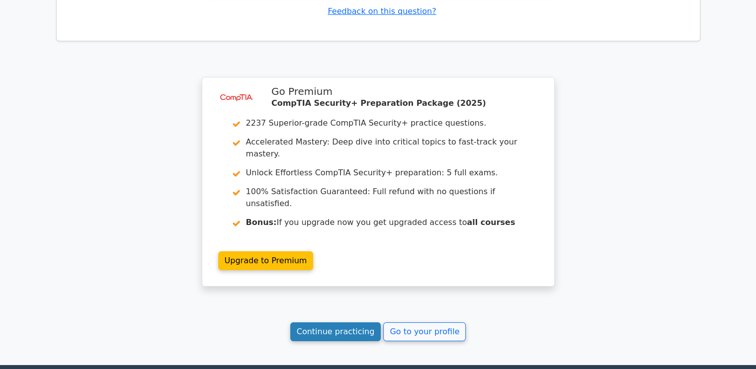
click at [355, 323] on link "Continue practicing" at bounding box center [335, 332] width 91 height 19
